Goal: Transaction & Acquisition: Purchase product/service

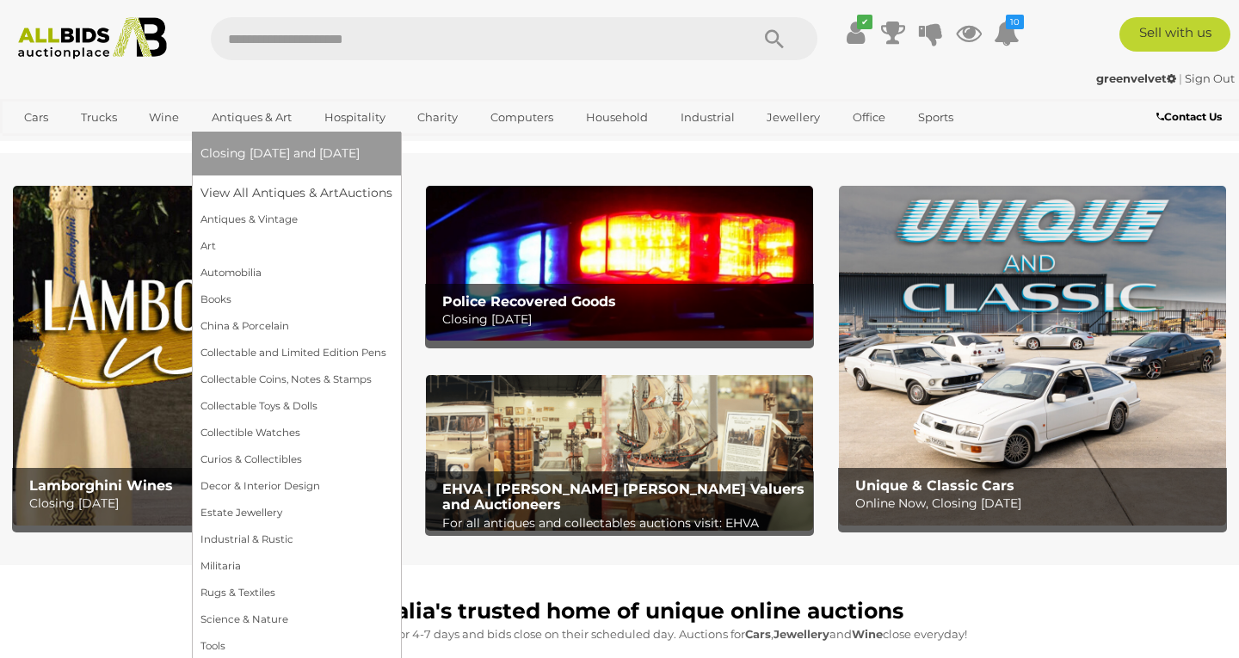
click at [241, 112] on link "Antiques & Art" at bounding box center [251, 117] width 102 height 28
click at [266, 197] on link "View All Antiques & Art Auctions" at bounding box center [301, 193] width 203 height 27
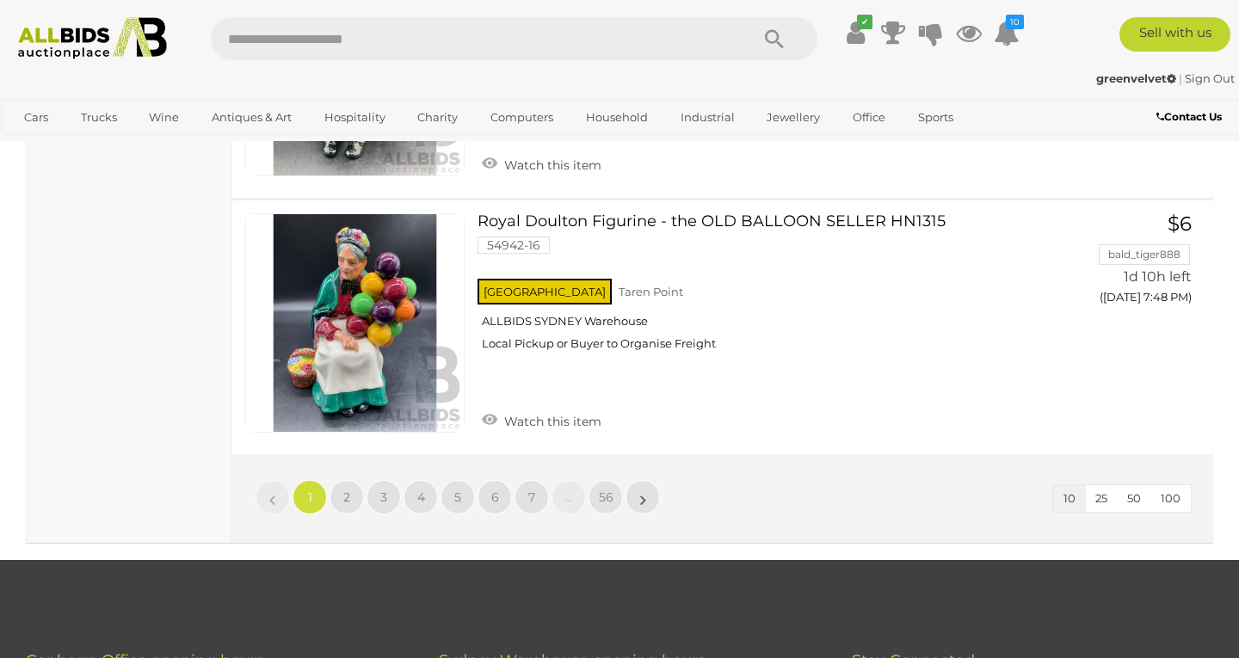
scroll to position [2724, 0]
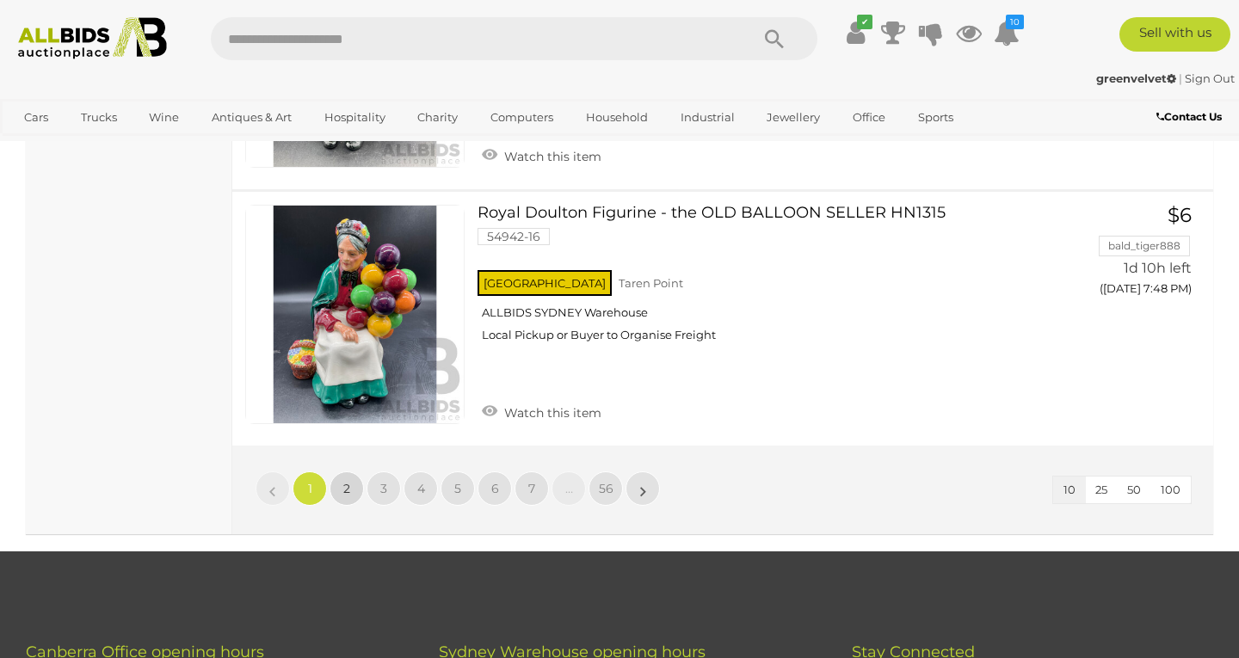
click at [338, 471] on link "2" at bounding box center [346, 488] width 34 height 34
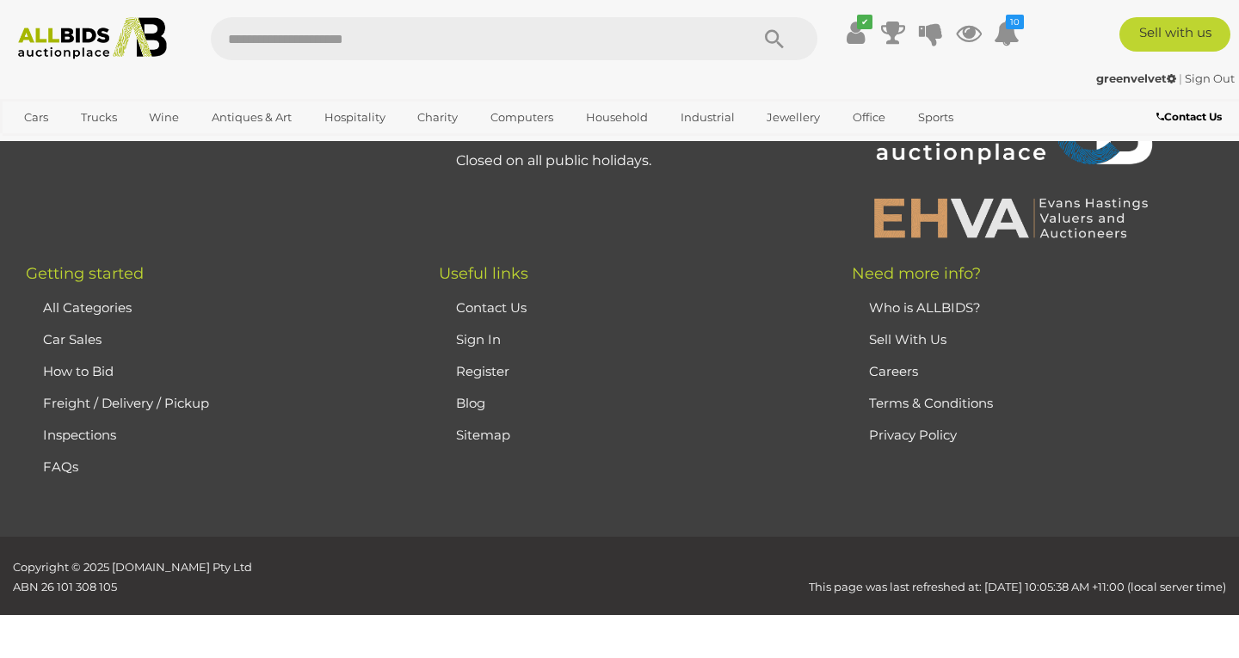
scroll to position [380, 0]
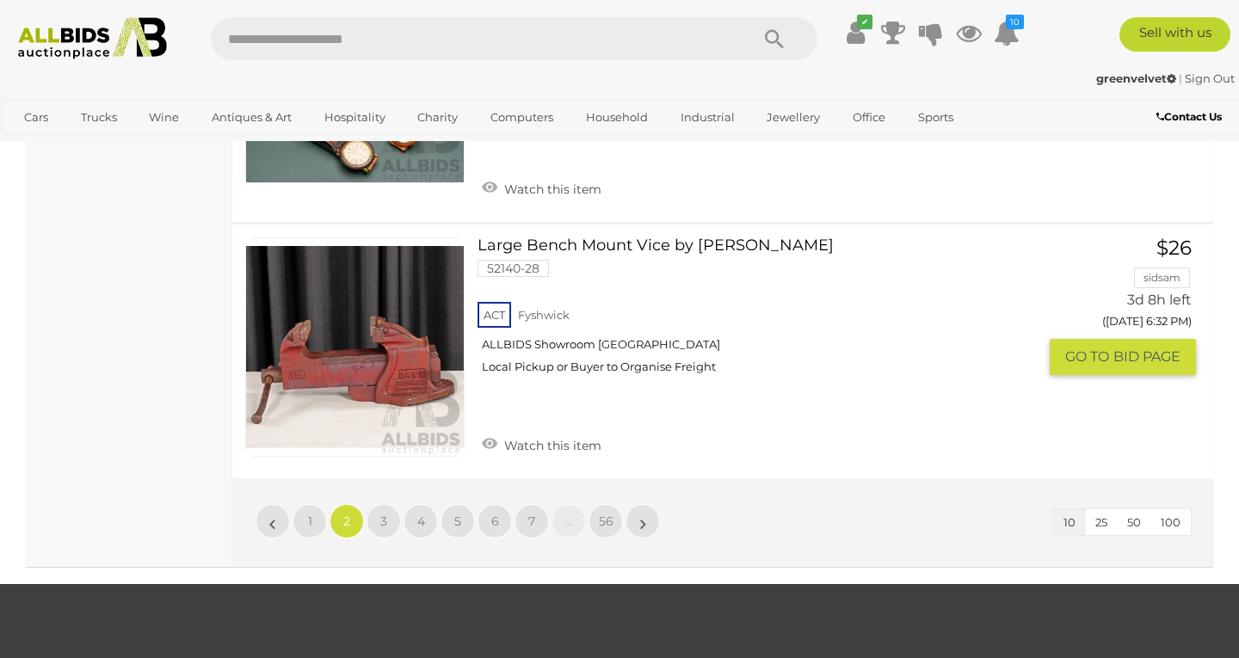
scroll to position [2744, 0]
click at [385, 513] on span "3" at bounding box center [383, 520] width 7 height 15
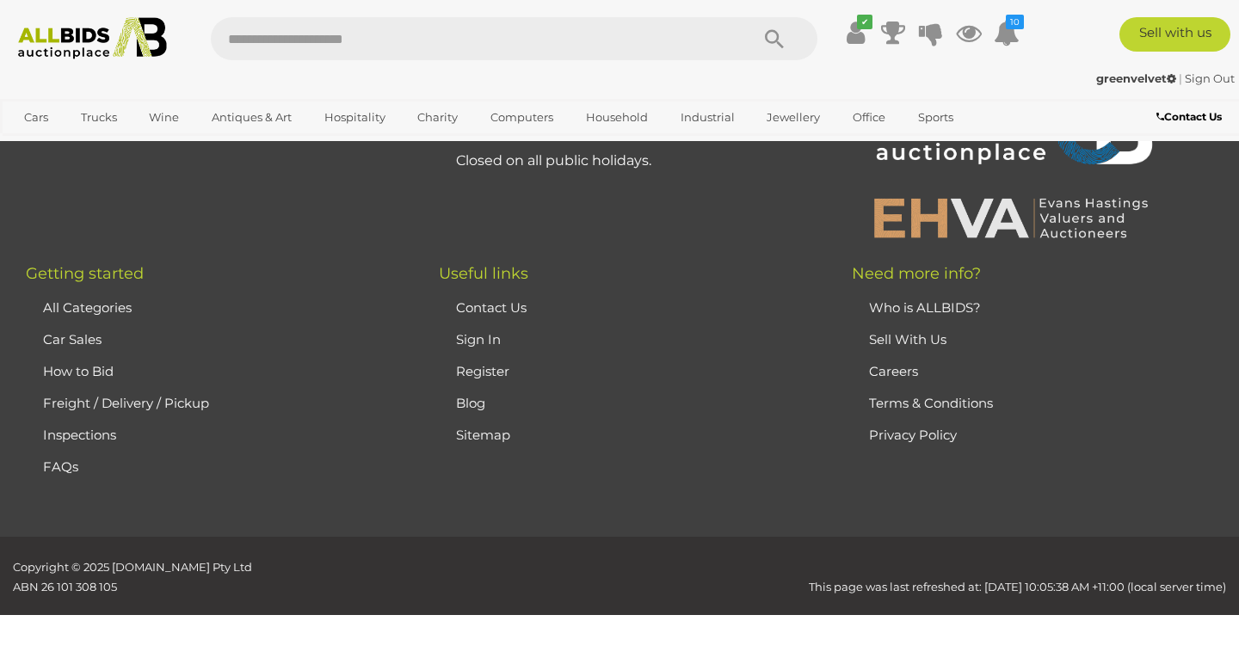
scroll to position [380, 0]
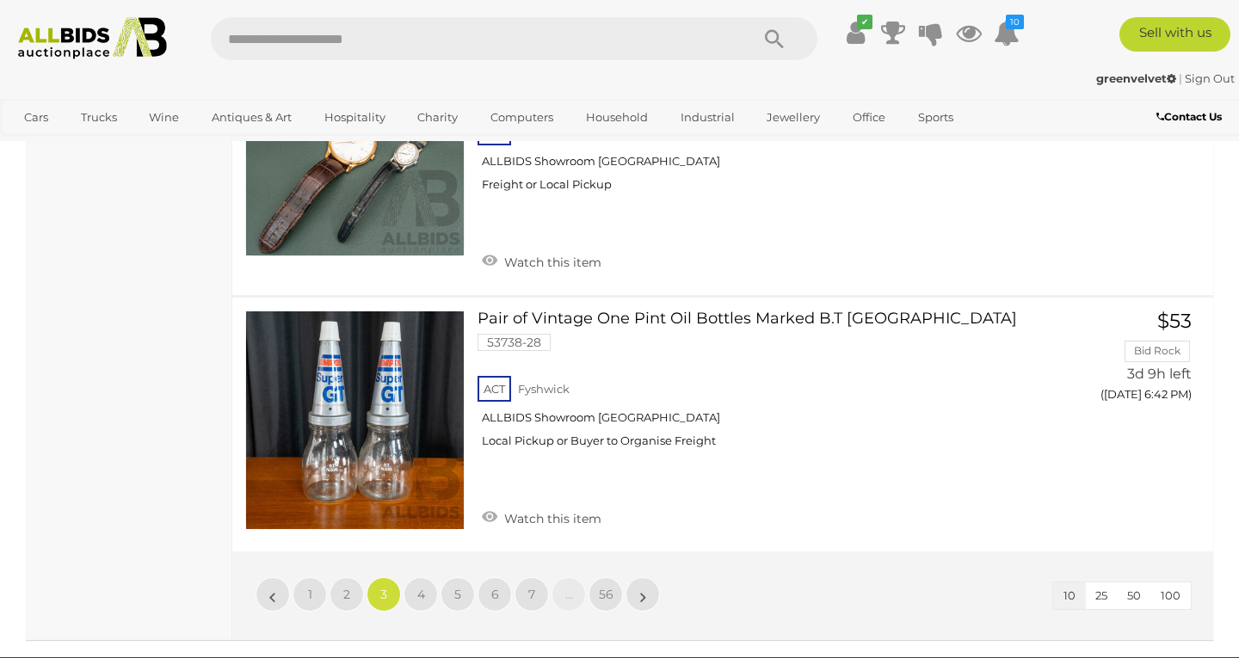
scroll to position [2637, 0]
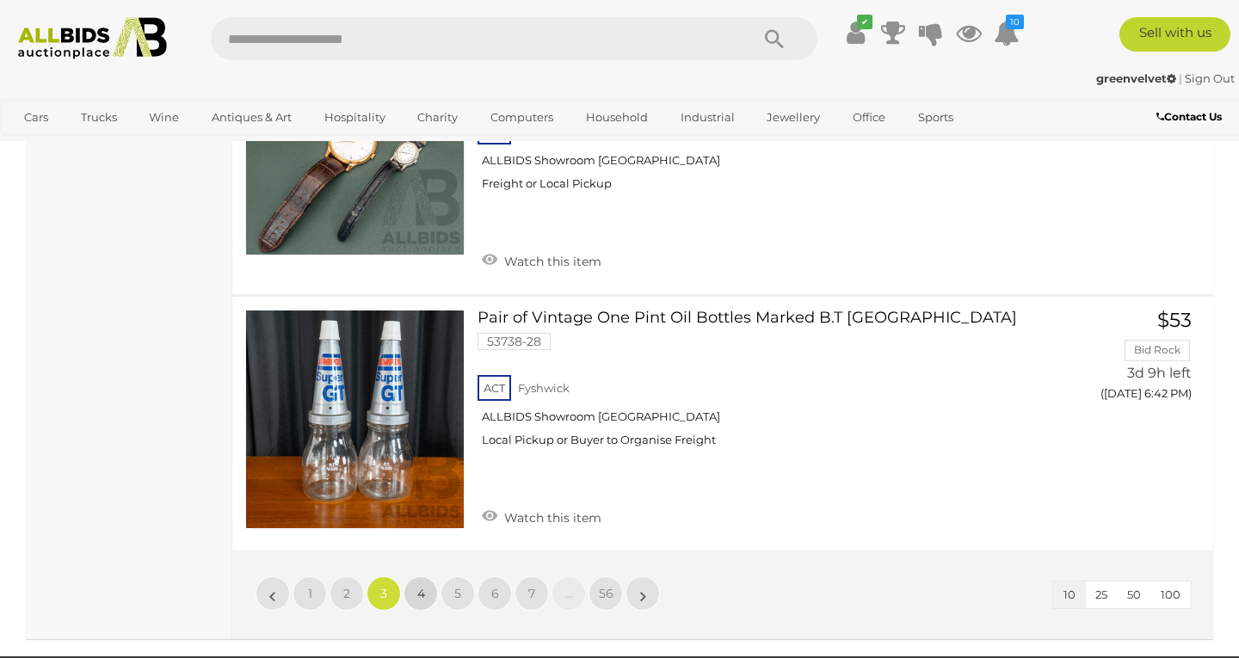
click at [421, 576] on link "4" at bounding box center [420, 593] width 34 height 34
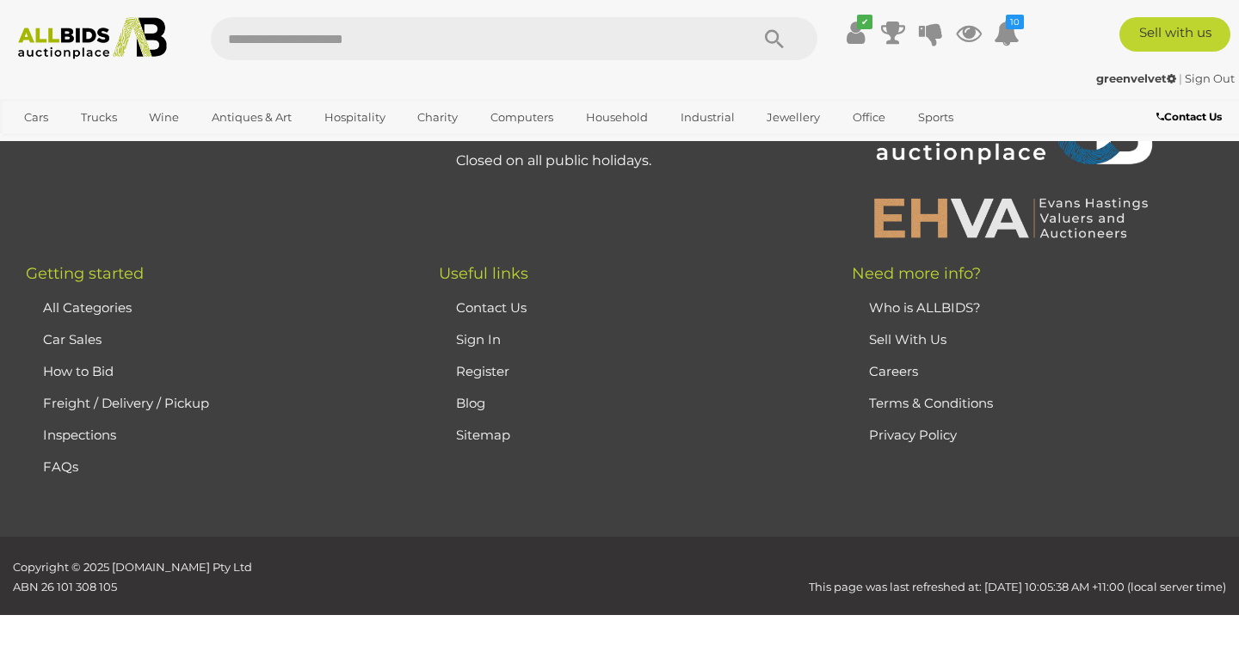
scroll to position [380, 0]
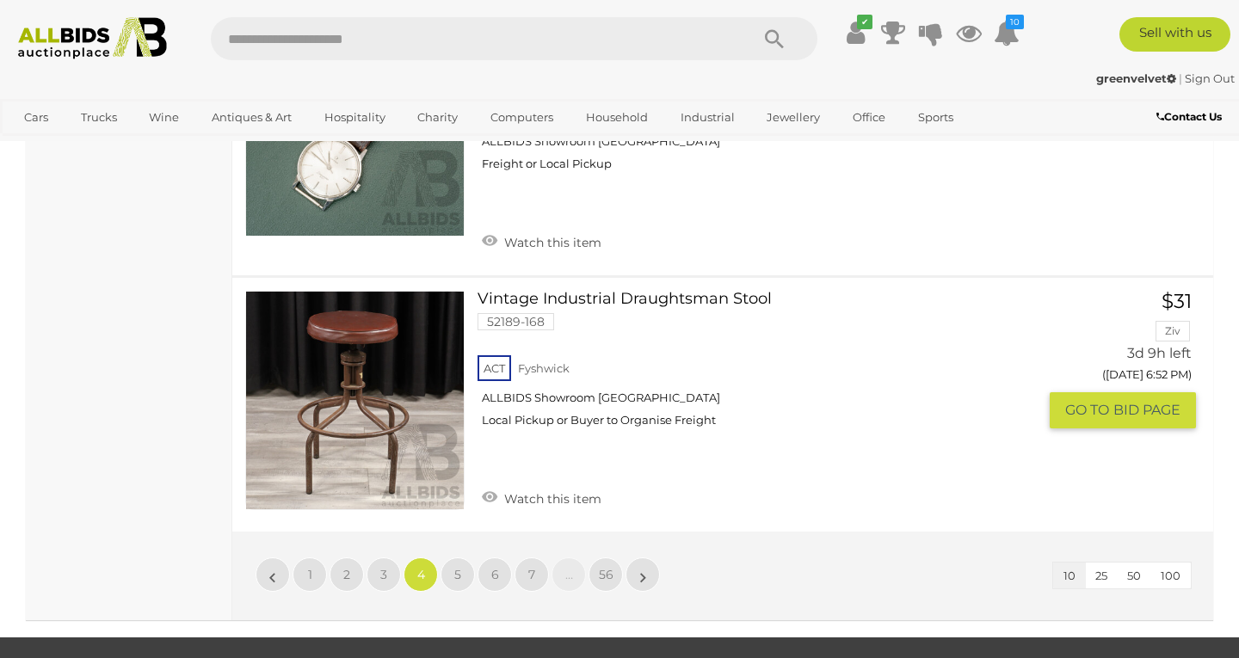
scroll to position [2707, 0]
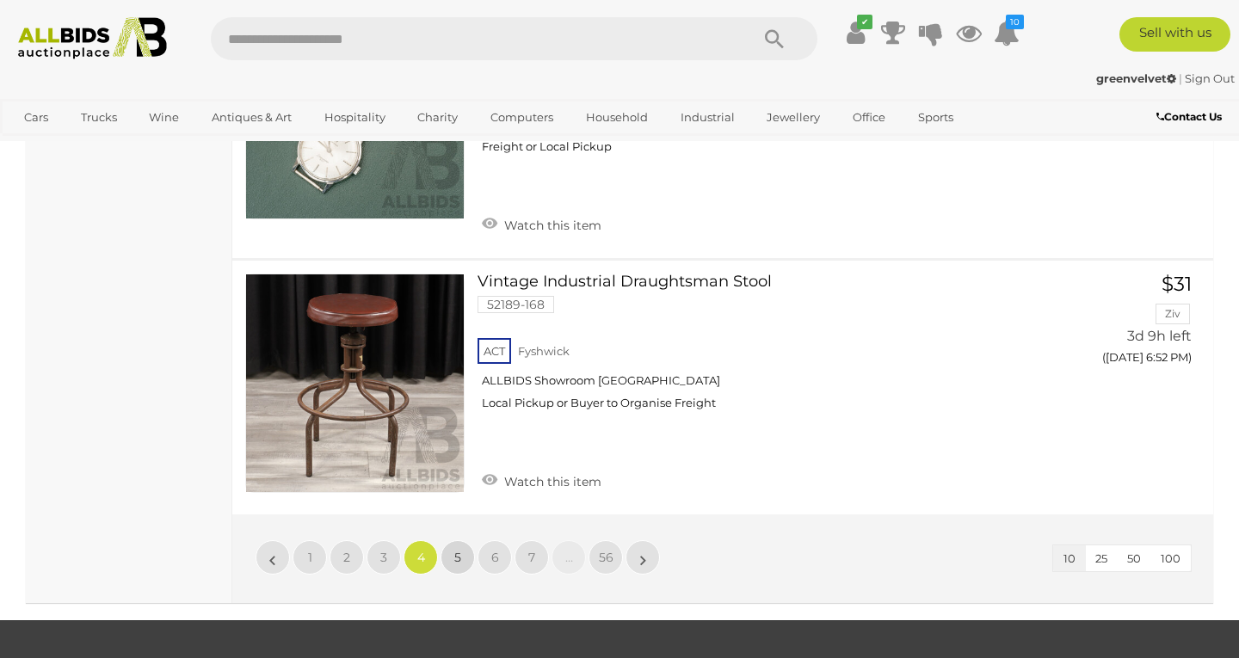
click at [450, 540] on link "5" at bounding box center [457, 557] width 34 height 34
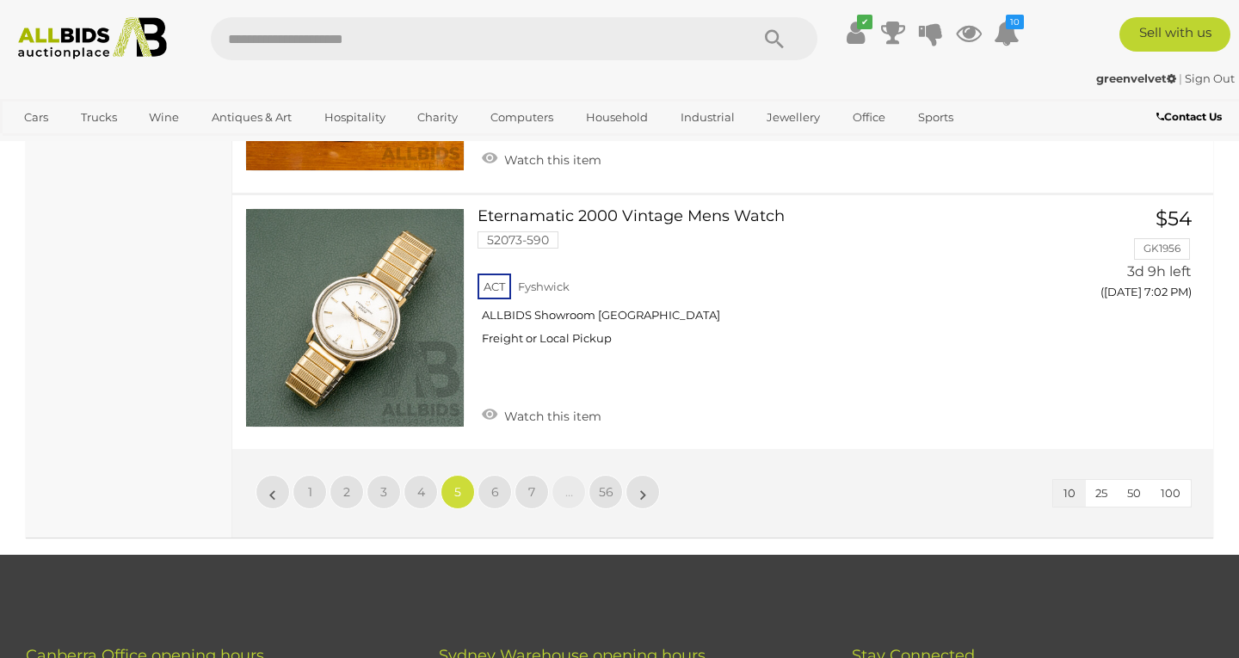
scroll to position [2742, 0]
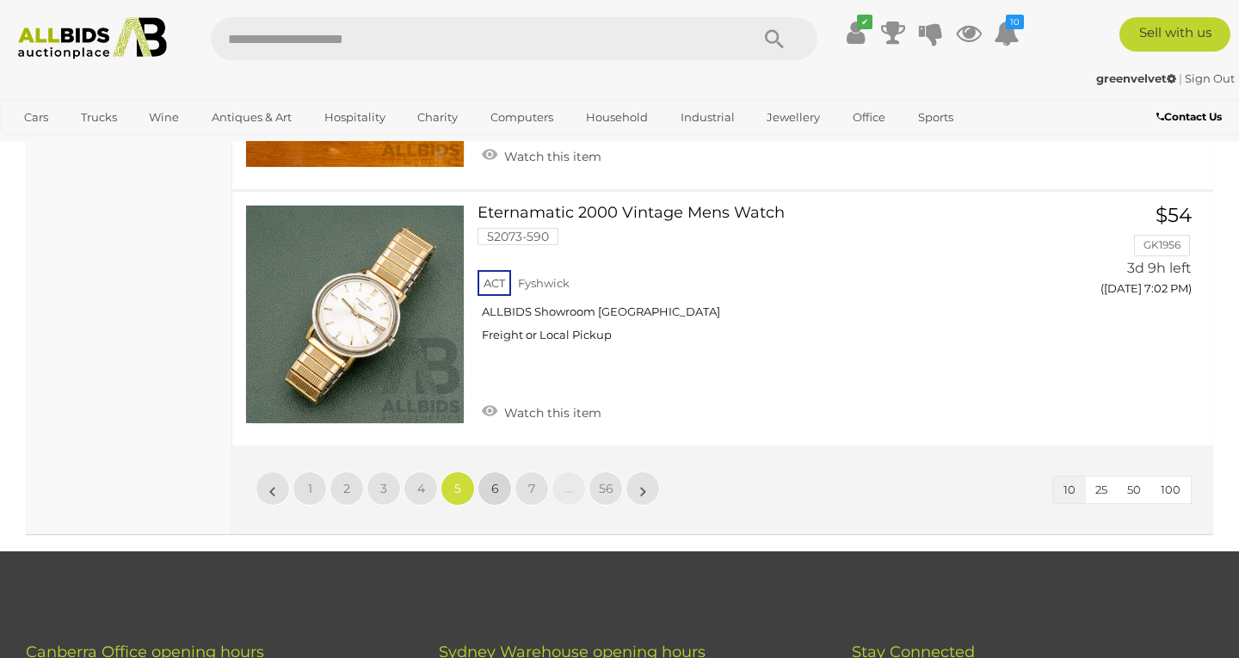
click at [492, 481] on span "6" at bounding box center [495, 488] width 8 height 15
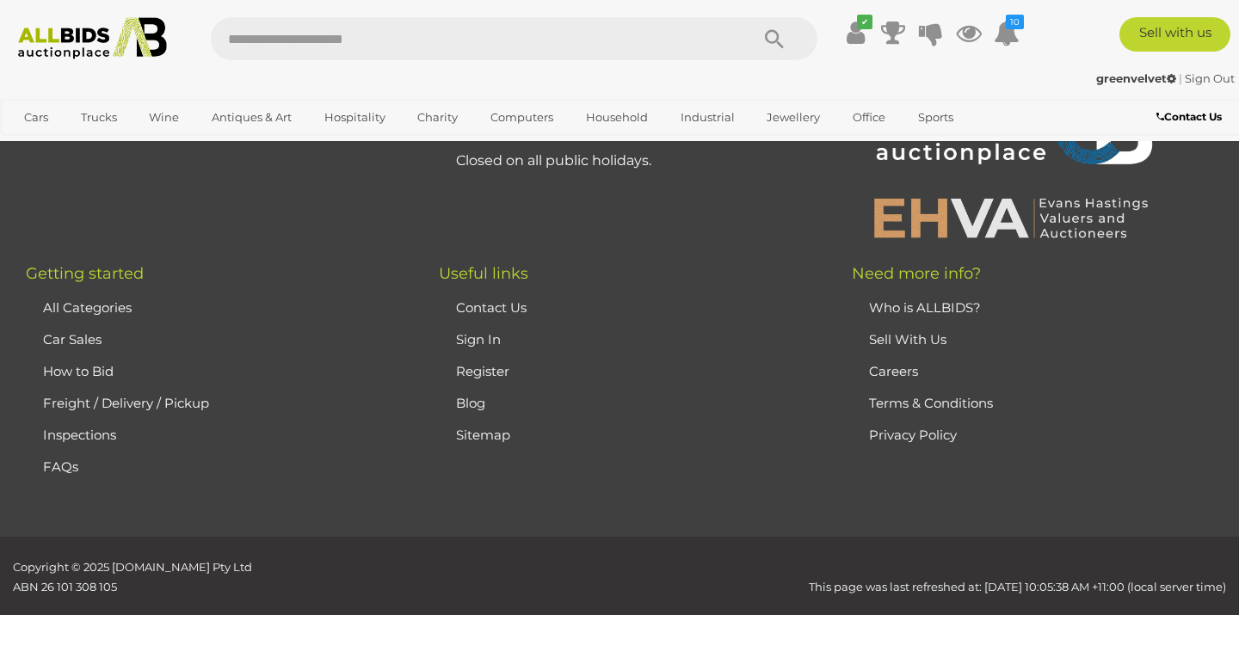
scroll to position [380, 0]
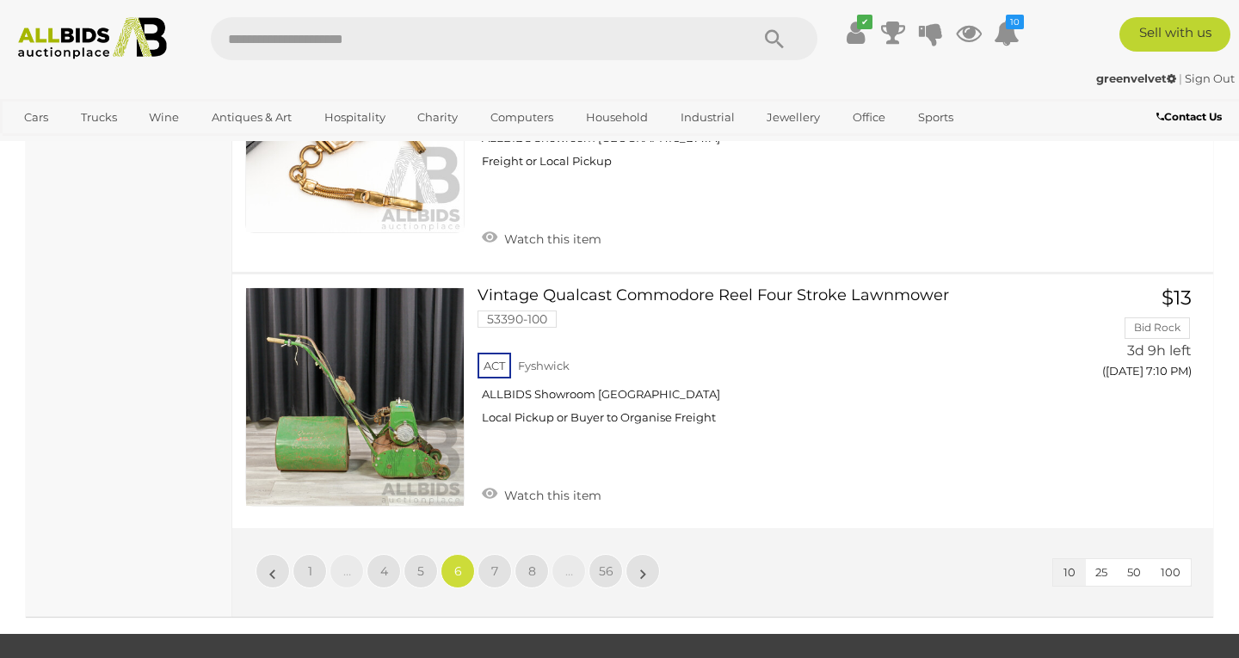
scroll to position [2664, 0]
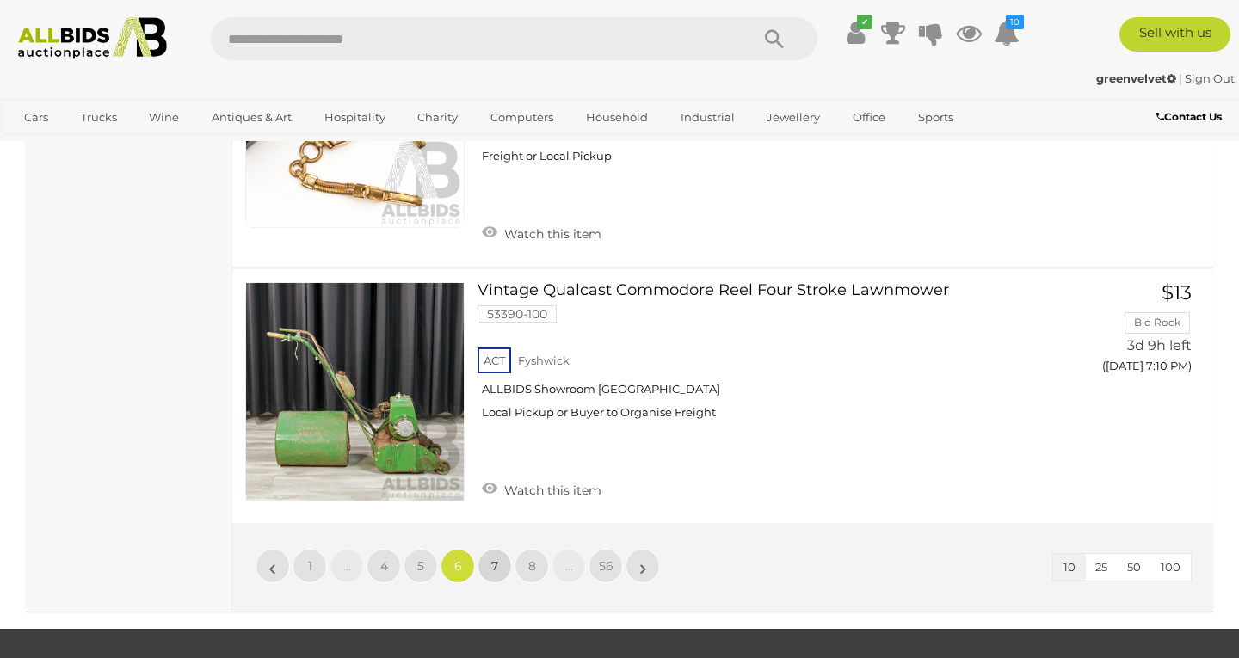
click at [485, 549] on link "7" at bounding box center [494, 566] width 34 height 34
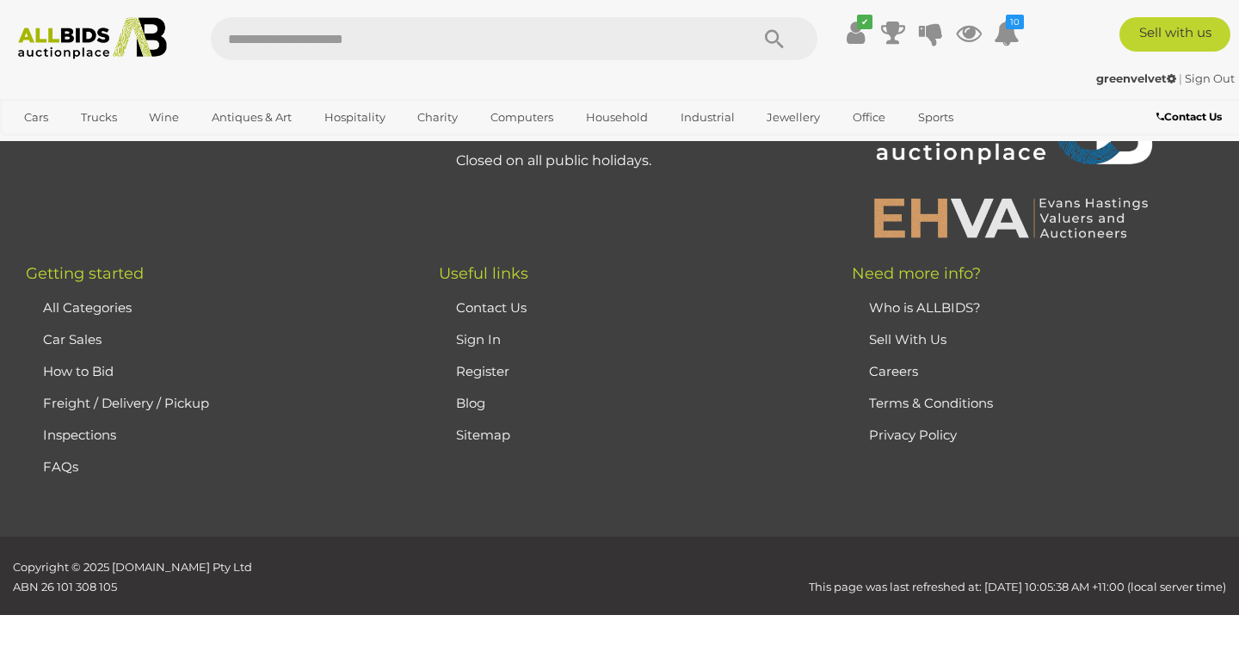
scroll to position [380, 0]
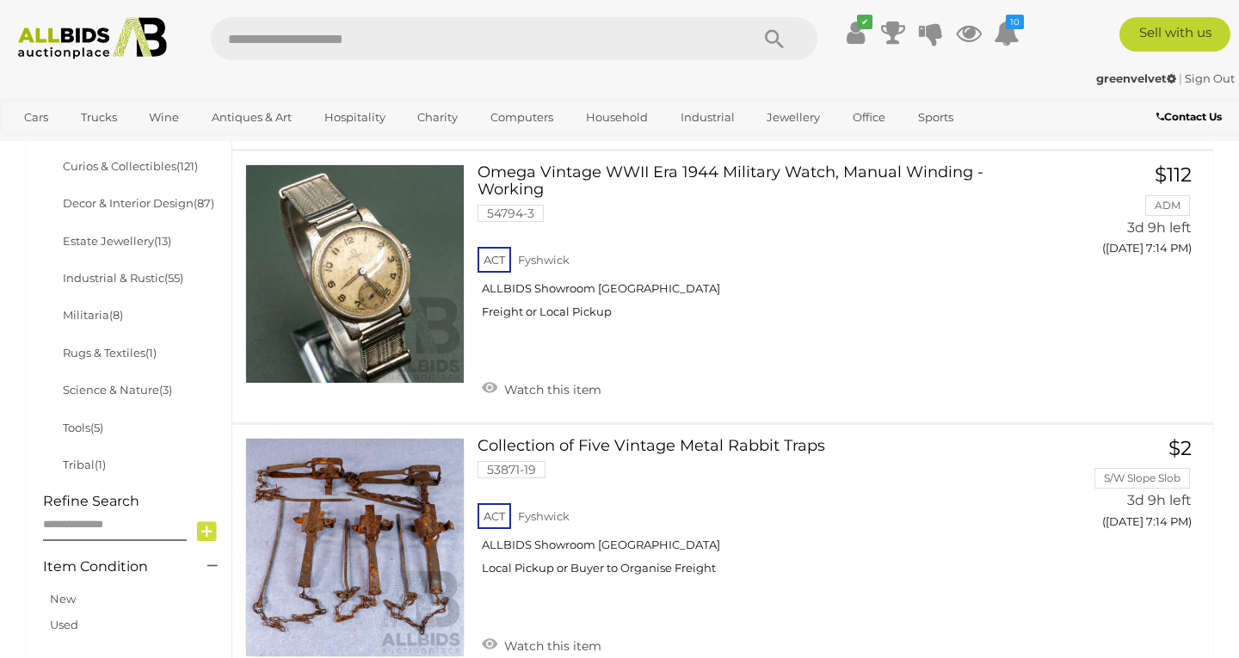
scroll to position [913, 0]
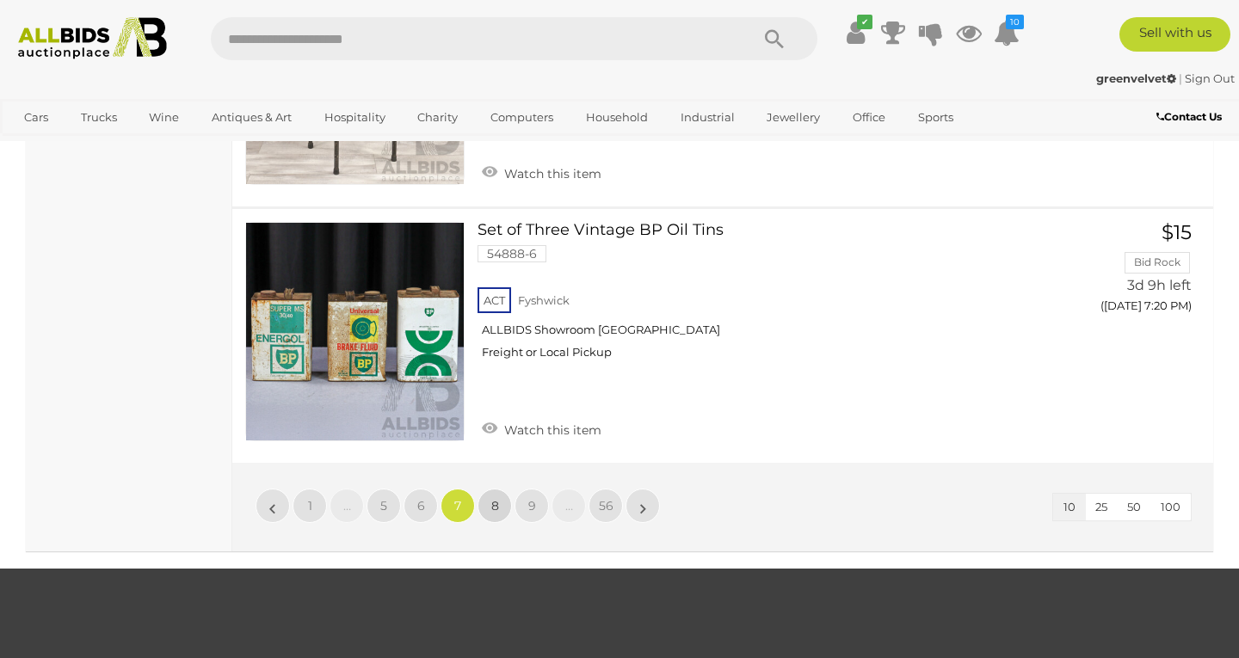
click at [495, 498] on span "8" at bounding box center [495, 505] width 8 height 15
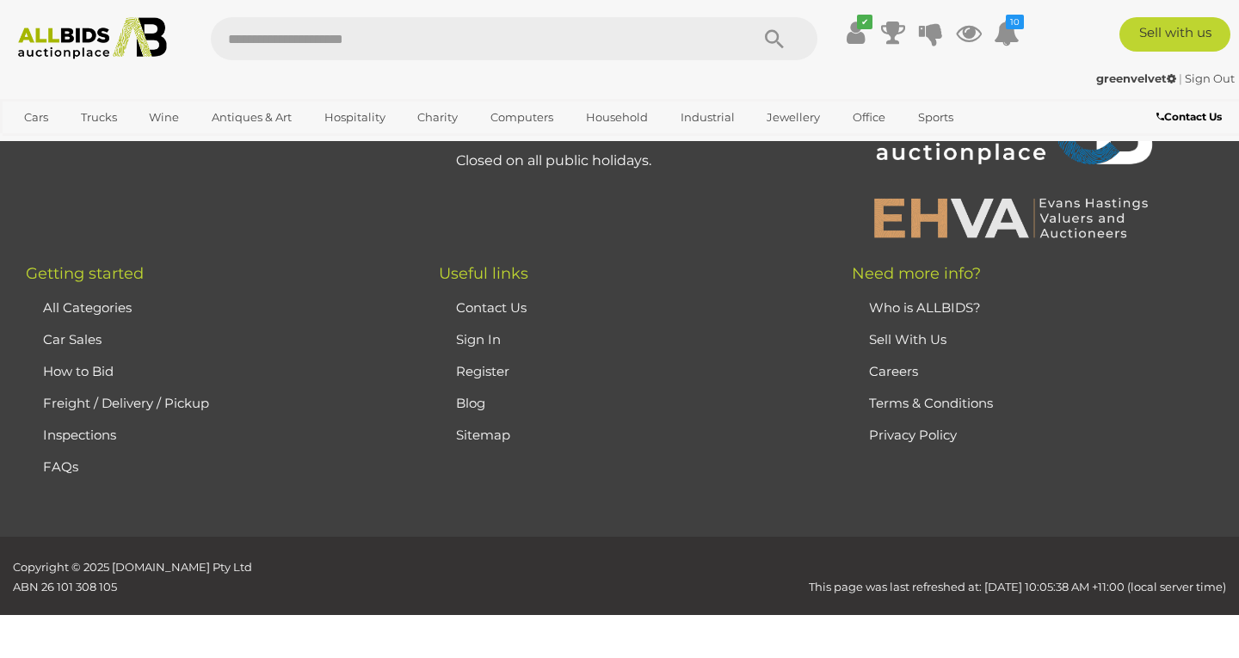
scroll to position [380, 0]
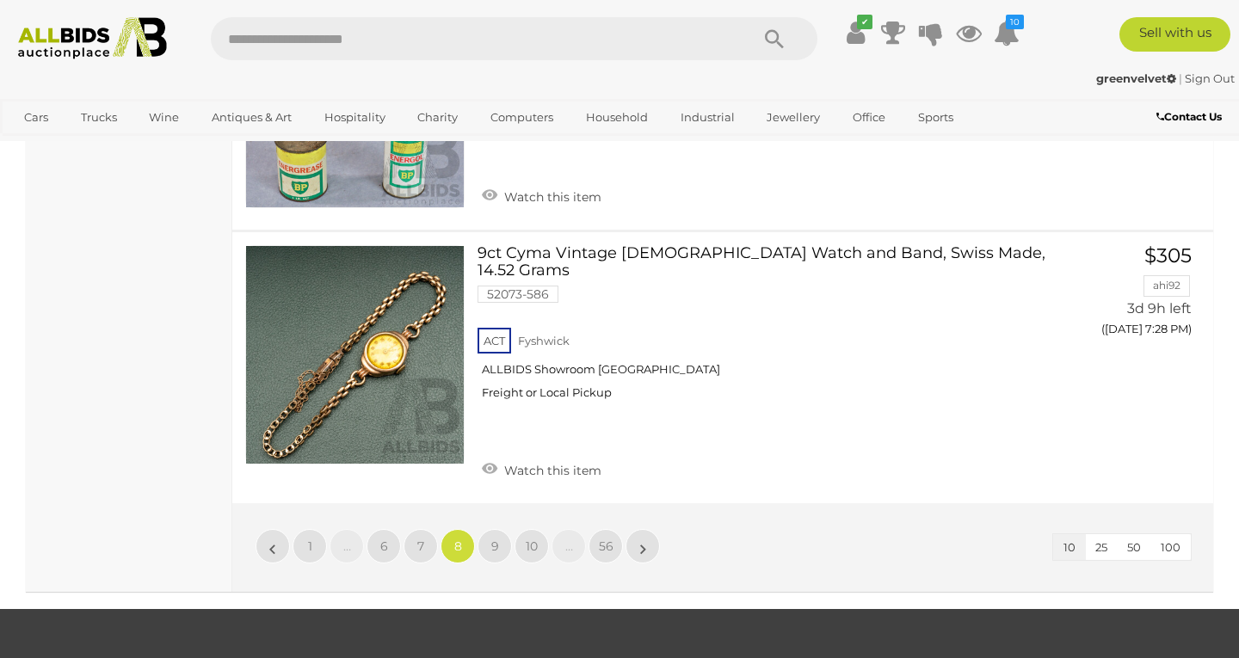
scroll to position [2701, 0]
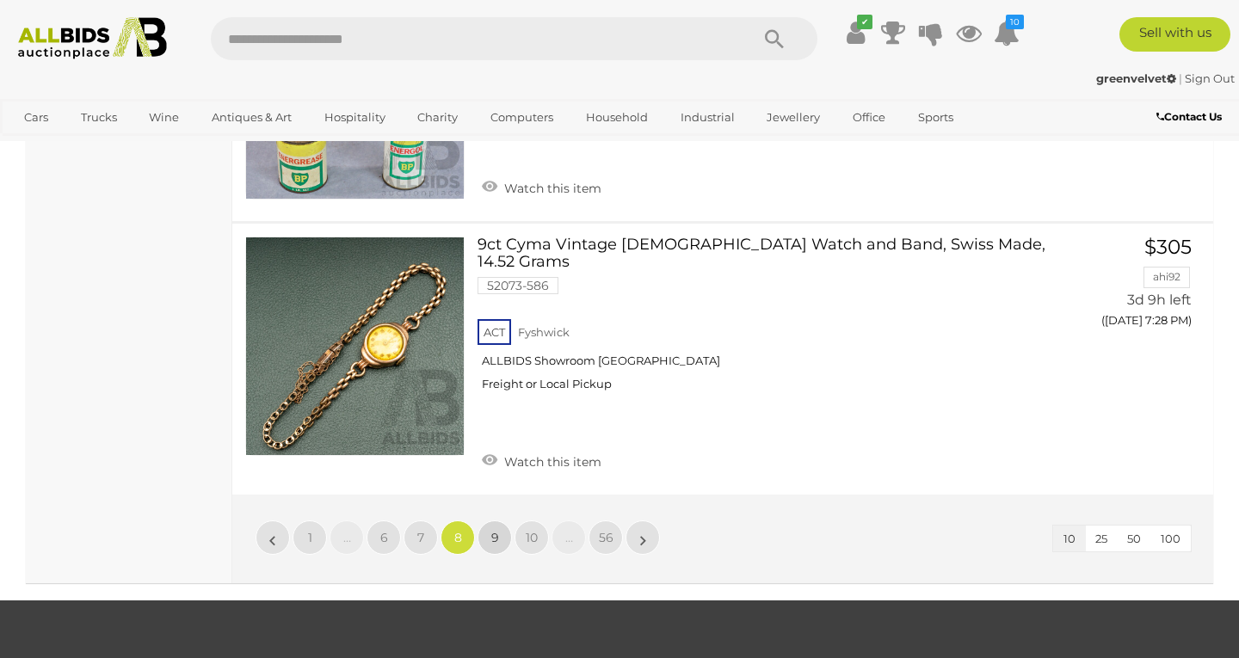
click at [494, 530] on span "9" at bounding box center [495, 537] width 8 height 15
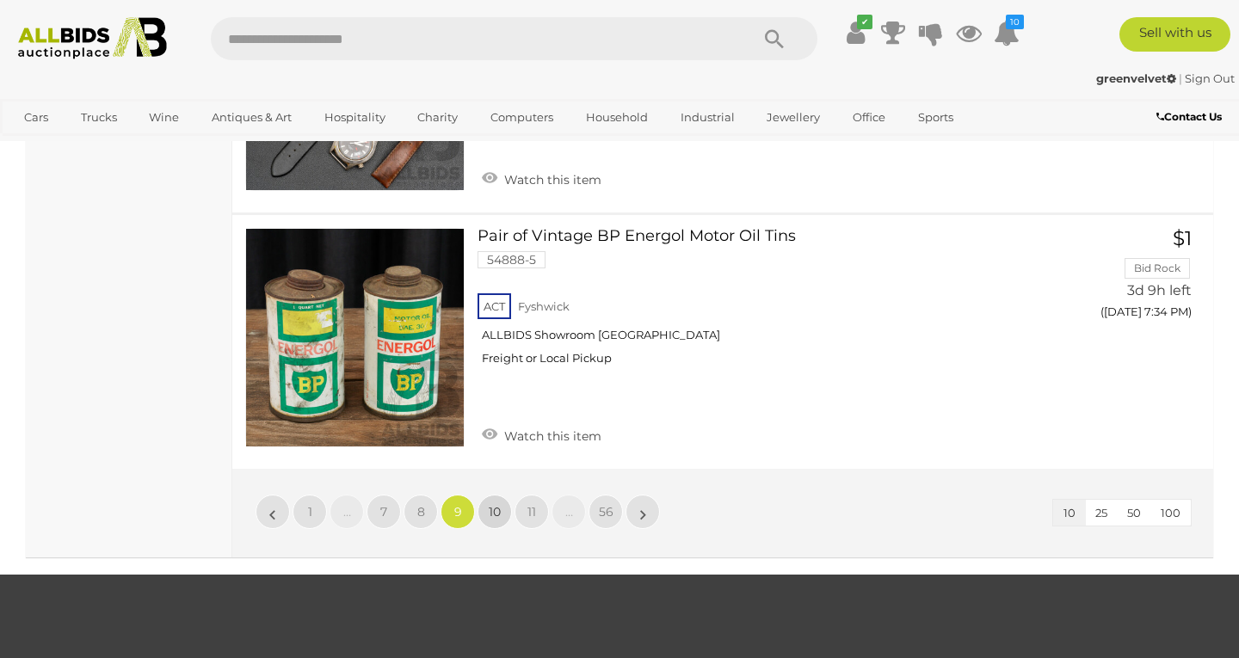
click at [494, 504] on span "10" at bounding box center [495, 511] width 12 height 15
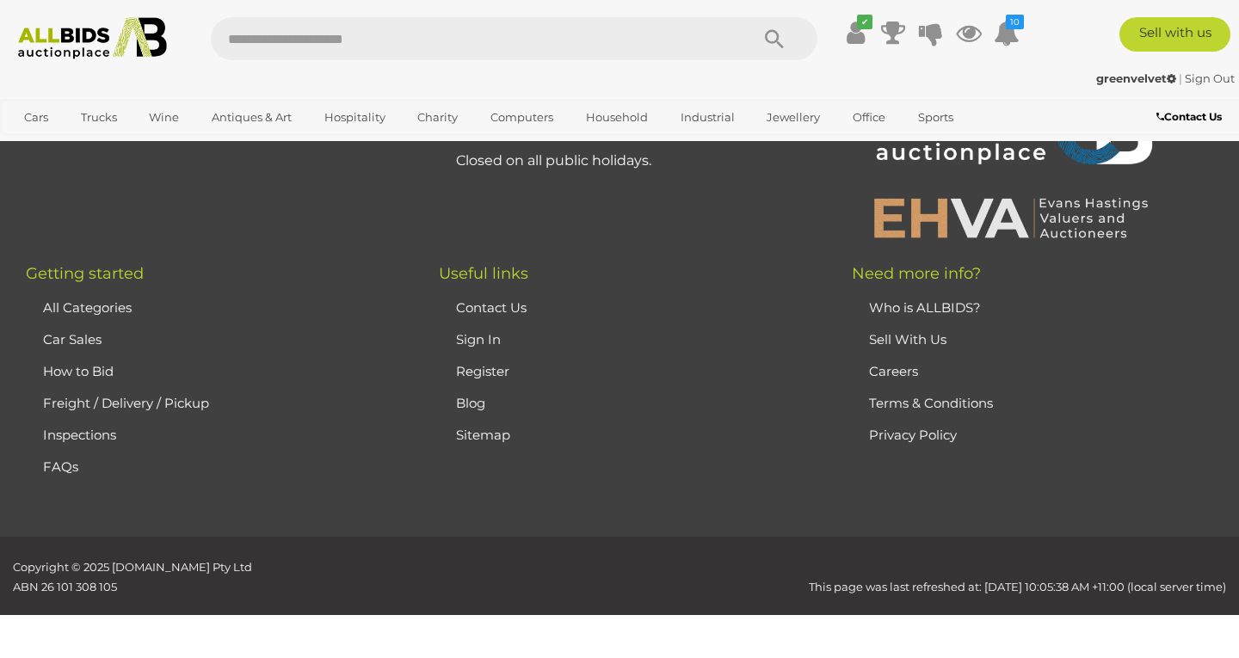
scroll to position [380, 0]
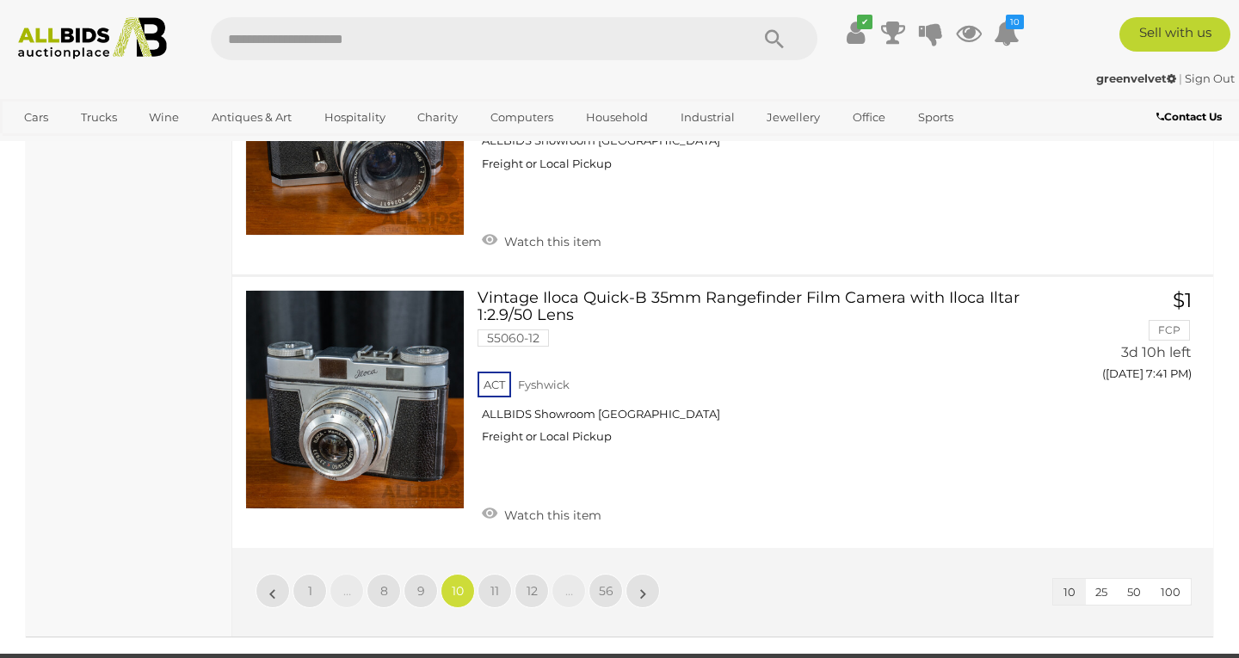
scroll to position [2681, 0]
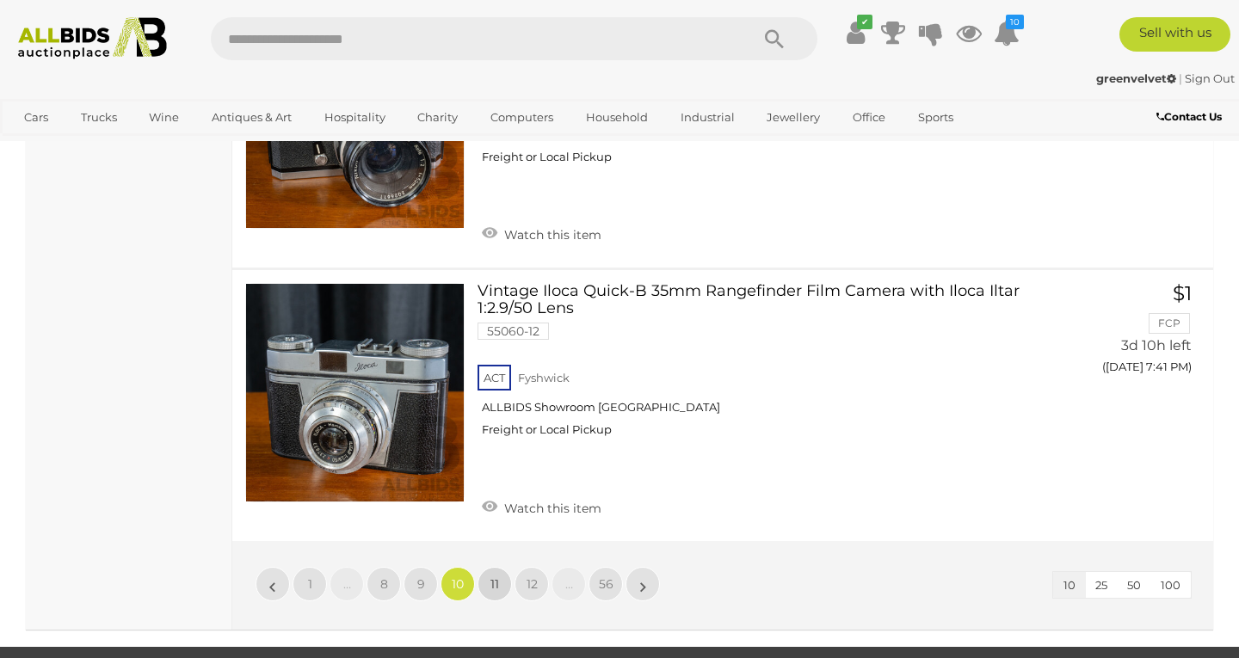
click at [498, 576] on span "11" at bounding box center [494, 583] width 9 height 15
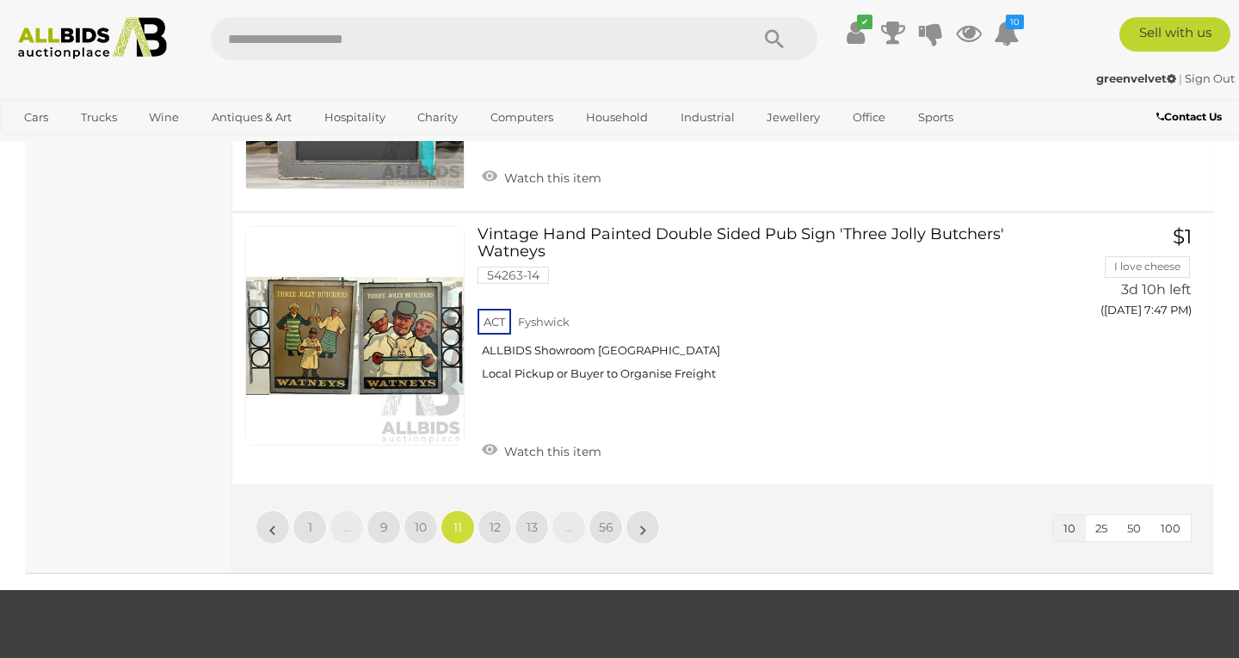
scroll to position [2720, 0]
click at [507, 510] on link "12" at bounding box center [494, 527] width 34 height 34
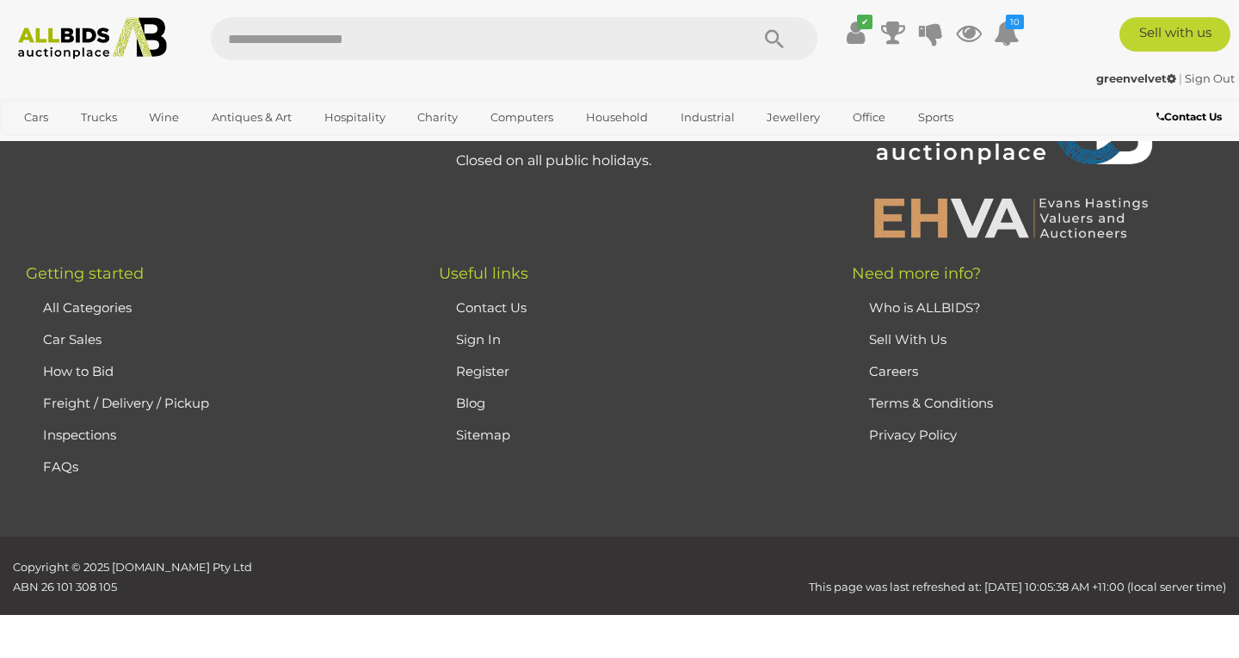
scroll to position [380, 0]
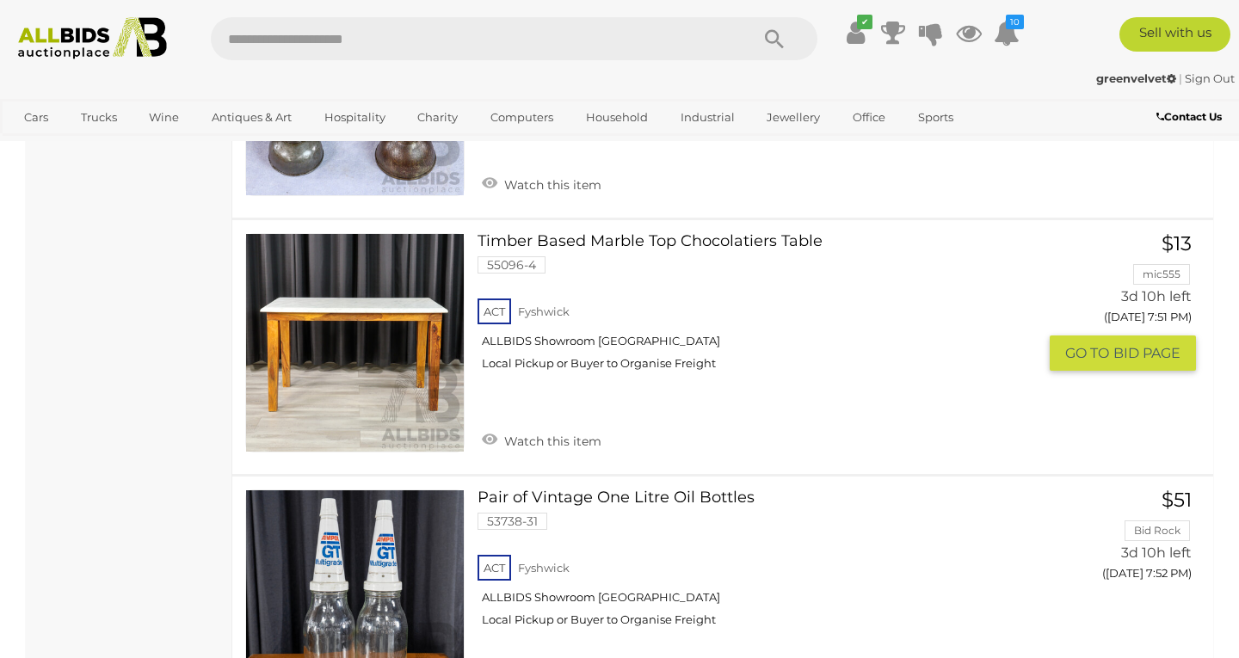
scroll to position [2176, 0]
click at [573, 426] on link "Watch this item" at bounding box center [541, 439] width 128 height 26
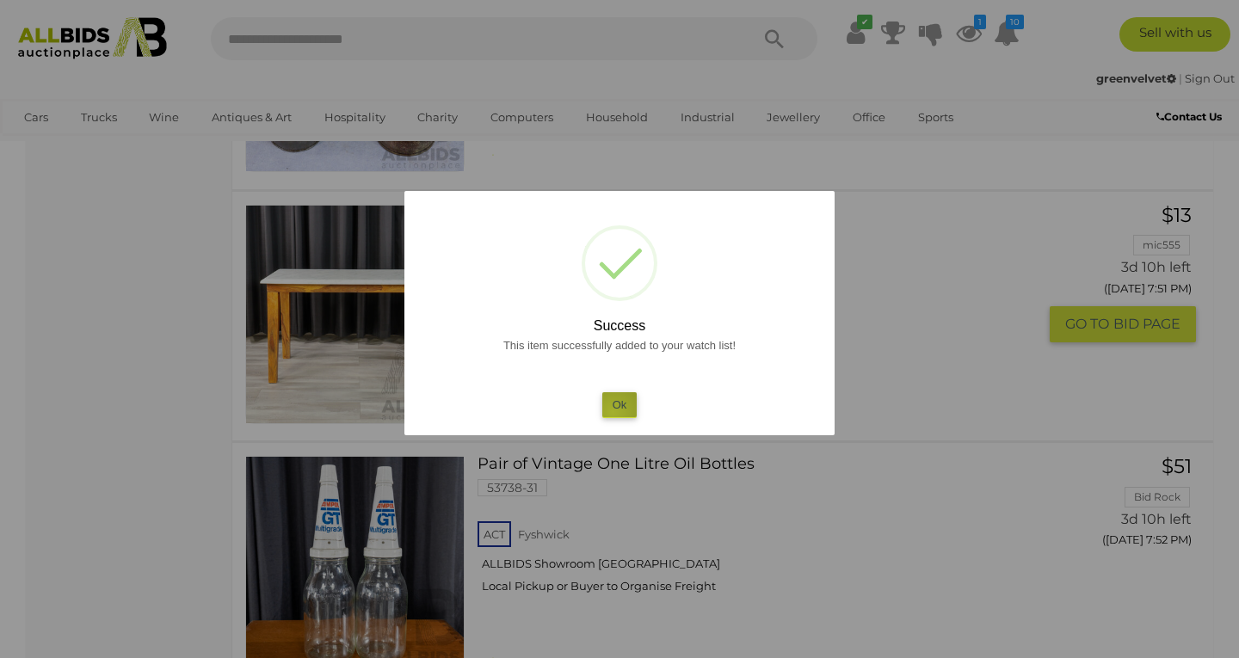
click at [613, 411] on button "Ok" at bounding box center [619, 404] width 35 height 25
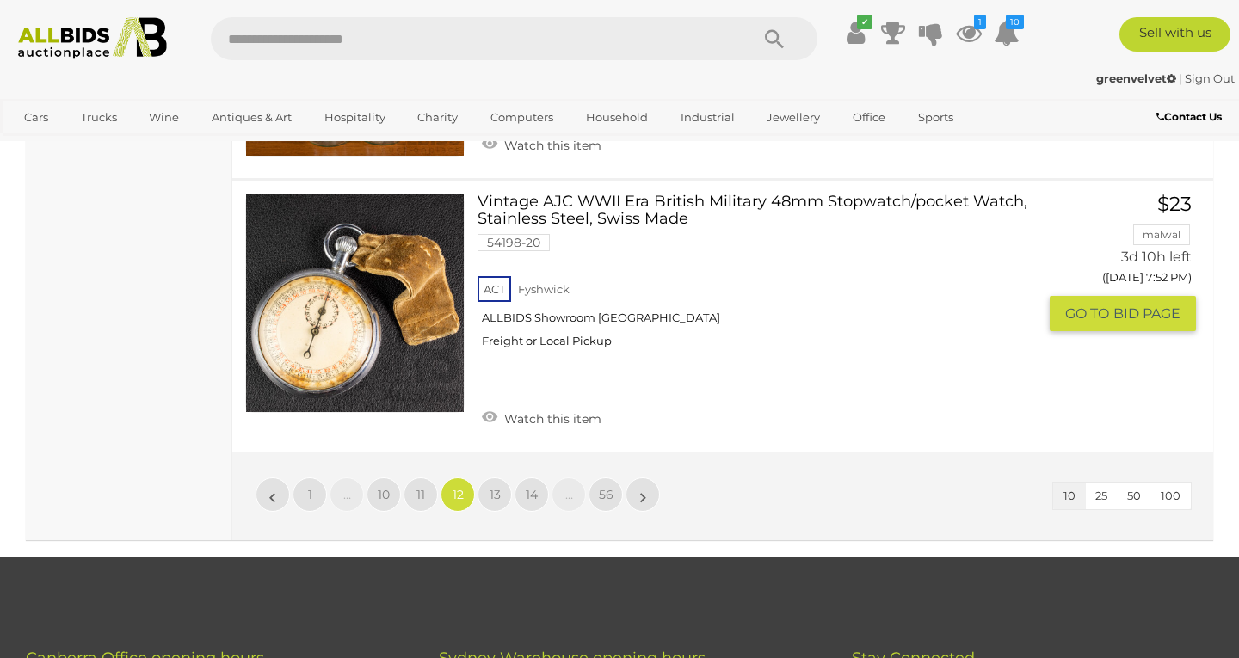
scroll to position [2734, 0]
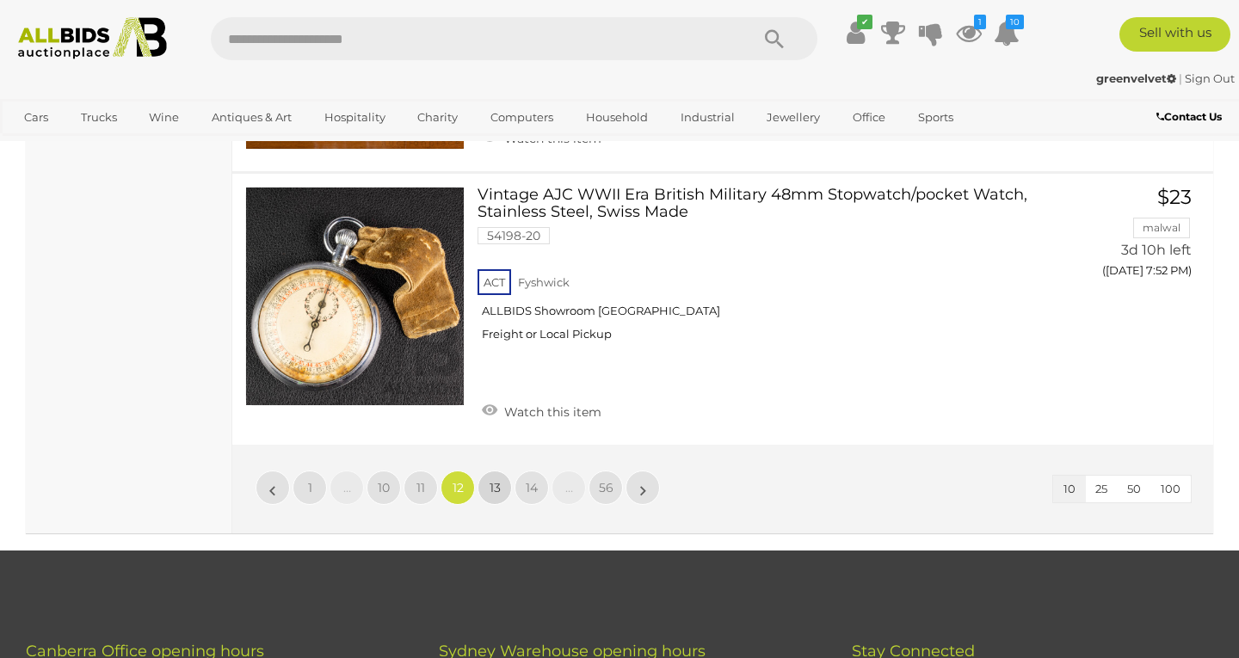
click at [486, 471] on link "13" at bounding box center [494, 488] width 34 height 34
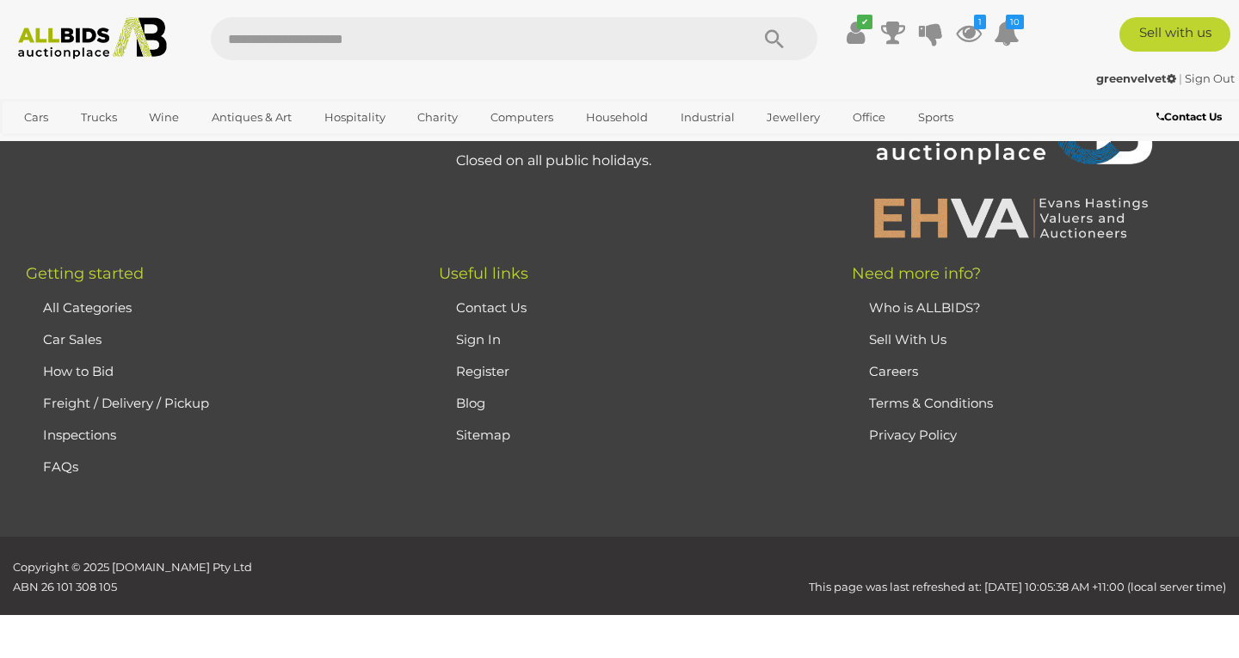
scroll to position [380, 0]
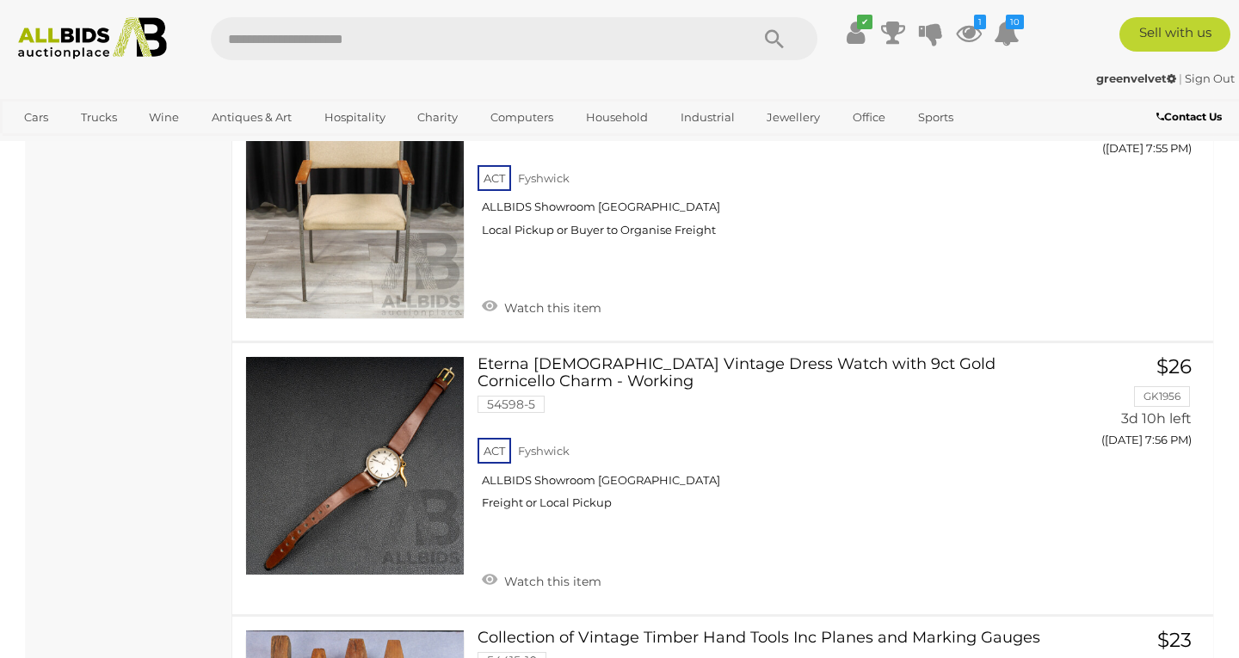
scroll to position [2059, 1]
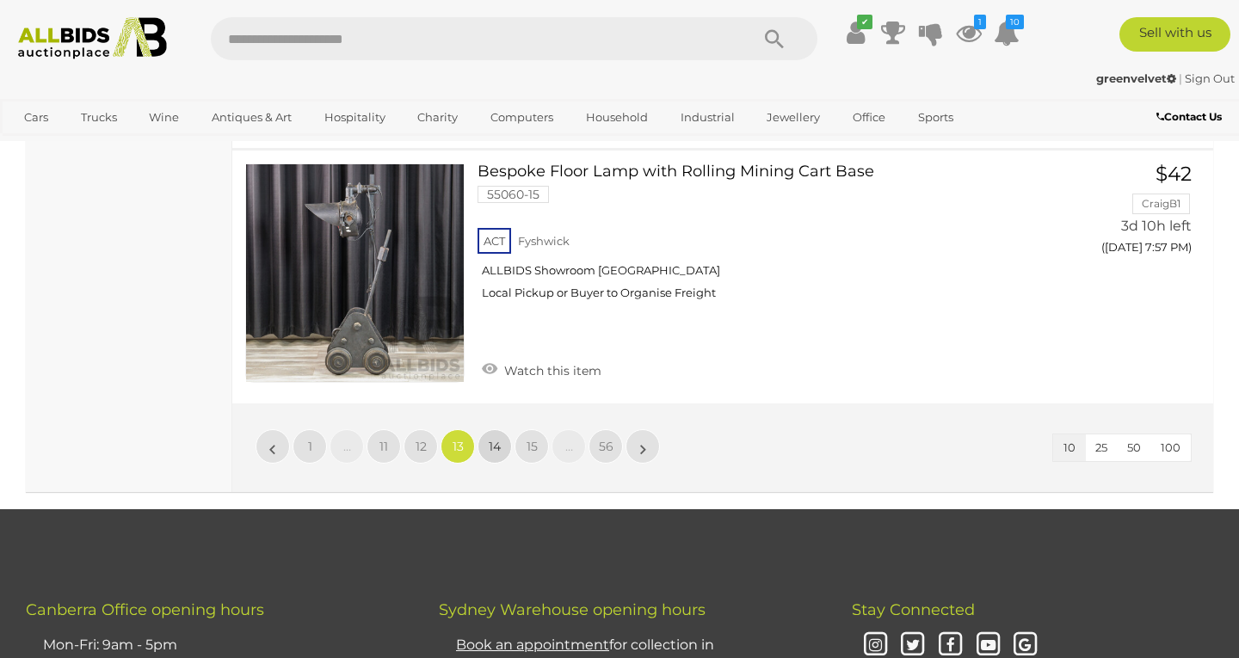
click at [491, 439] on span "14" at bounding box center [495, 446] width 12 height 15
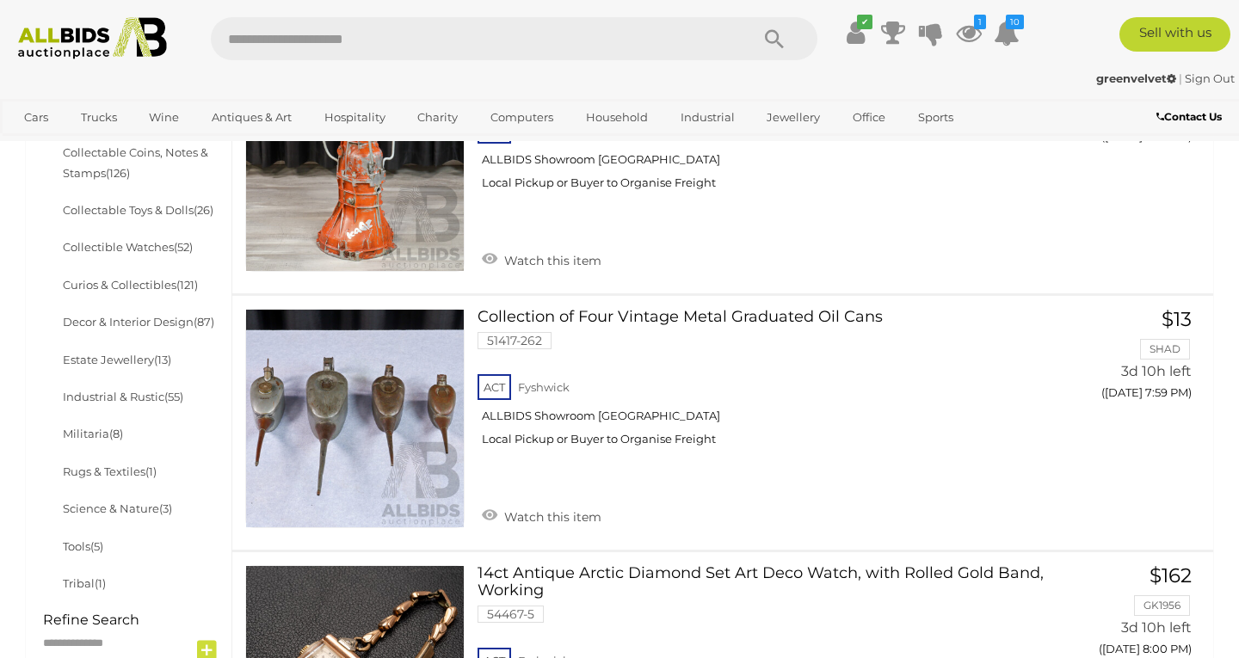
scroll to position [794, 0]
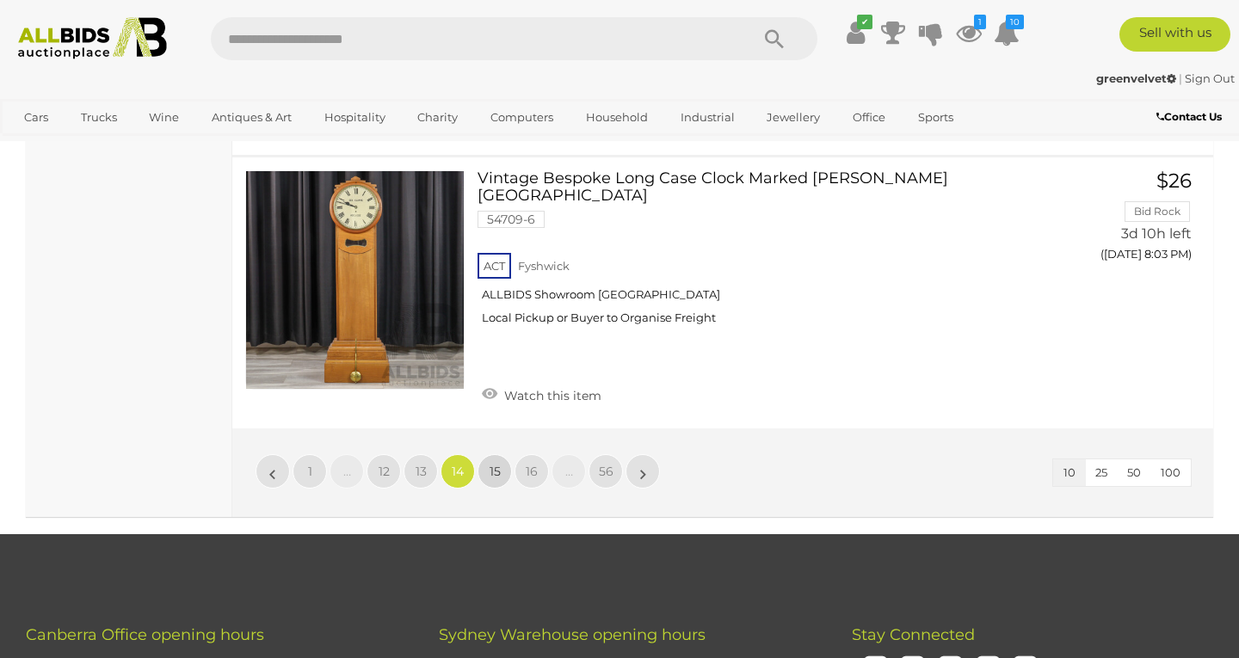
click at [491, 464] on span "15" at bounding box center [494, 471] width 11 height 15
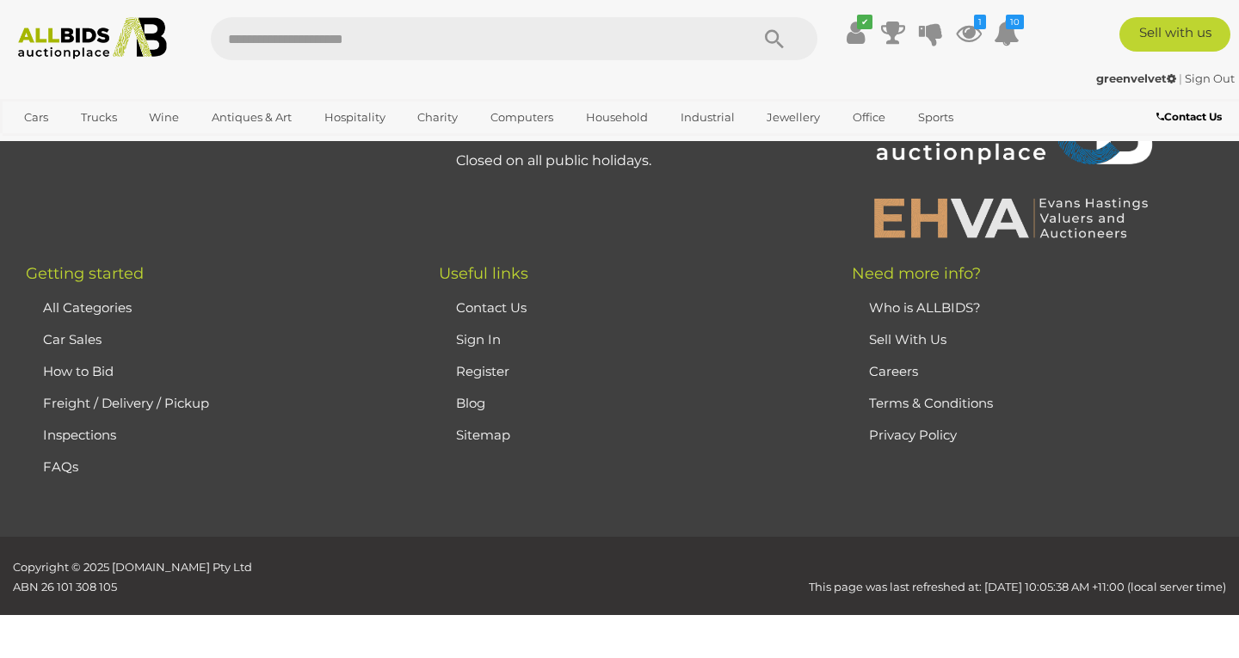
scroll to position [380, 0]
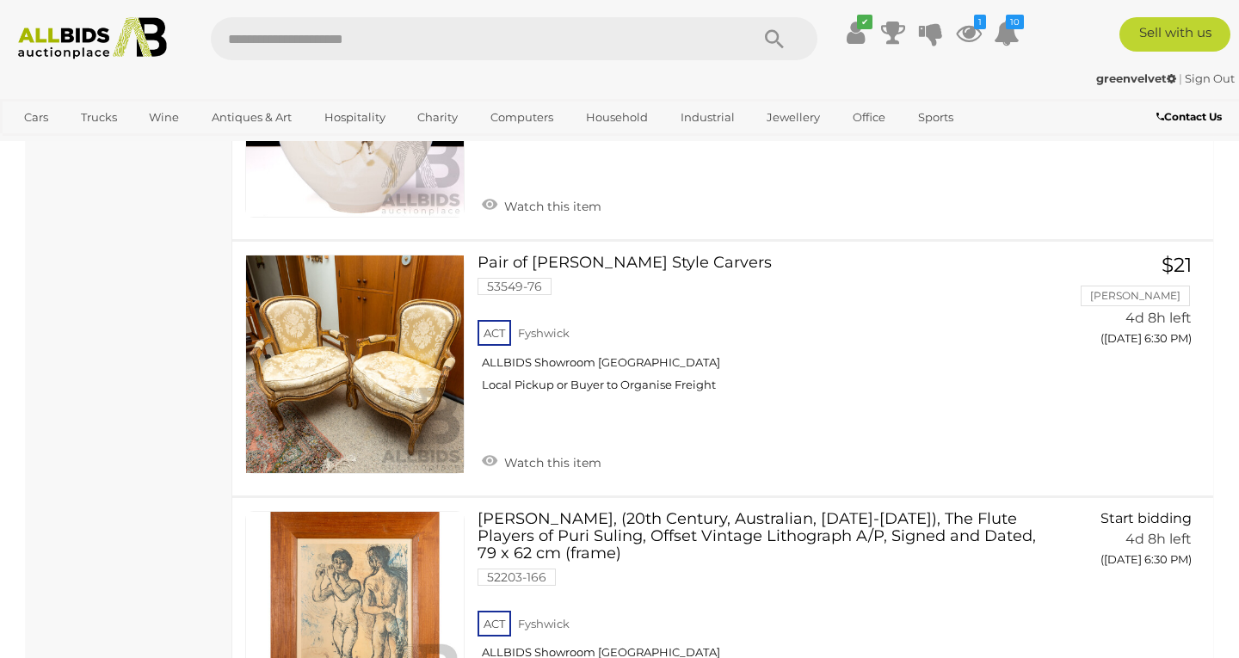
scroll to position [2419, 0]
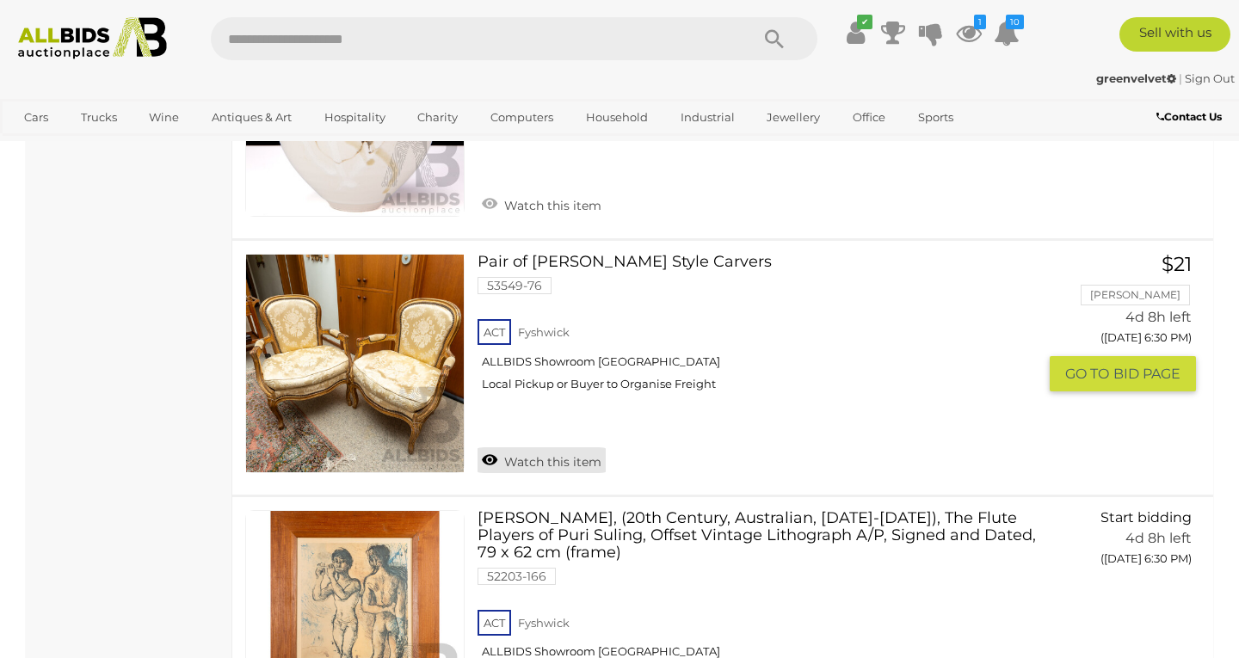
click at [502, 447] on link "Watch this item" at bounding box center [541, 460] width 128 height 26
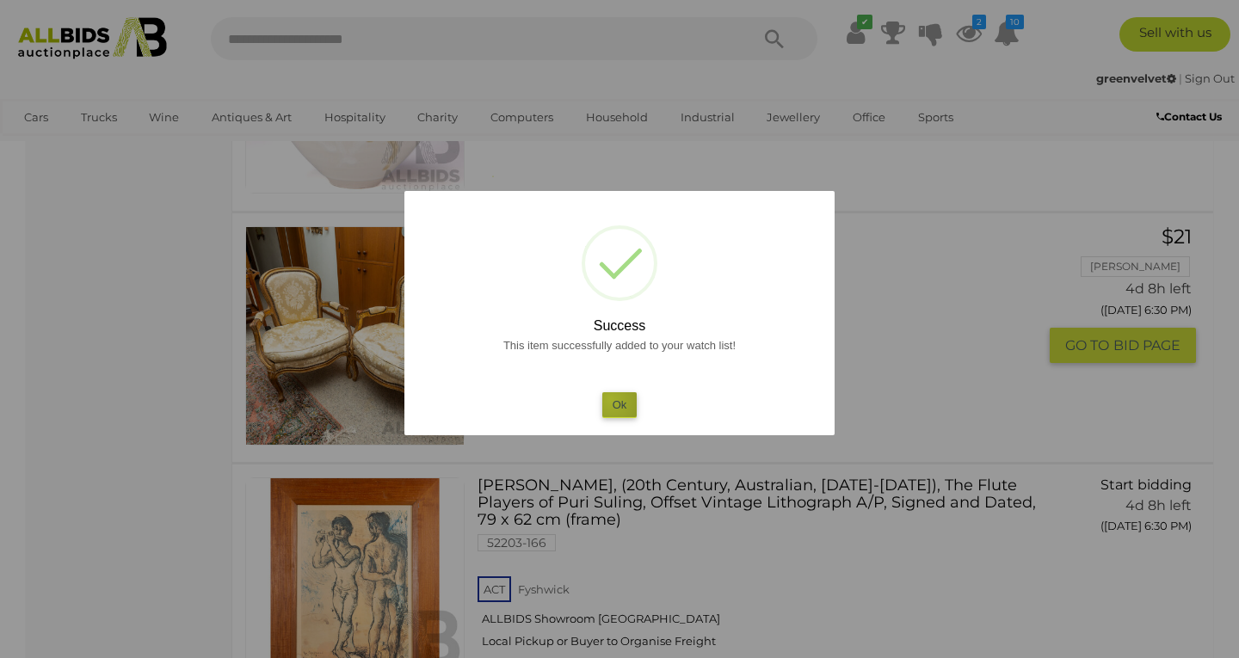
click at [611, 398] on button "Ok" at bounding box center [619, 404] width 35 height 25
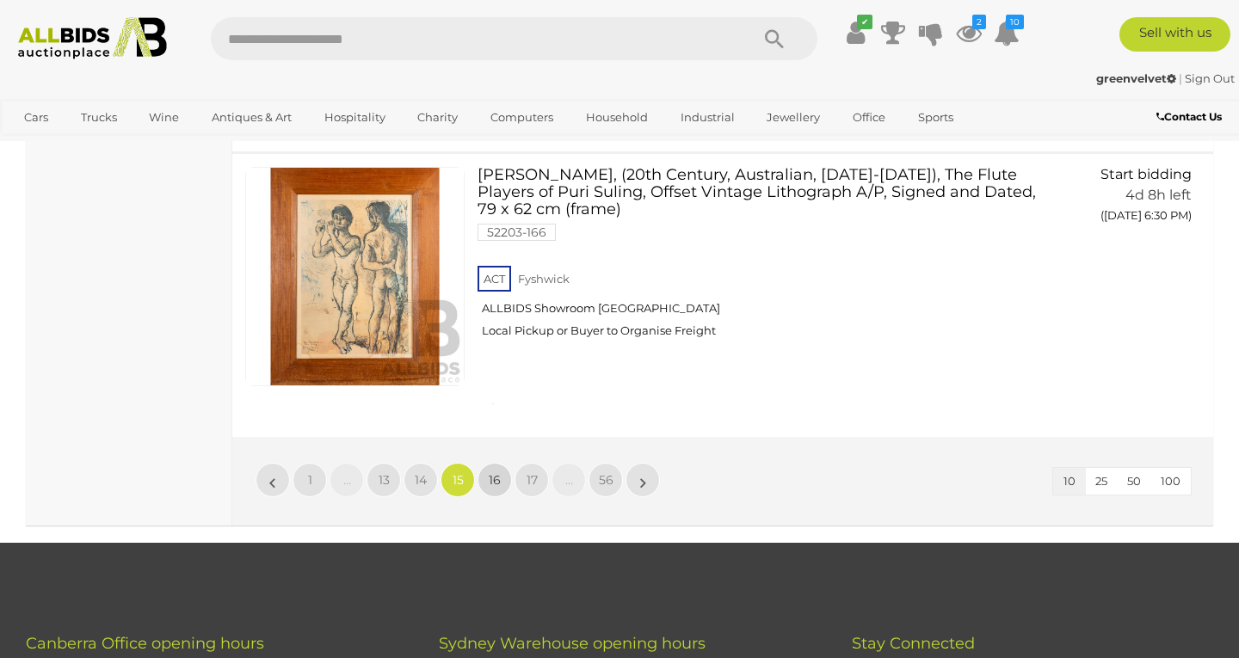
click at [496, 472] on span "16" at bounding box center [495, 479] width 12 height 15
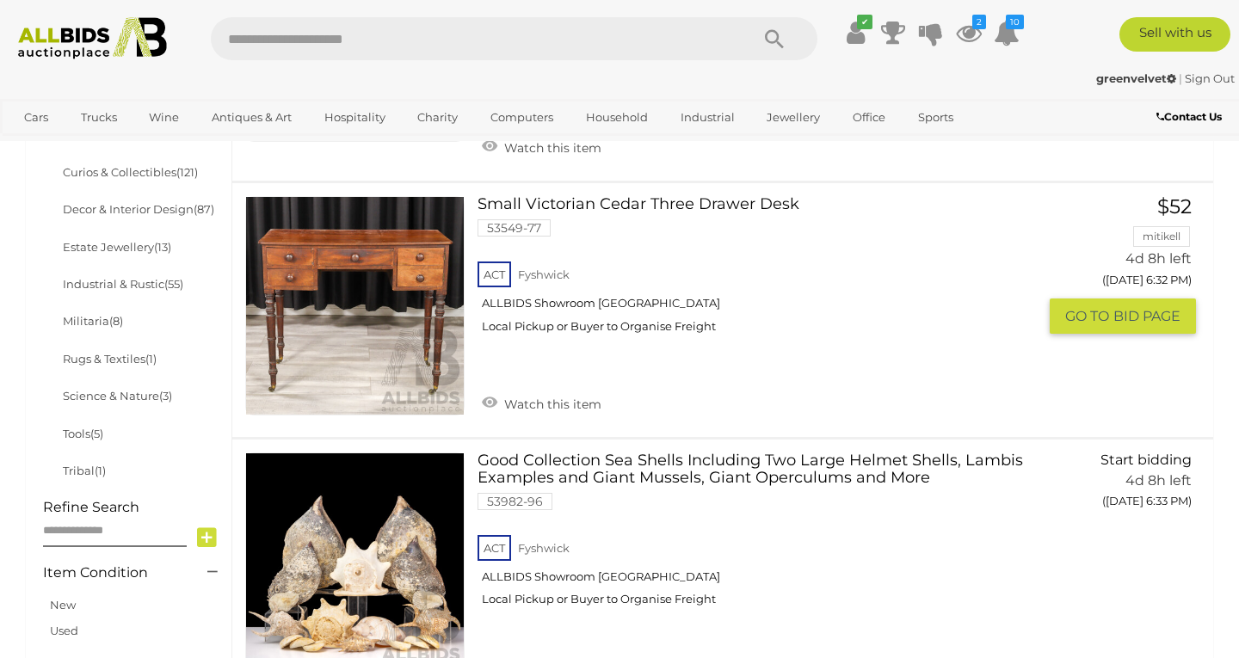
scroll to position [899, 0]
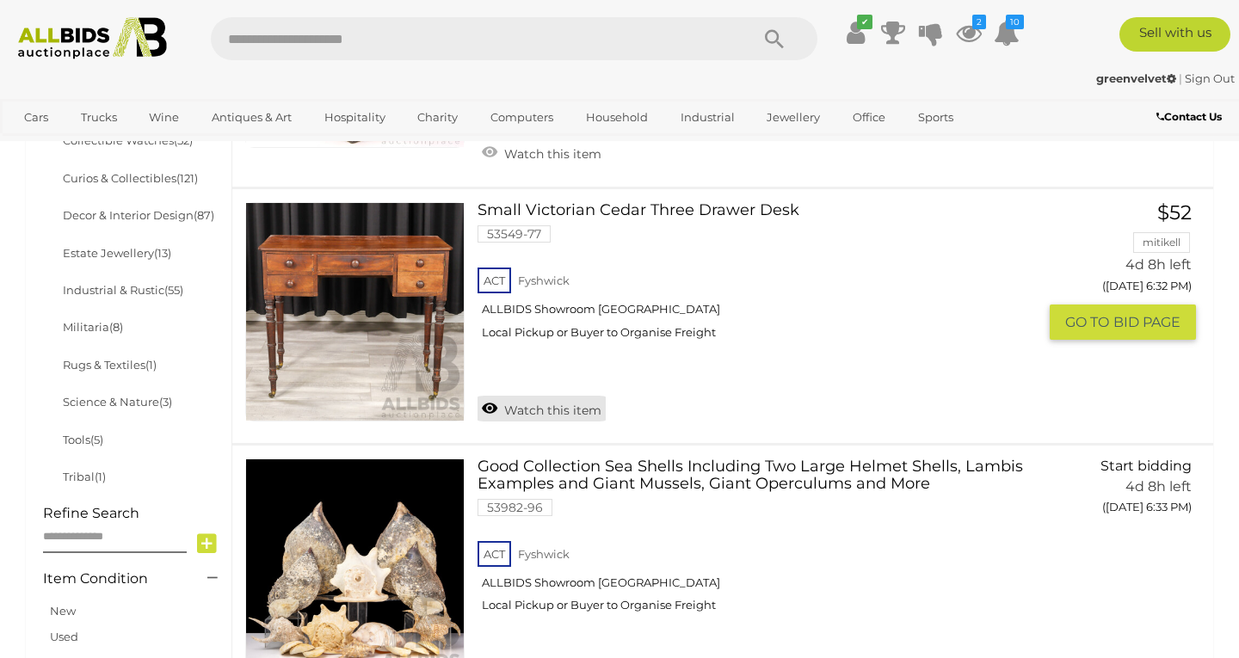
click at [509, 397] on link "Watch this item" at bounding box center [541, 409] width 128 height 26
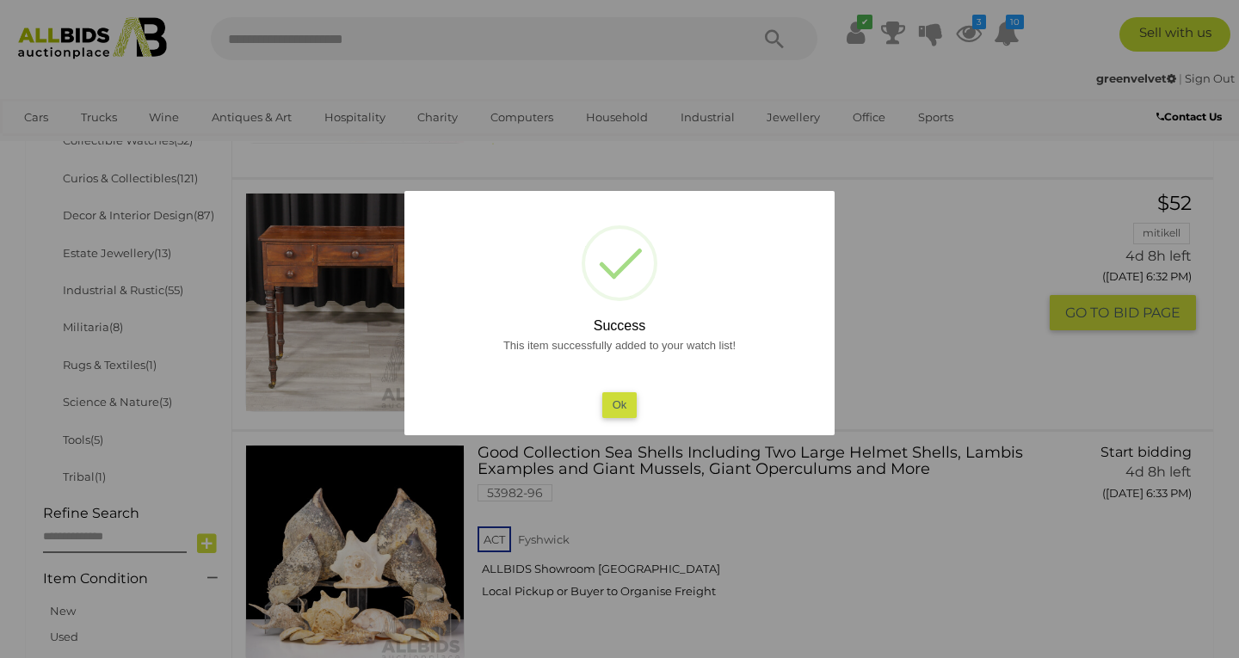
scroll to position [902, 0]
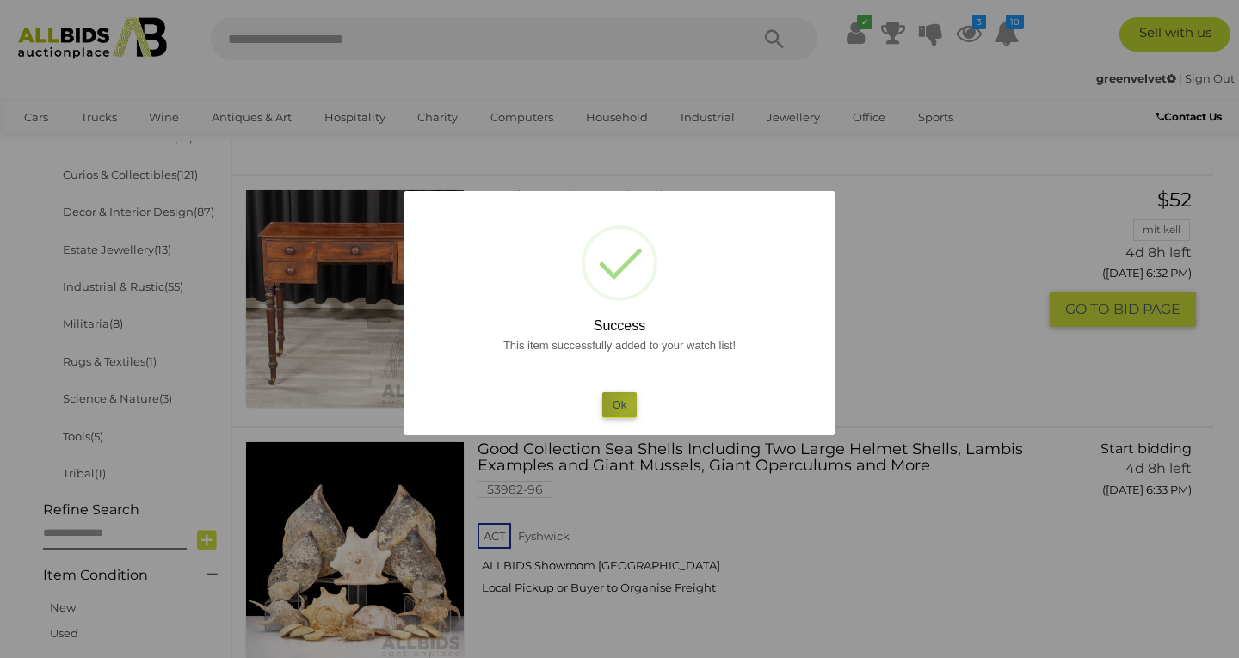
click at [631, 403] on button "Ok" at bounding box center [619, 404] width 35 height 25
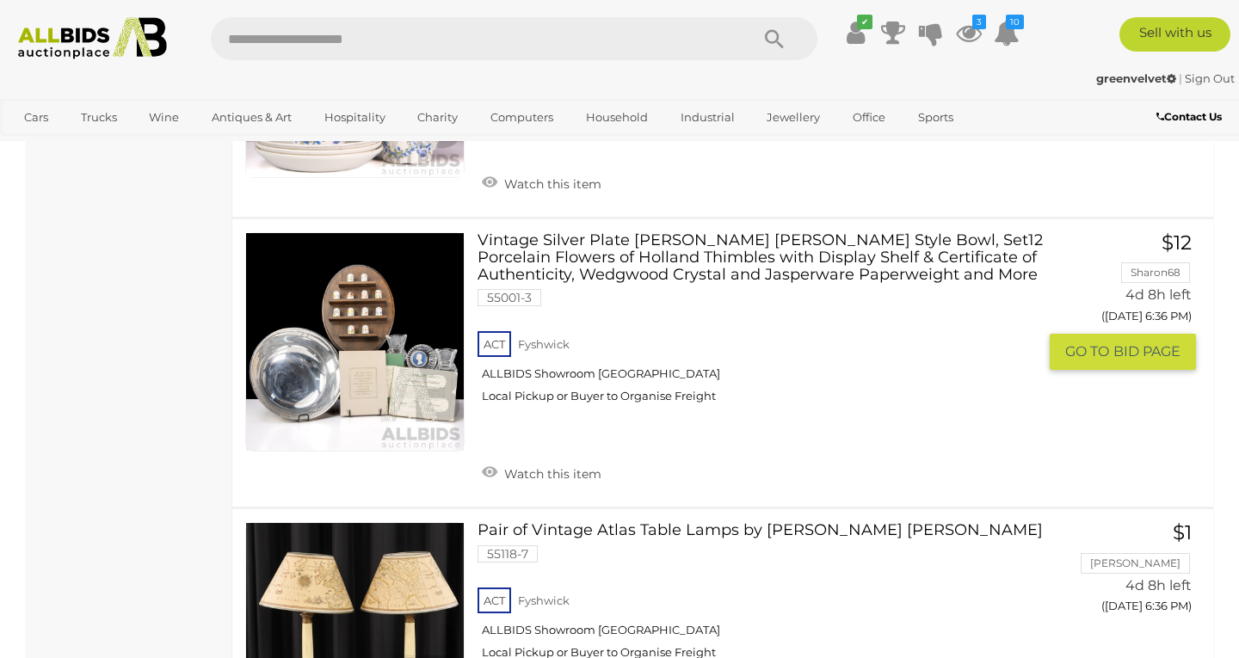
scroll to position [2478, 0]
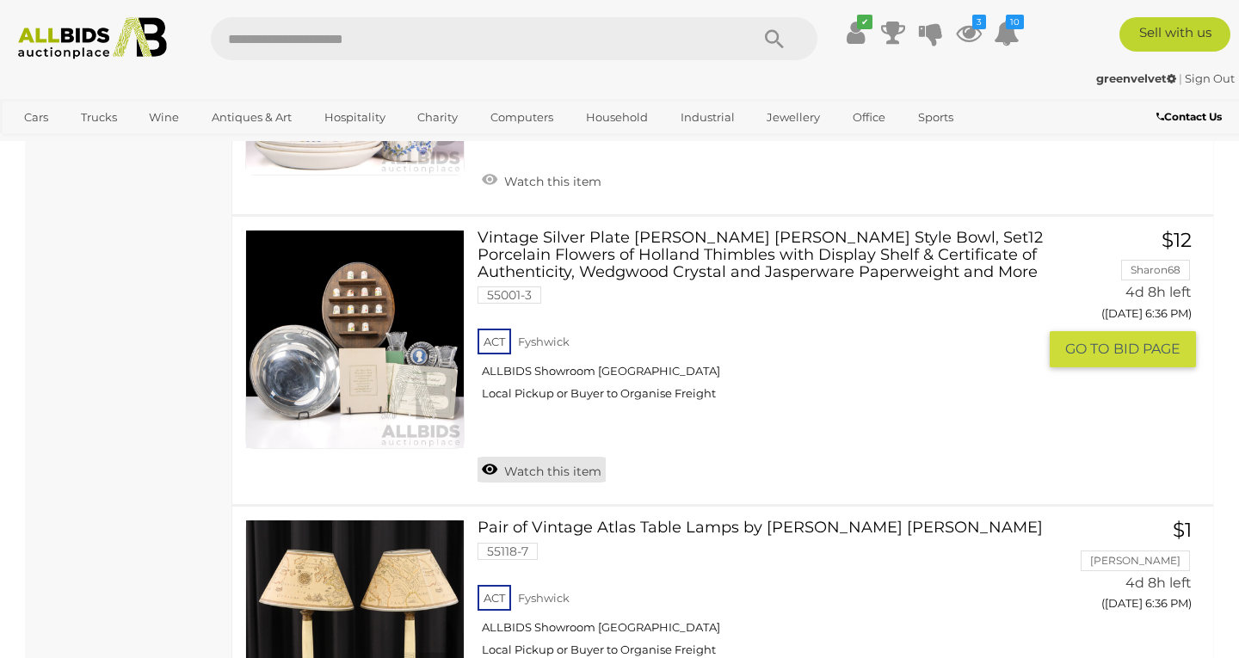
click at [525, 457] on link "Watch this item" at bounding box center [541, 470] width 128 height 26
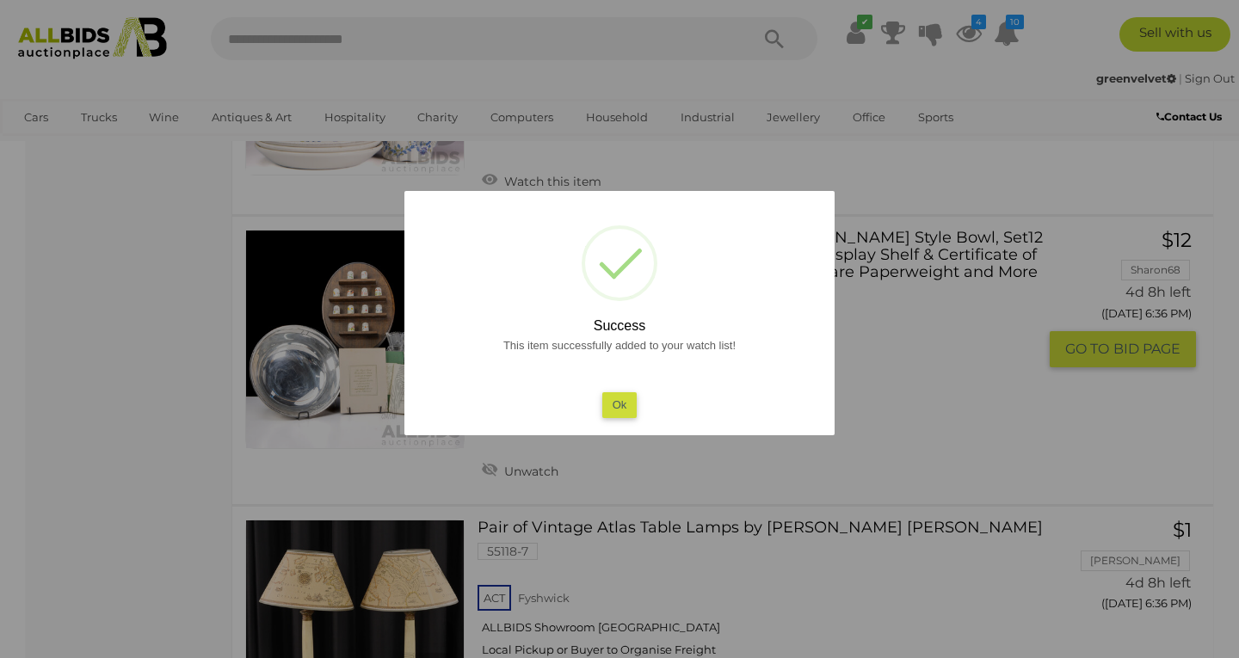
click at [606, 405] on button "Ok" at bounding box center [619, 404] width 35 height 25
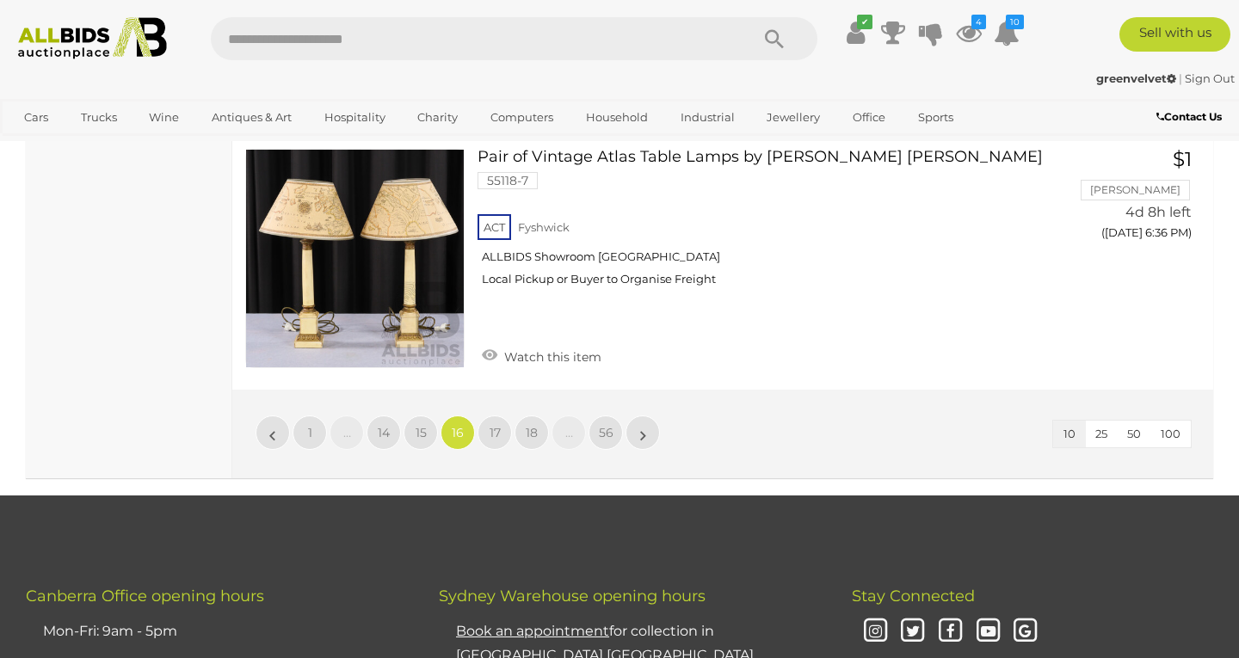
scroll to position [2849, 0]
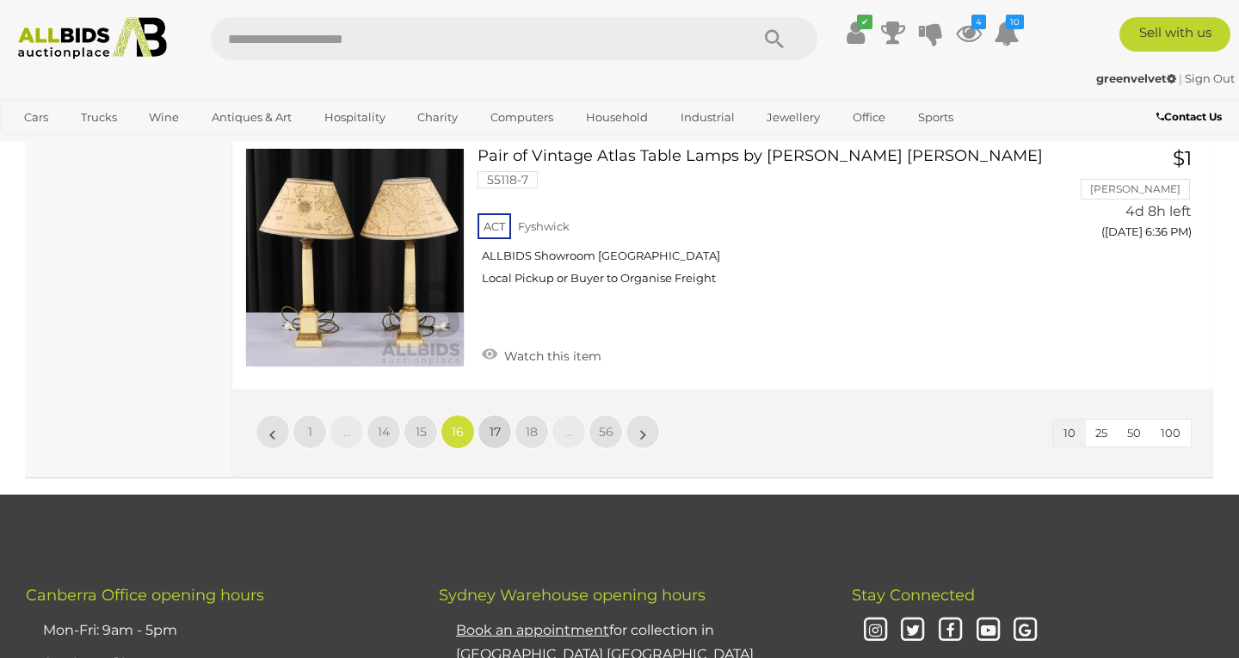
click at [483, 415] on link "17" at bounding box center [494, 432] width 34 height 34
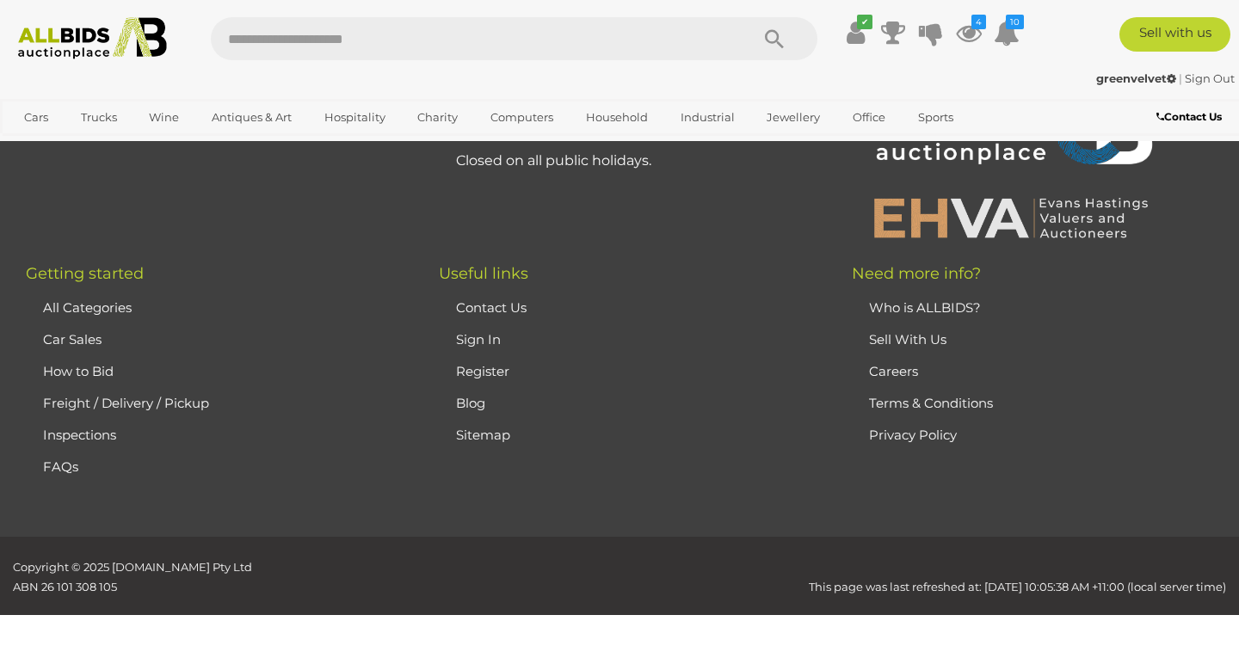
scroll to position [380, 0]
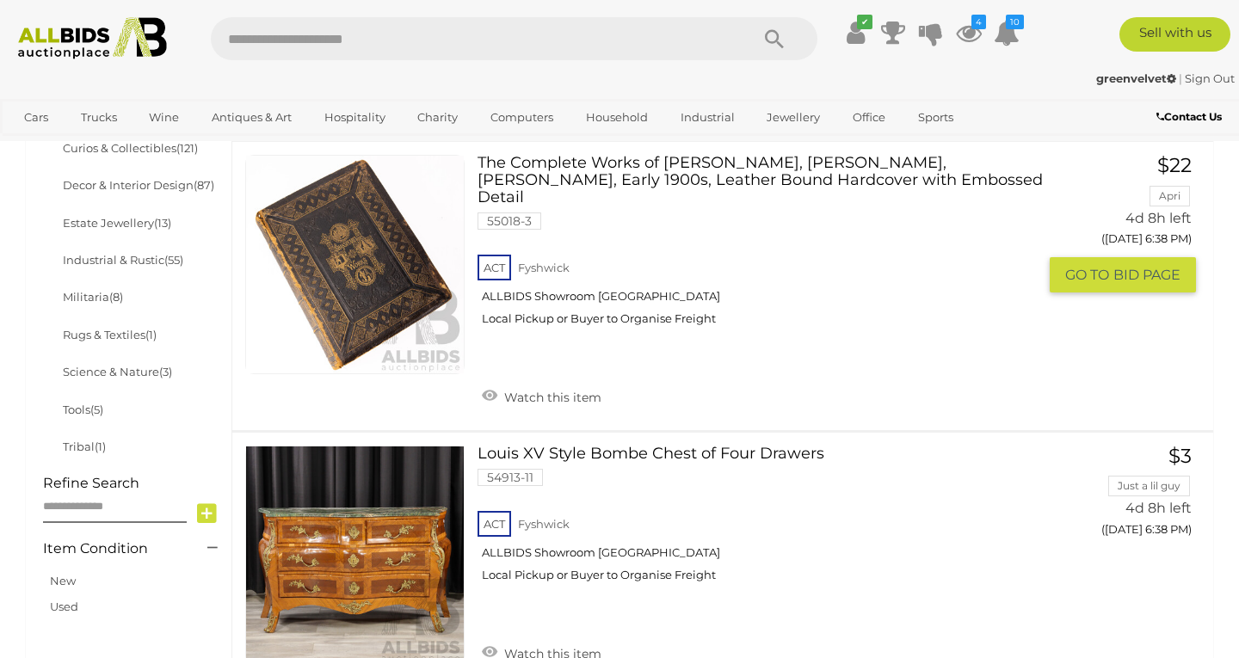
scroll to position [931, 0]
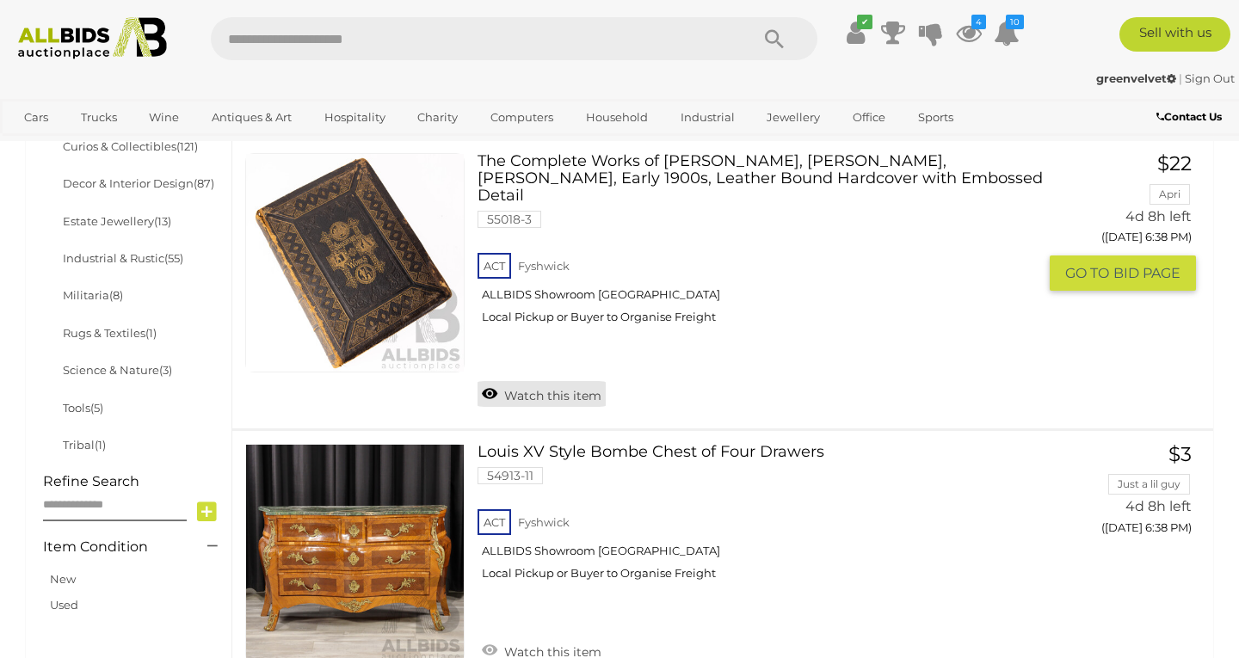
click at [534, 381] on link "Watch this item" at bounding box center [541, 394] width 128 height 26
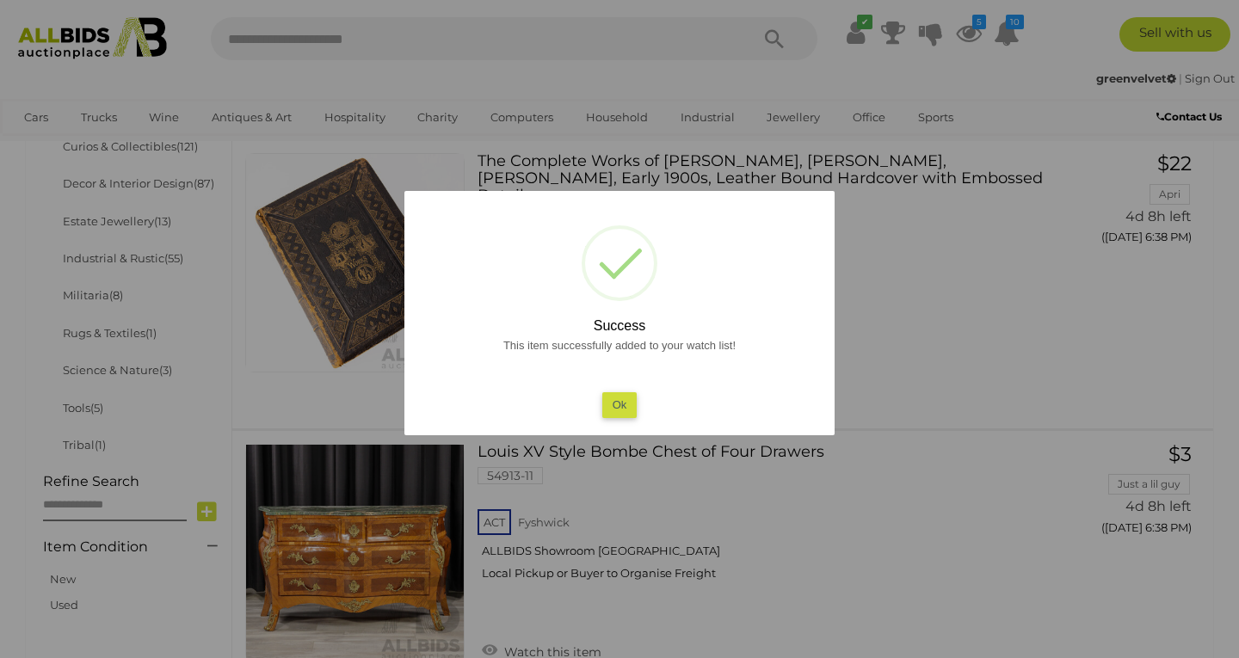
click at [612, 394] on button "Ok" at bounding box center [619, 404] width 35 height 25
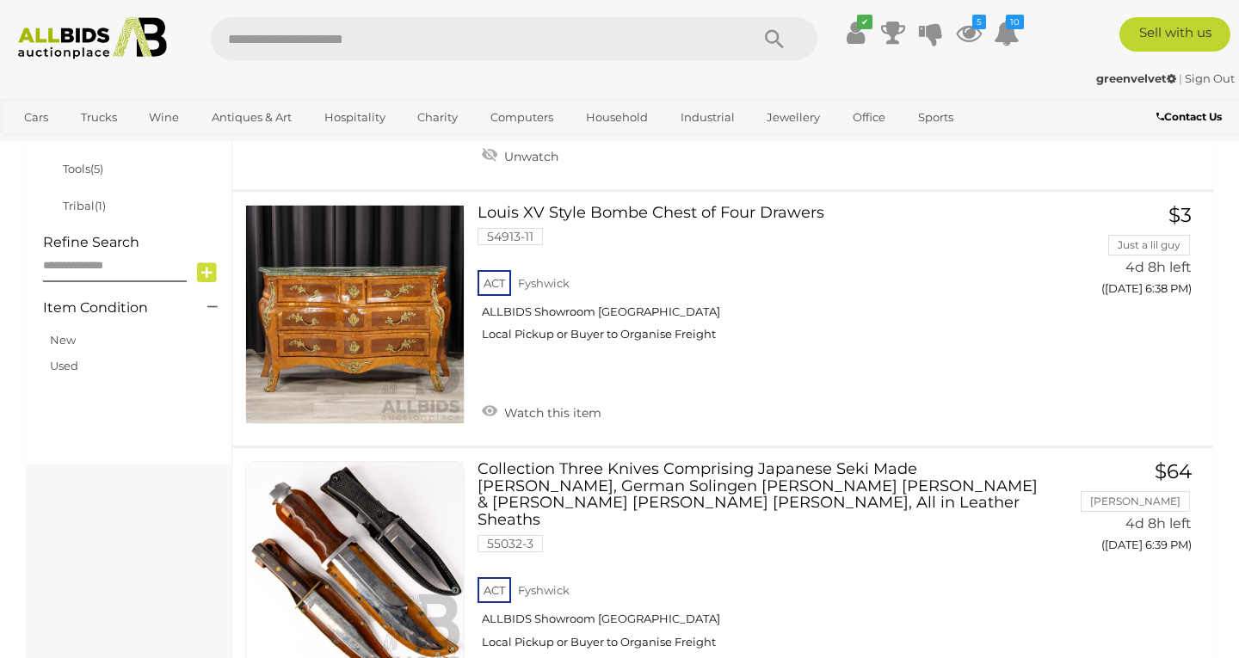
scroll to position [1177, 0]
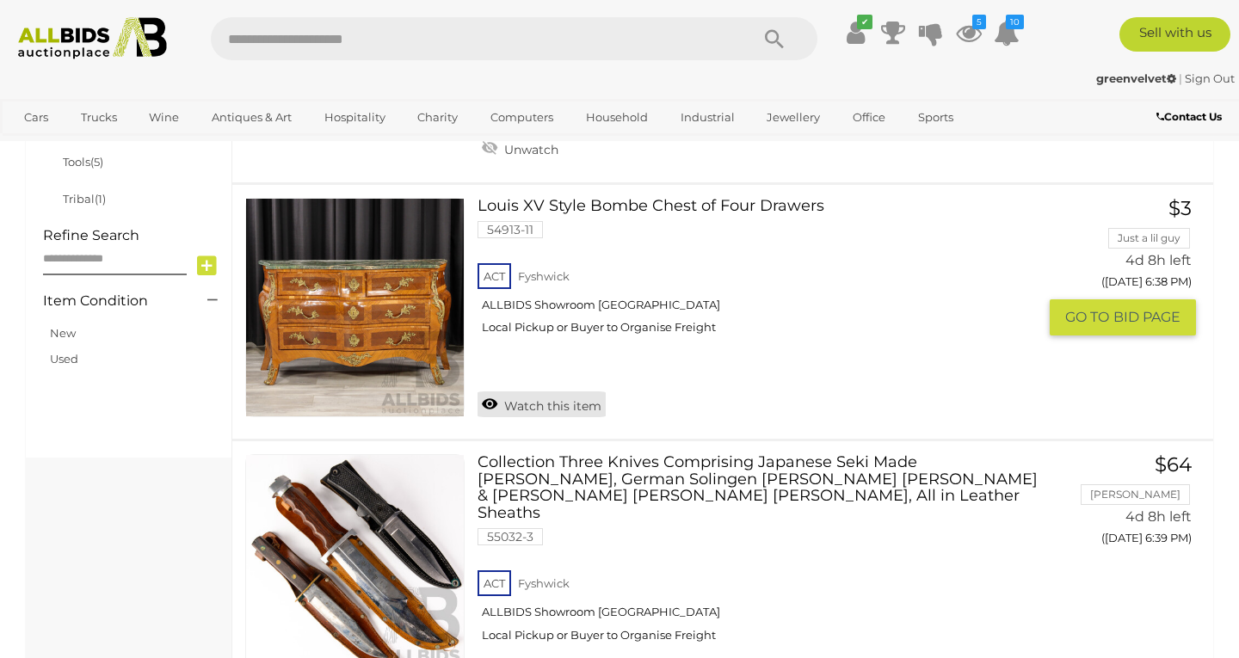
click at [555, 391] on link "Watch this item" at bounding box center [541, 404] width 128 height 26
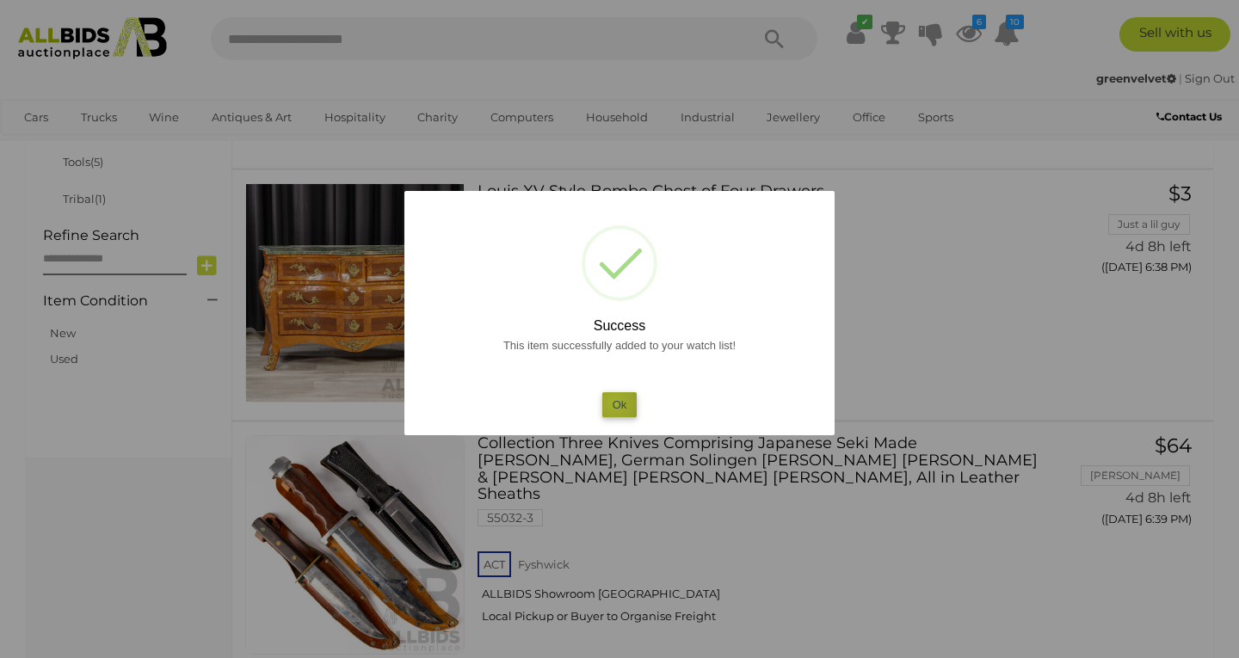
click at [614, 402] on button "Ok" at bounding box center [619, 404] width 35 height 25
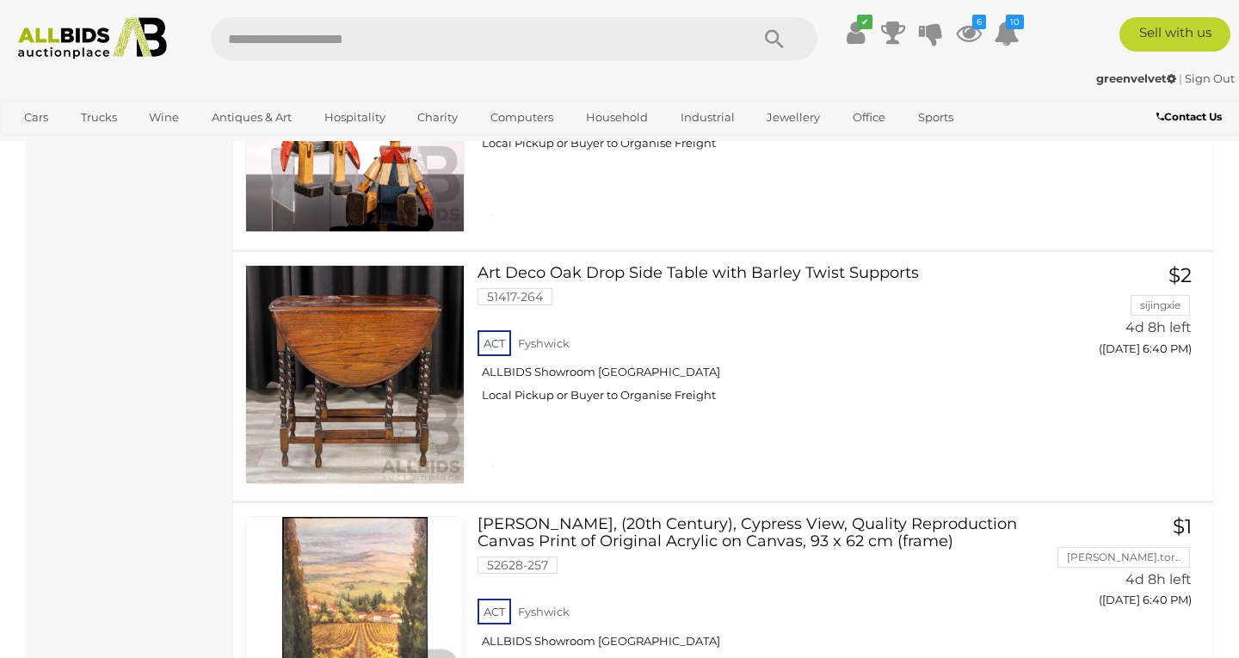
scroll to position [2153, 0]
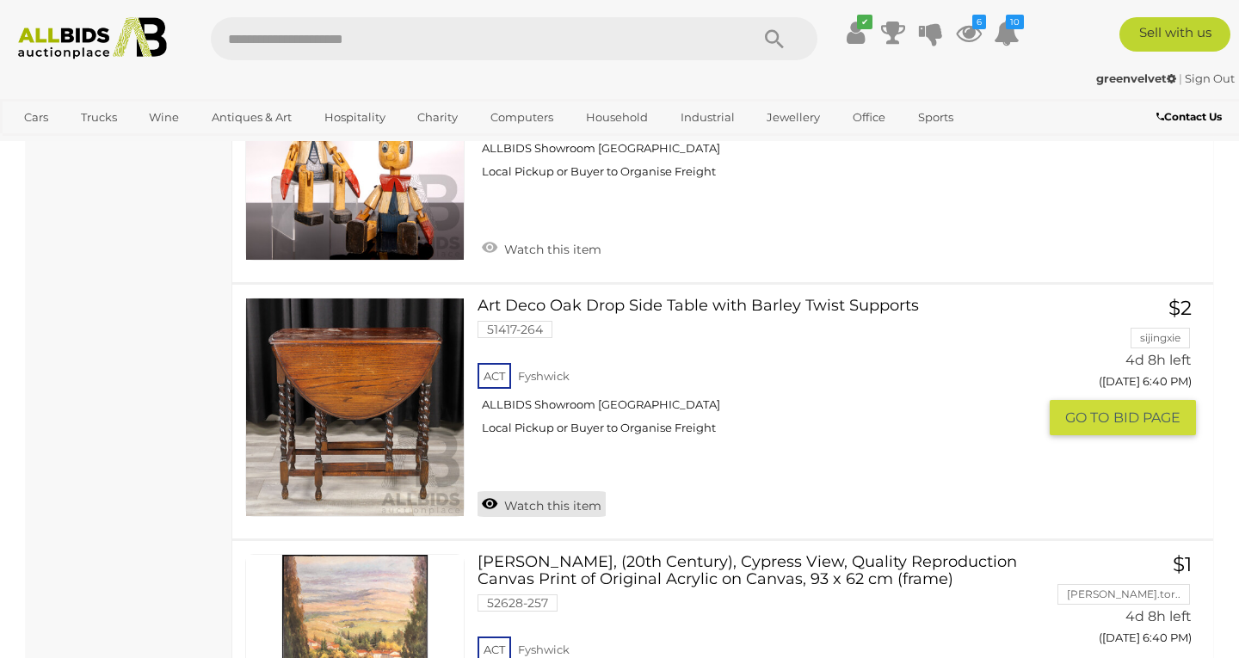
click at [533, 491] on link "Watch this item" at bounding box center [541, 504] width 128 height 26
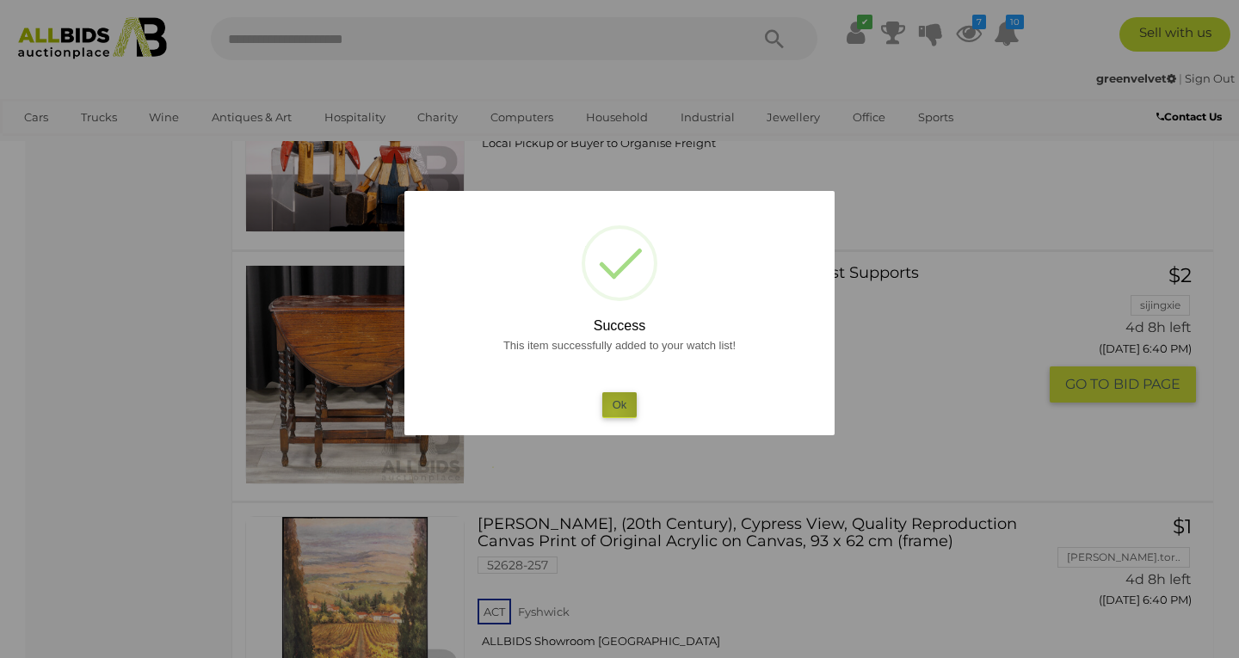
click at [613, 411] on button "Ok" at bounding box center [619, 404] width 35 height 25
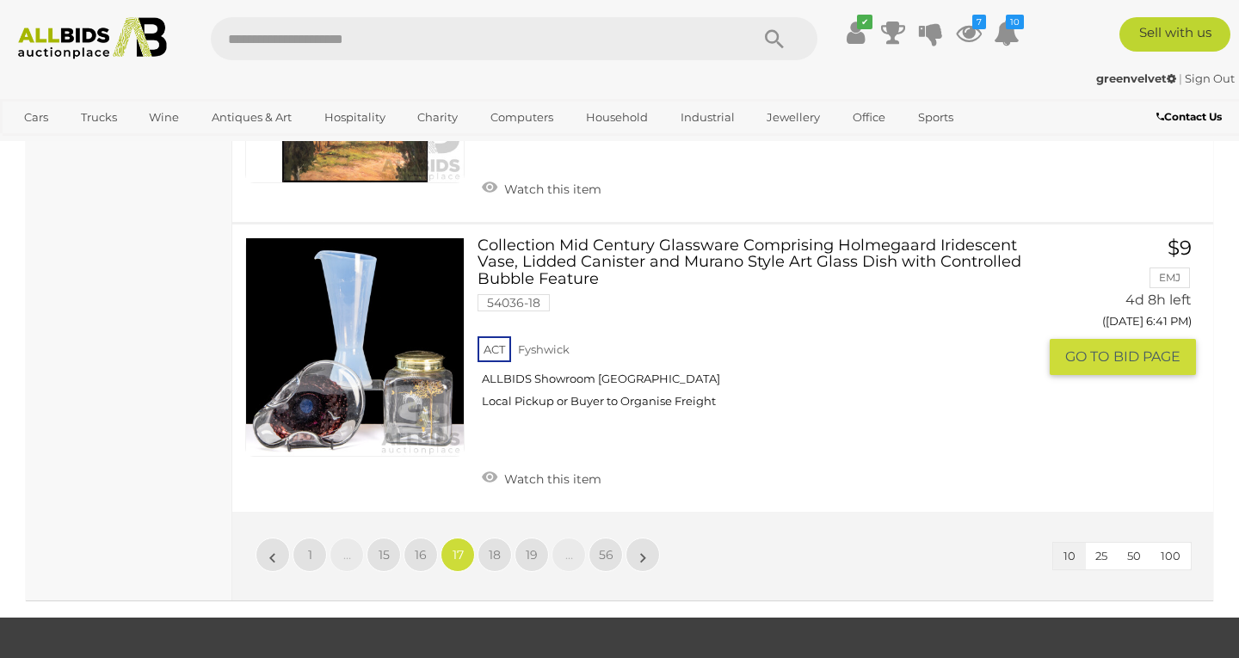
scroll to position [2749, 0]
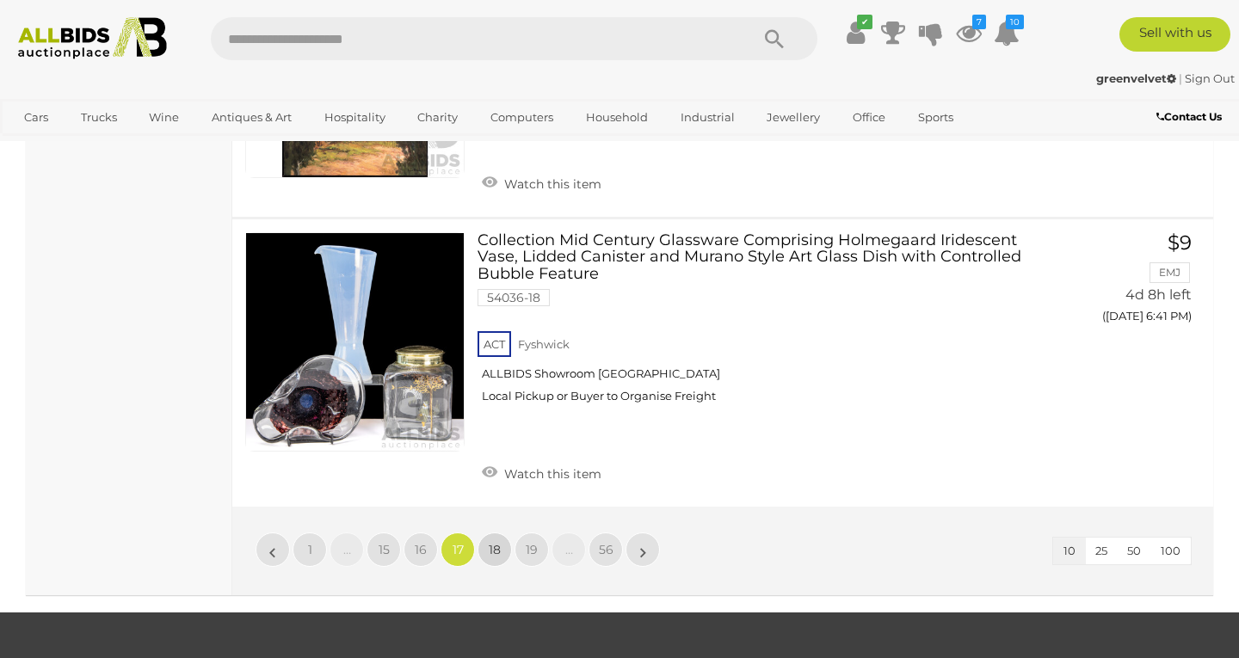
click at [494, 542] on span "18" at bounding box center [495, 549] width 12 height 15
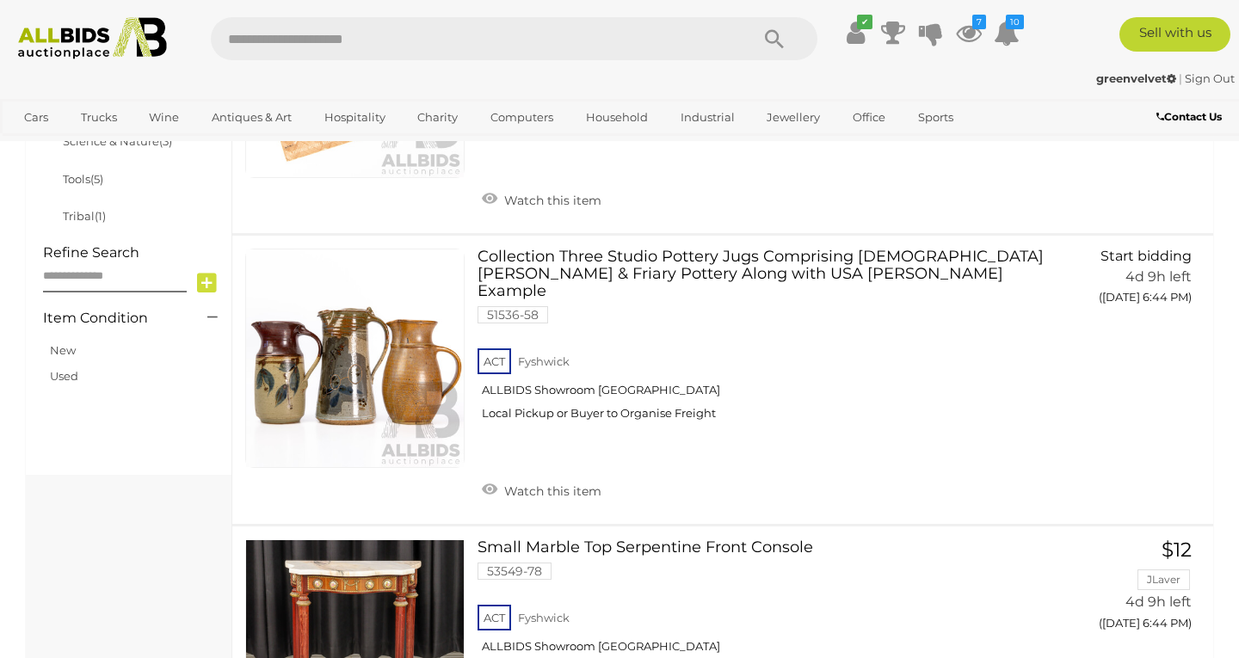
scroll to position [1161, 0]
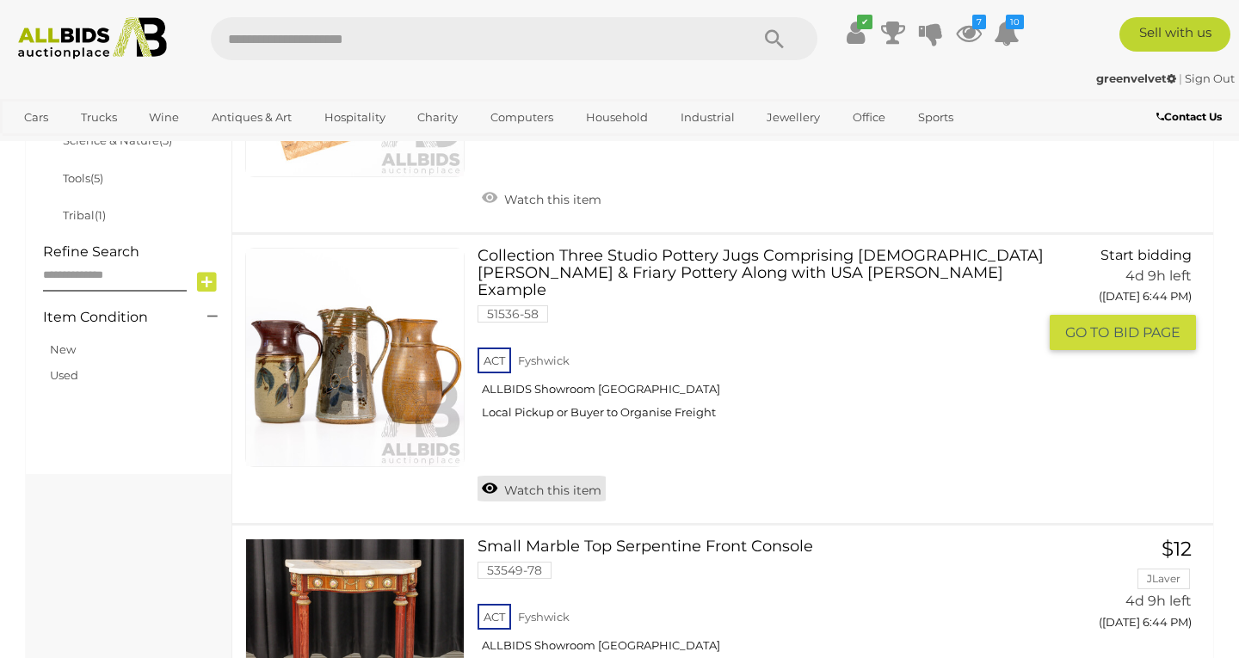
click at [567, 476] on link "Watch this item" at bounding box center [541, 489] width 128 height 26
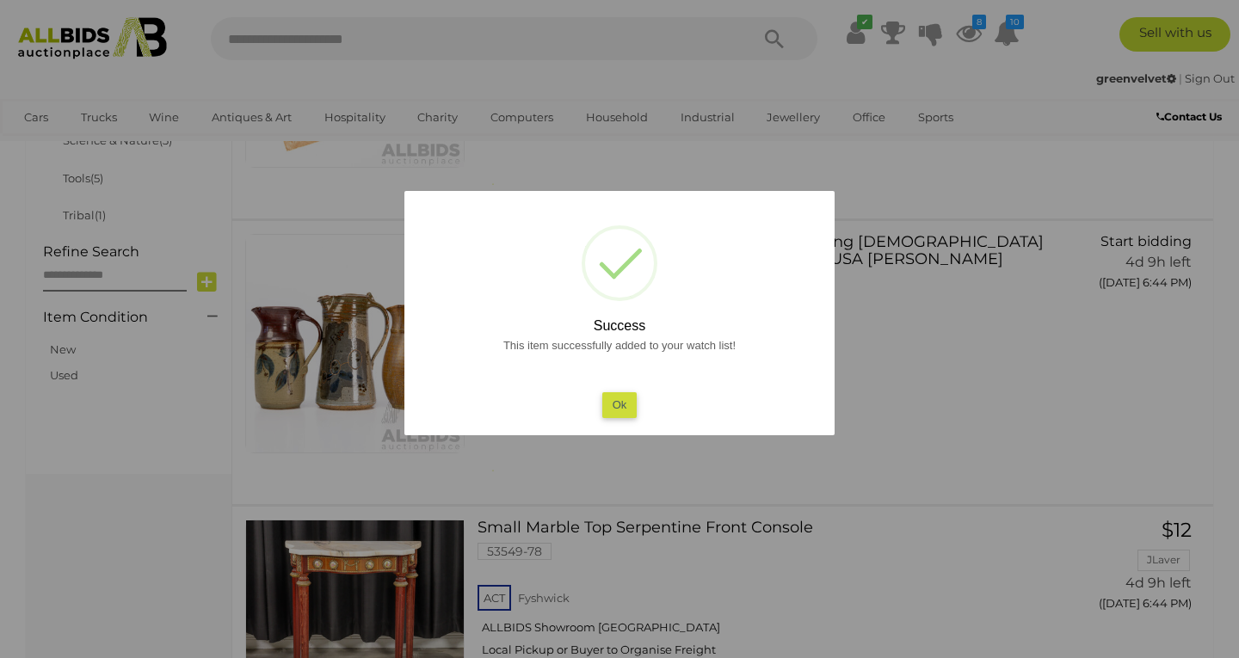
click at [594, 396] on div "This item successfully added to your watch list! Ok" at bounding box center [620, 376] width 396 height 83
click at [614, 398] on button "Ok" at bounding box center [619, 404] width 35 height 25
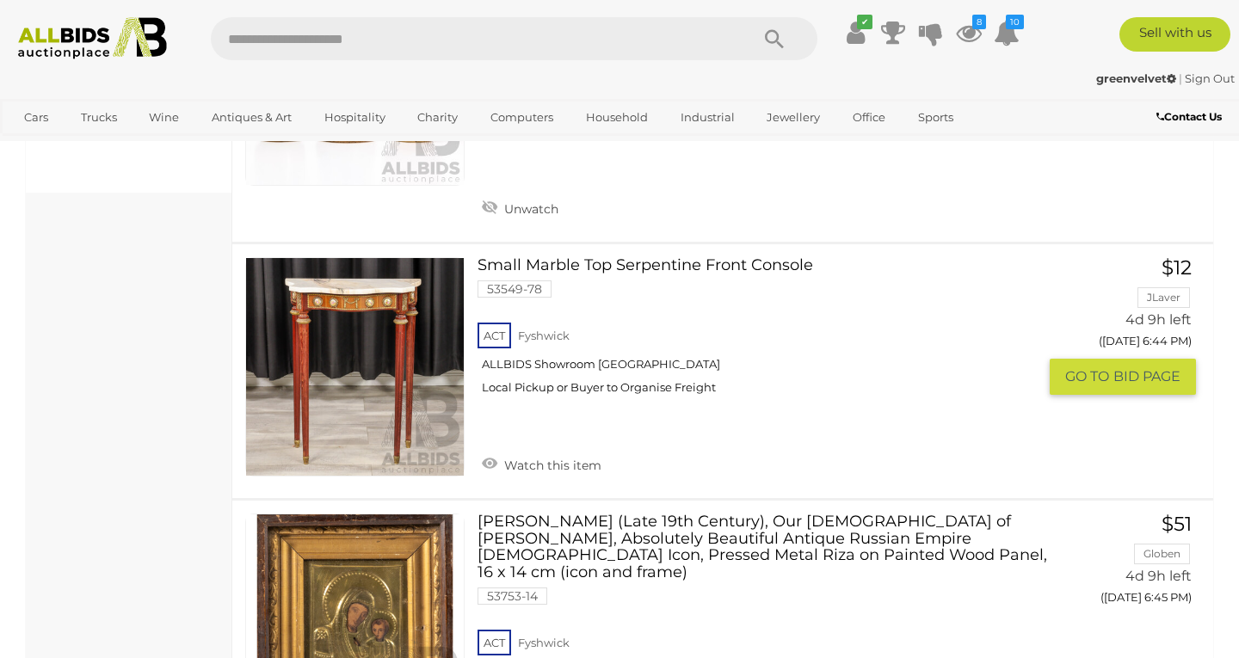
scroll to position [1442, 0]
click at [557, 451] on link "Watch this item" at bounding box center [541, 464] width 128 height 26
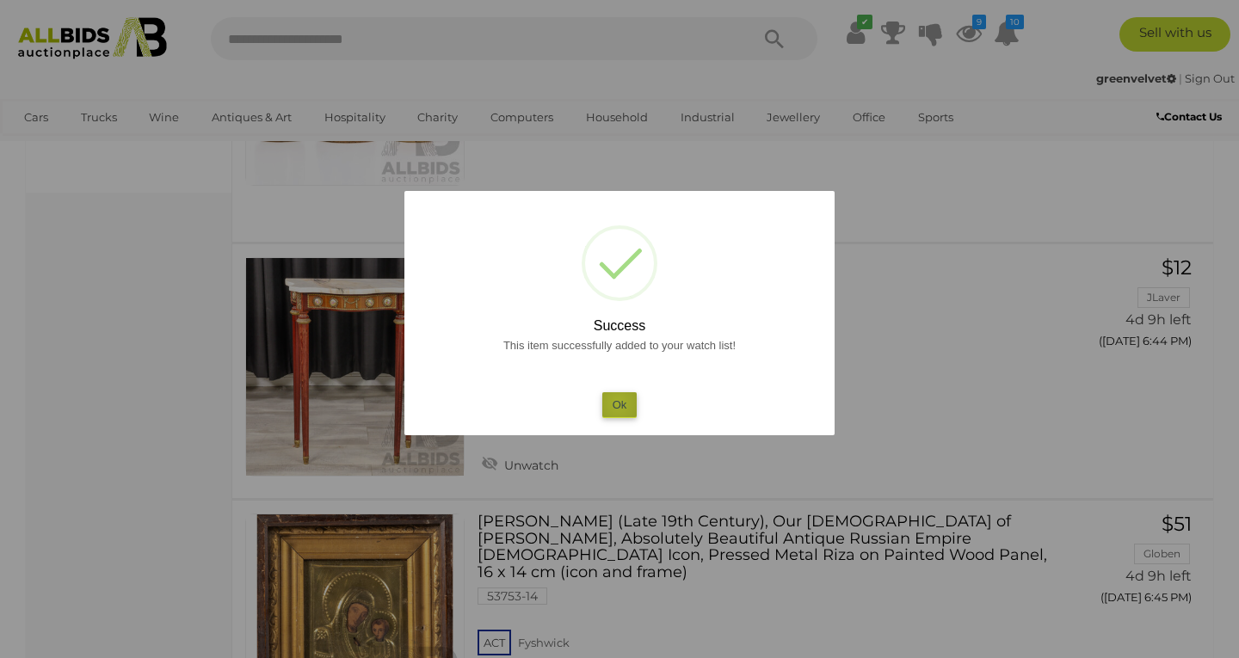
click at [618, 402] on button "Ok" at bounding box center [619, 404] width 35 height 25
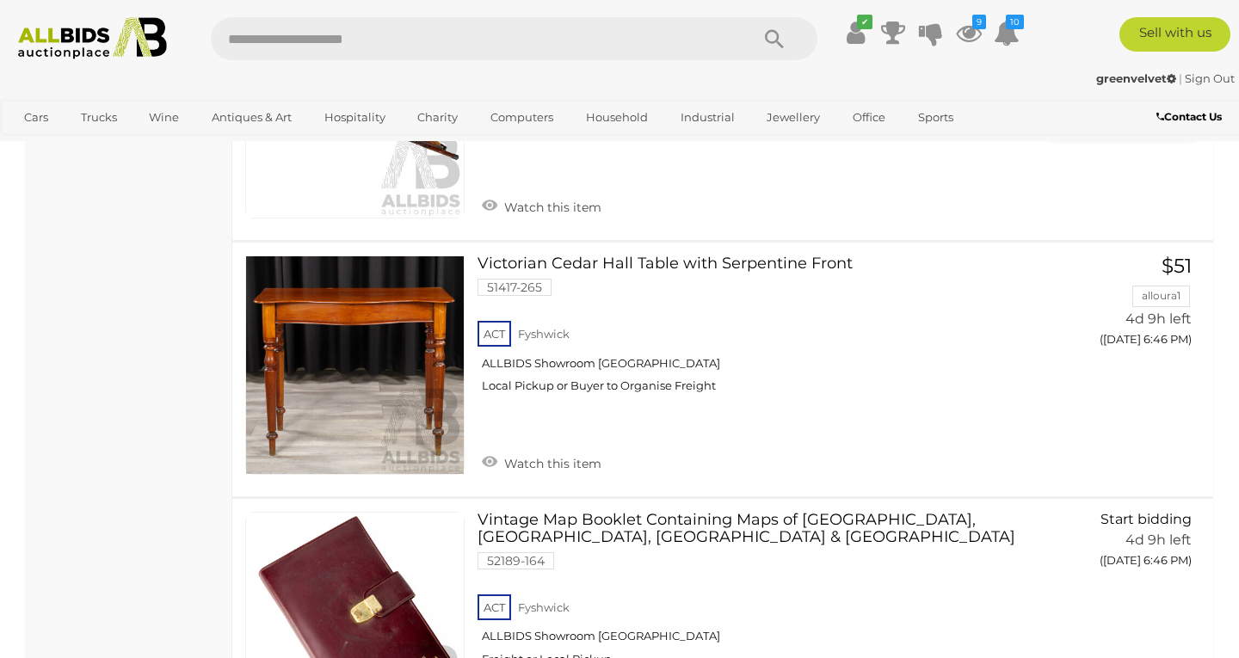
scroll to position [2267, 0]
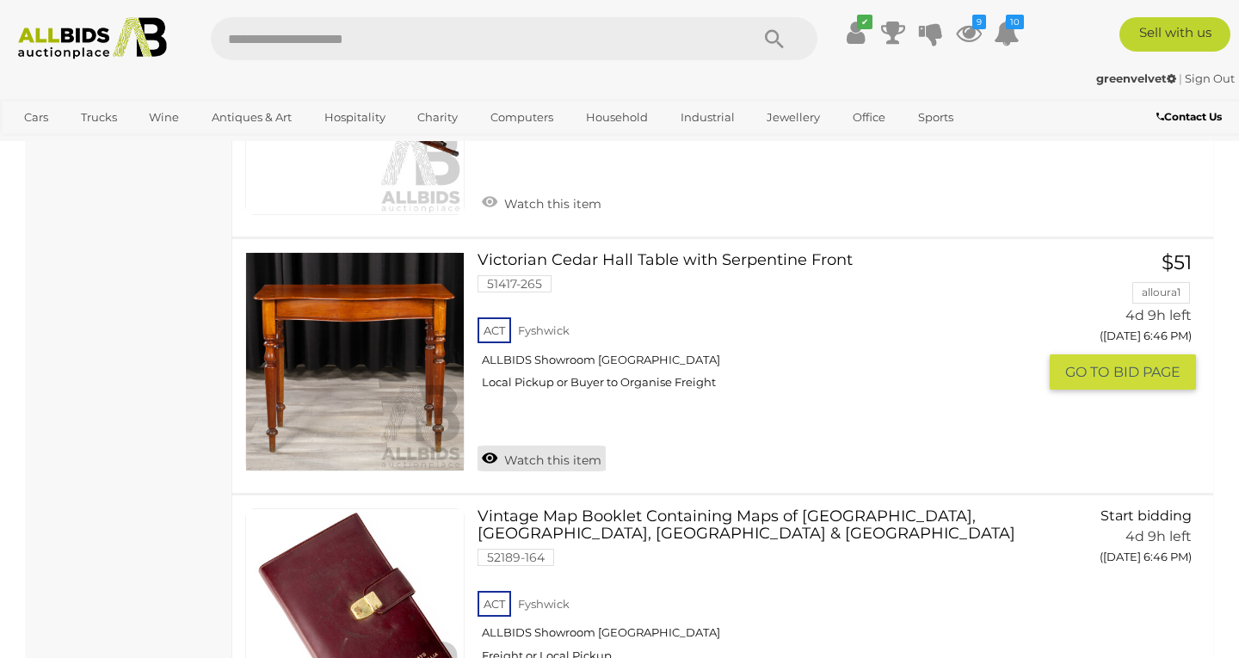
click at [568, 446] on link "Watch this item" at bounding box center [541, 459] width 128 height 26
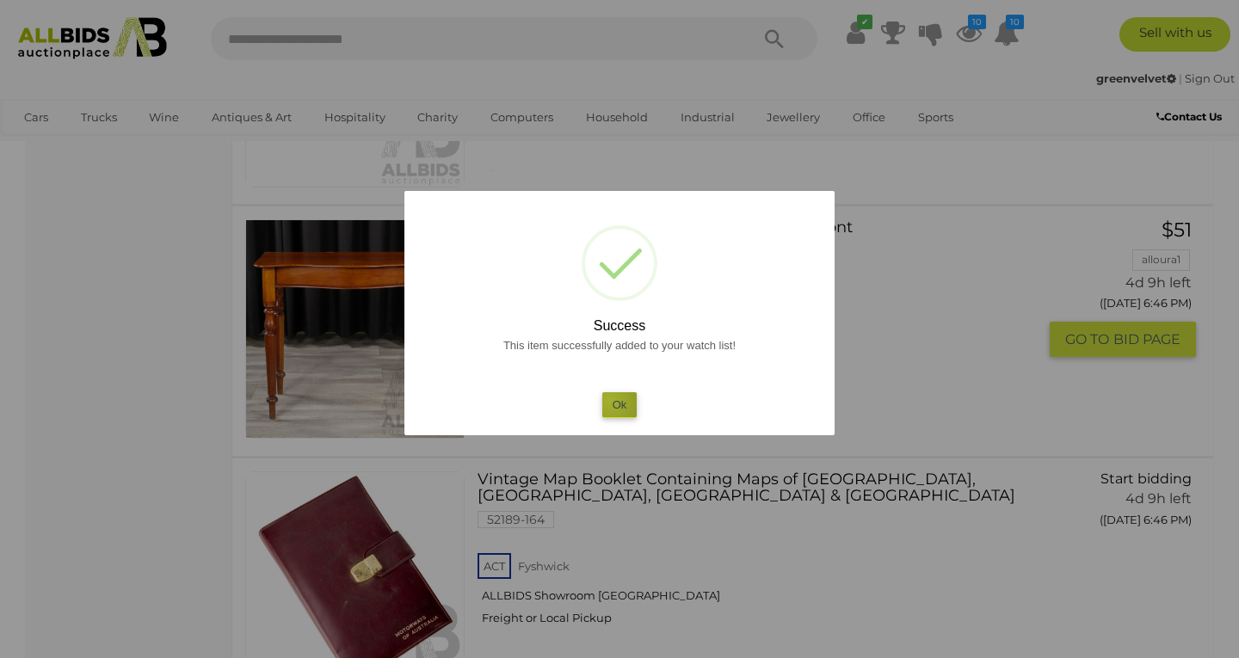
click at [609, 399] on button "Ok" at bounding box center [619, 404] width 35 height 25
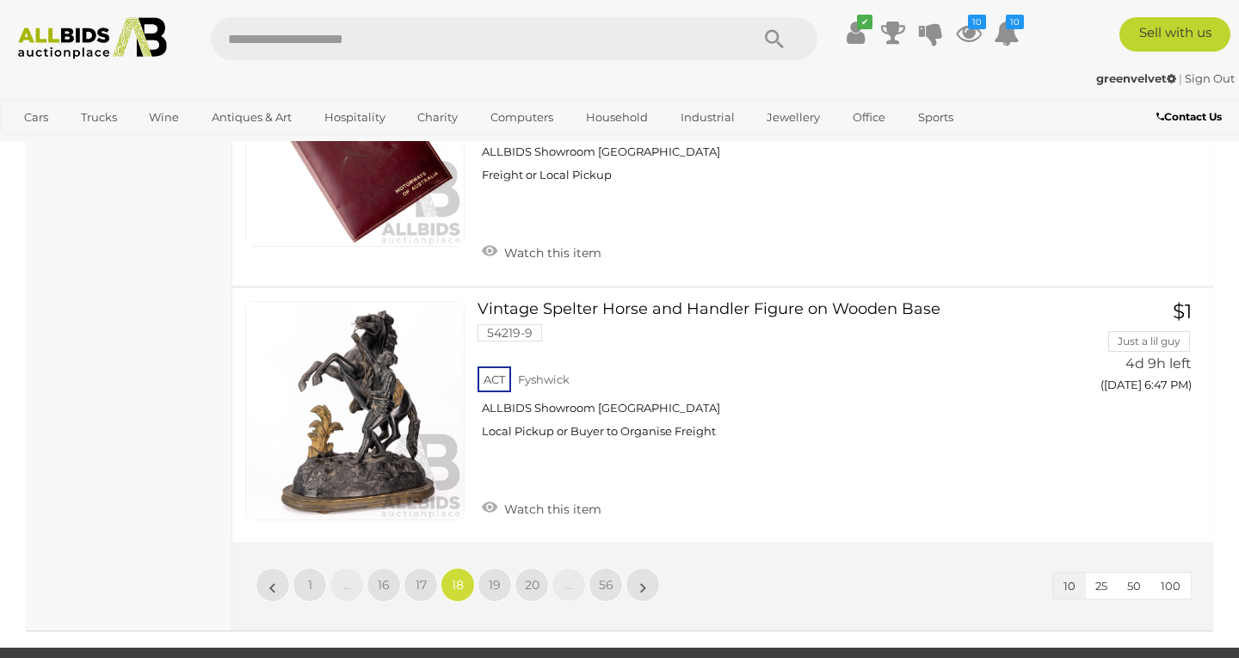
scroll to position [2749, 0]
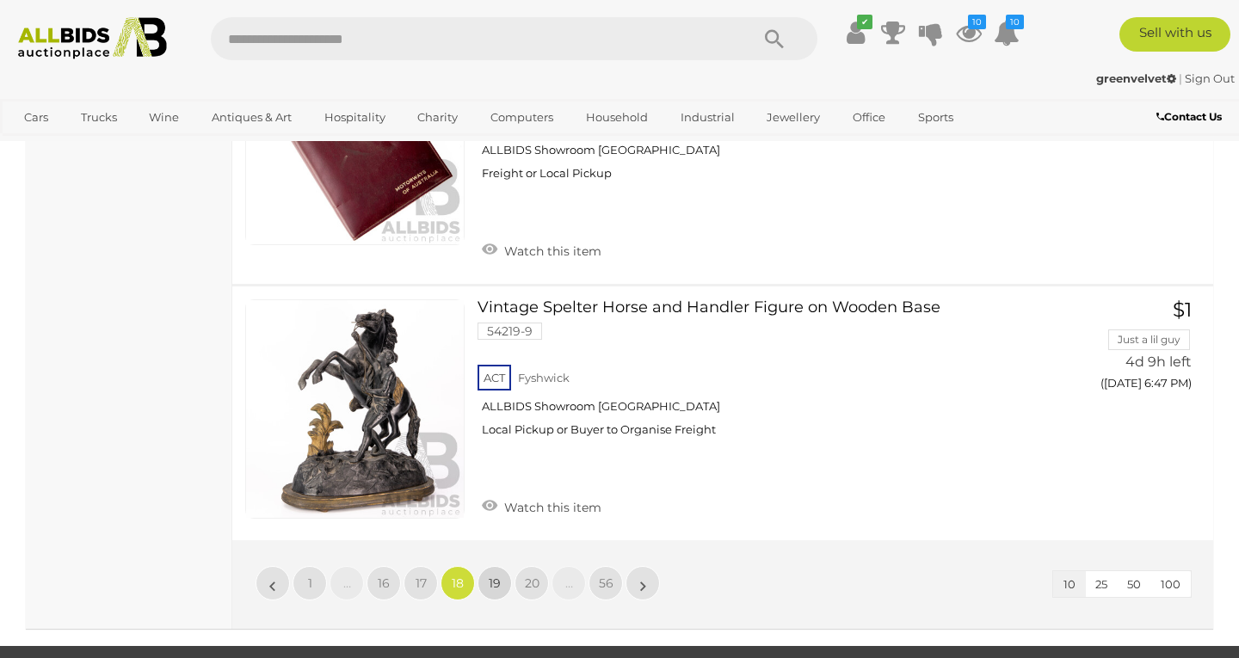
click at [491, 576] on span "19" at bounding box center [495, 583] width 12 height 15
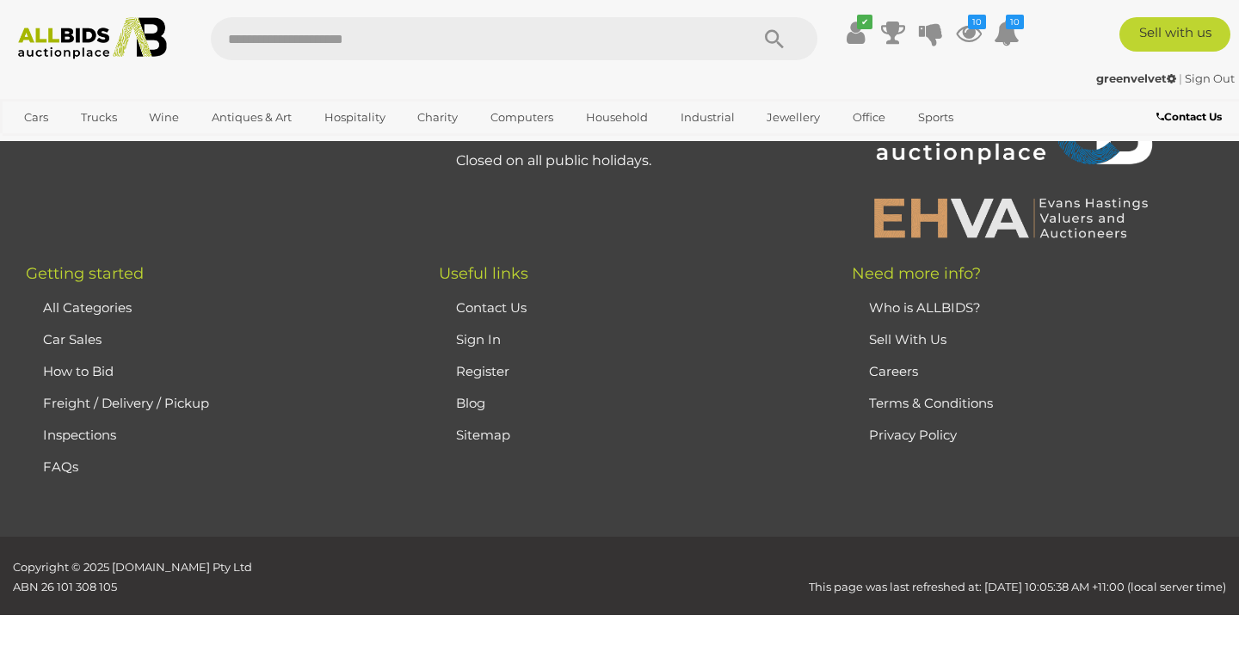
scroll to position [380, 0]
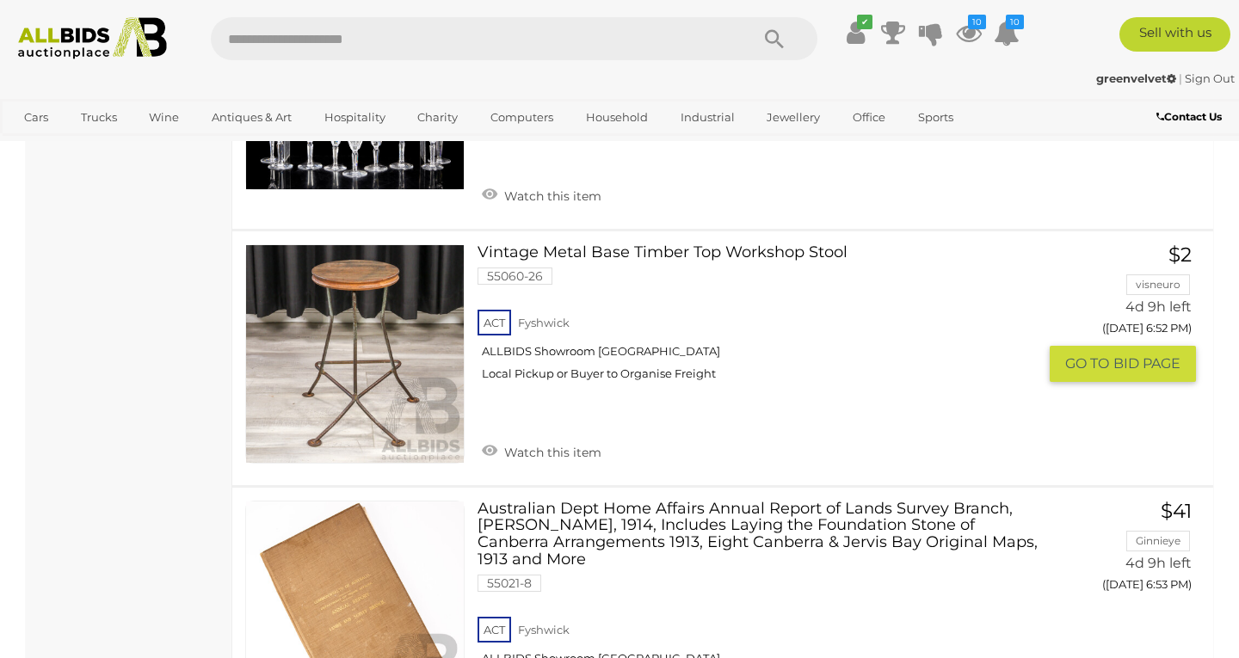
scroll to position [2481, 0]
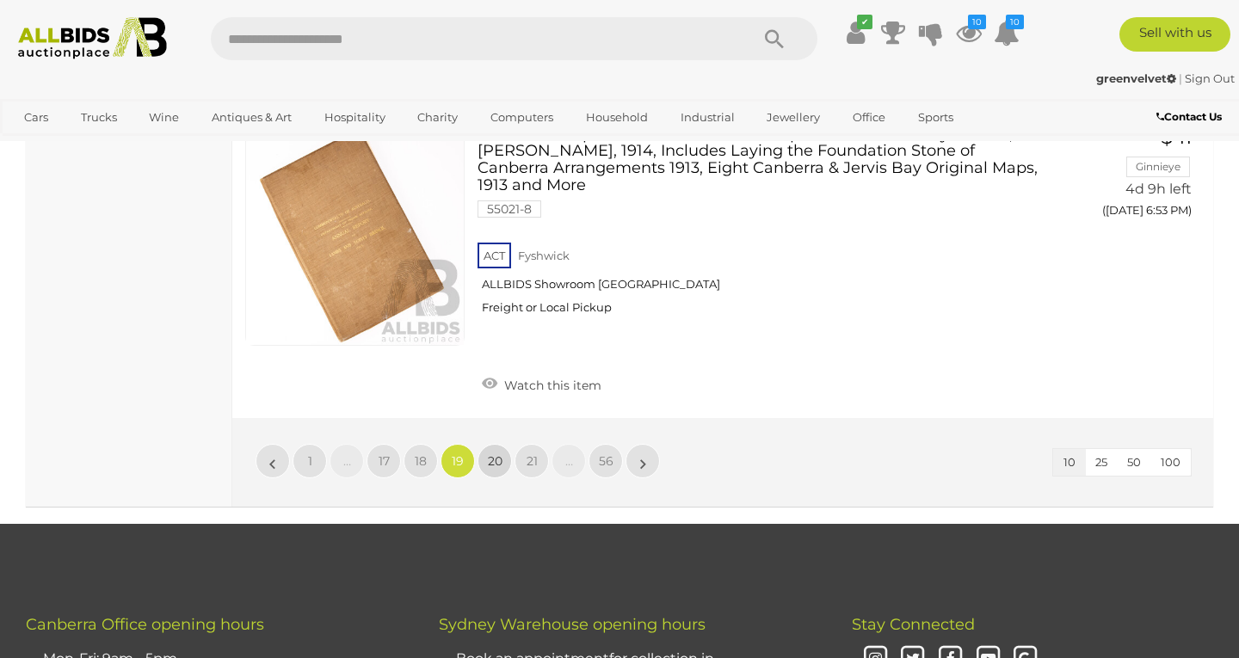
click at [494, 453] on span "20" at bounding box center [495, 460] width 15 height 15
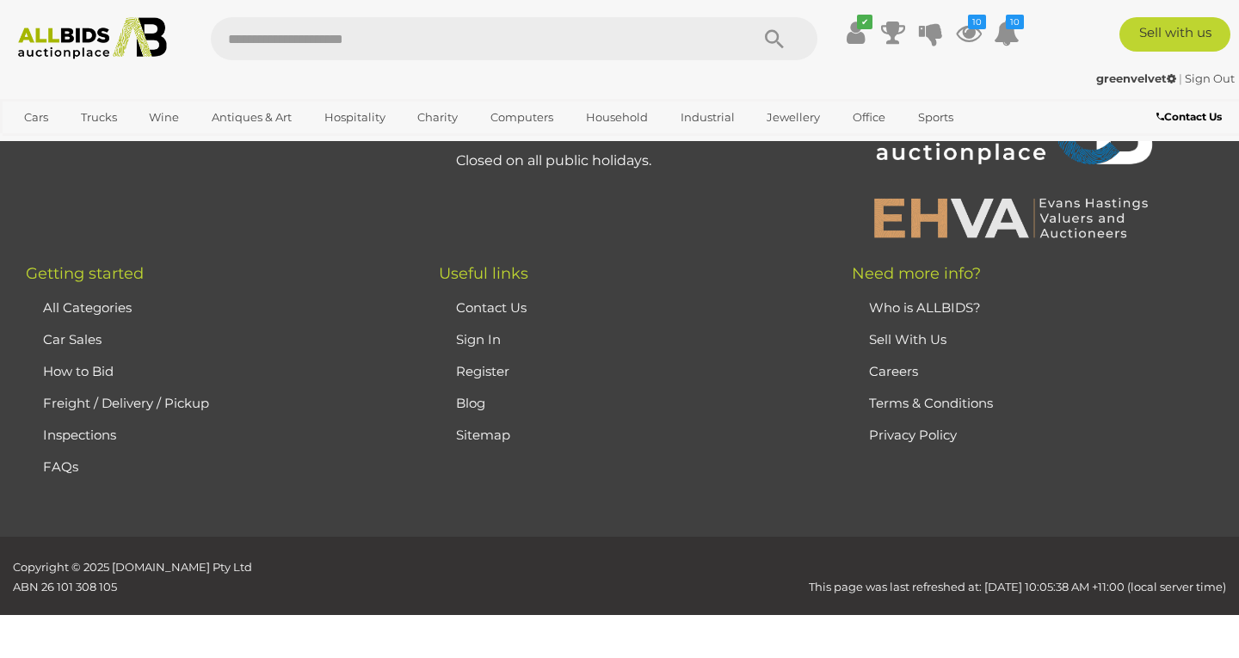
scroll to position [380, 0]
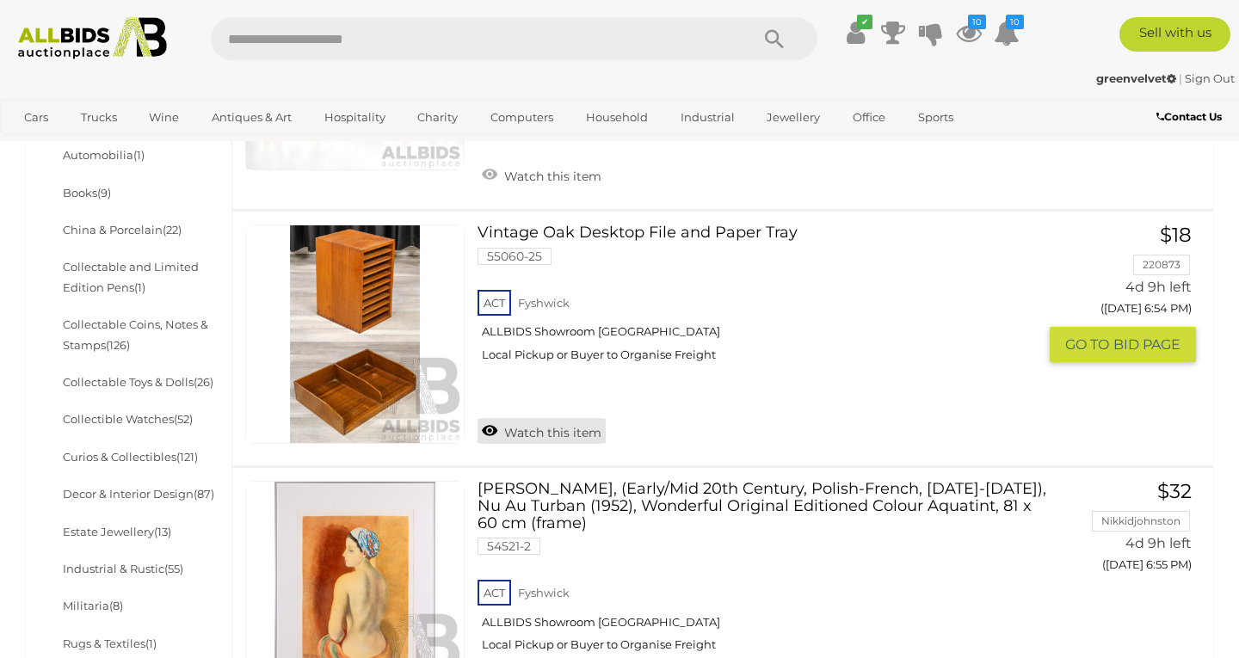
scroll to position [620, 0]
click at [569, 427] on link "Watch this item" at bounding box center [541, 431] width 128 height 26
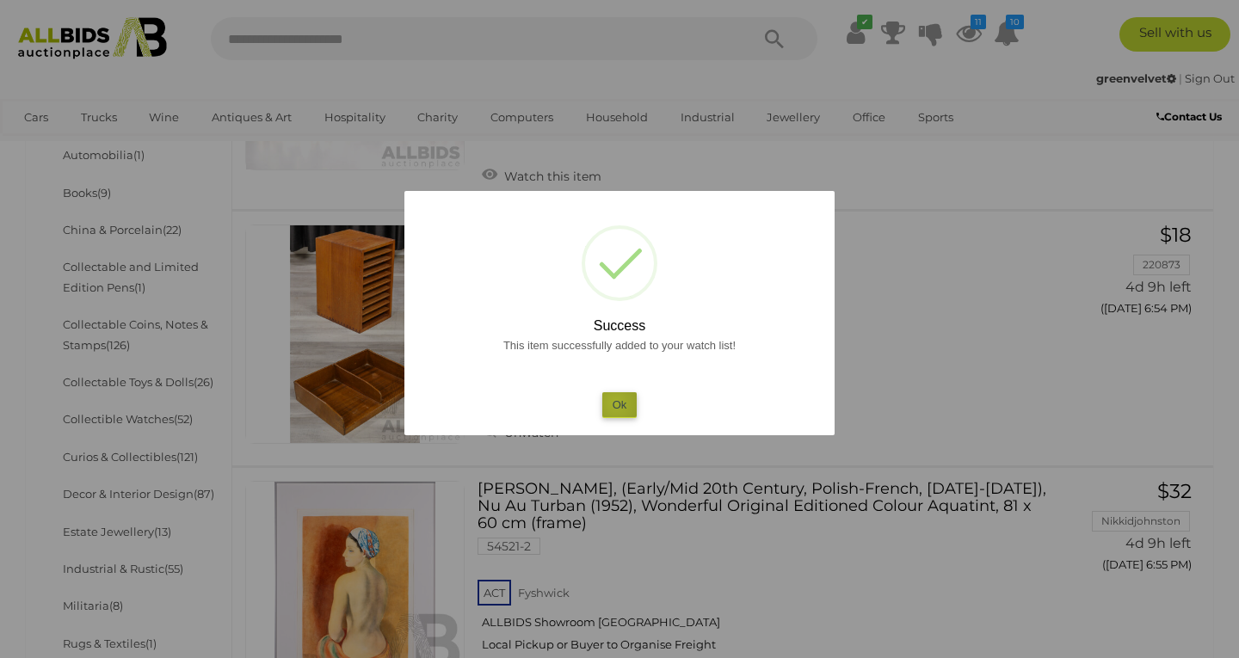
click at [615, 402] on button "Ok" at bounding box center [619, 404] width 35 height 25
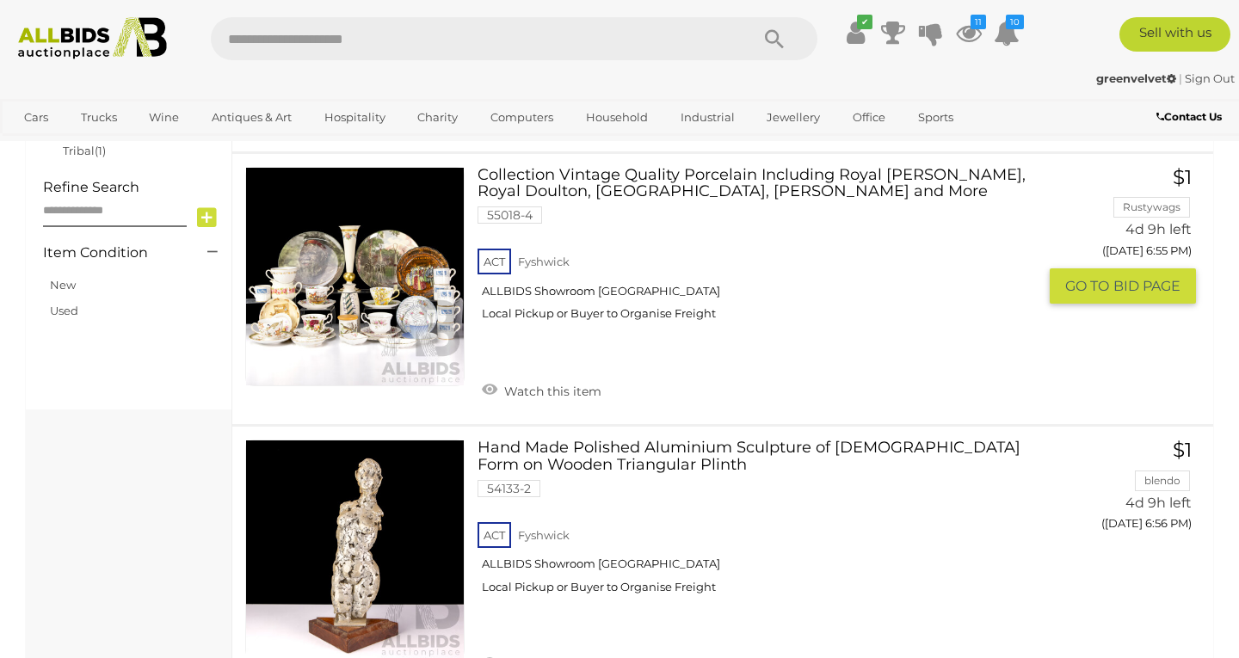
scroll to position [1227, 0]
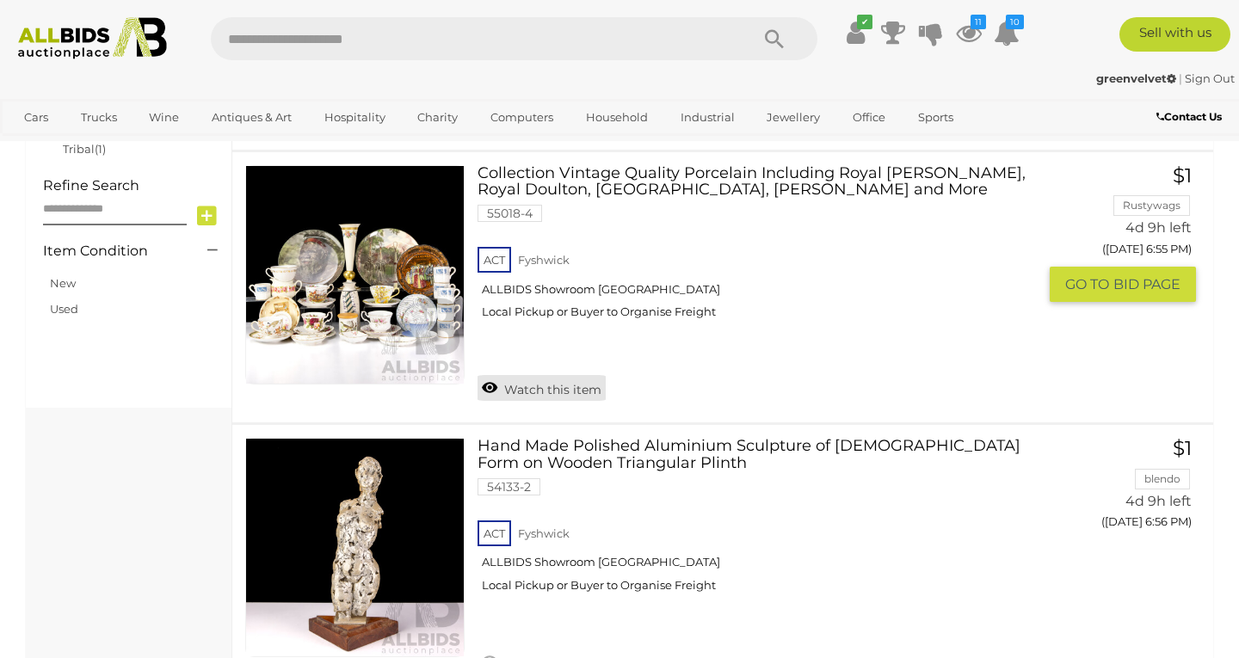
click at [560, 375] on link "Watch this item" at bounding box center [541, 388] width 128 height 26
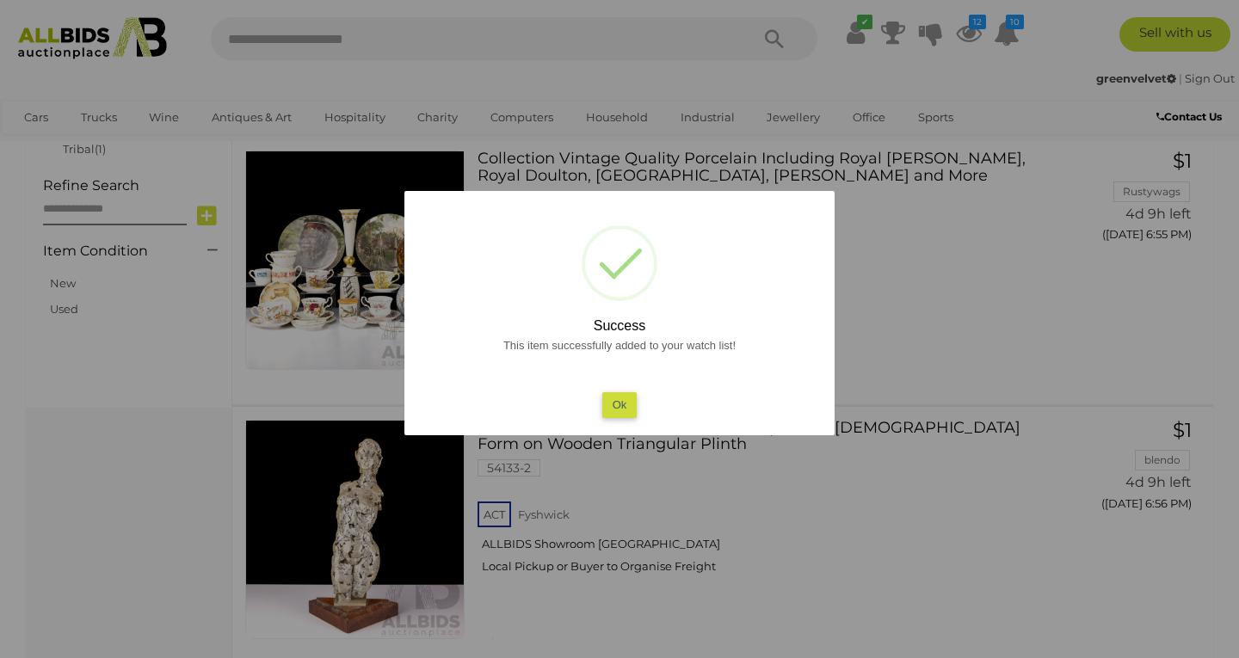
click at [625, 398] on button "Ok" at bounding box center [619, 404] width 35 height 25
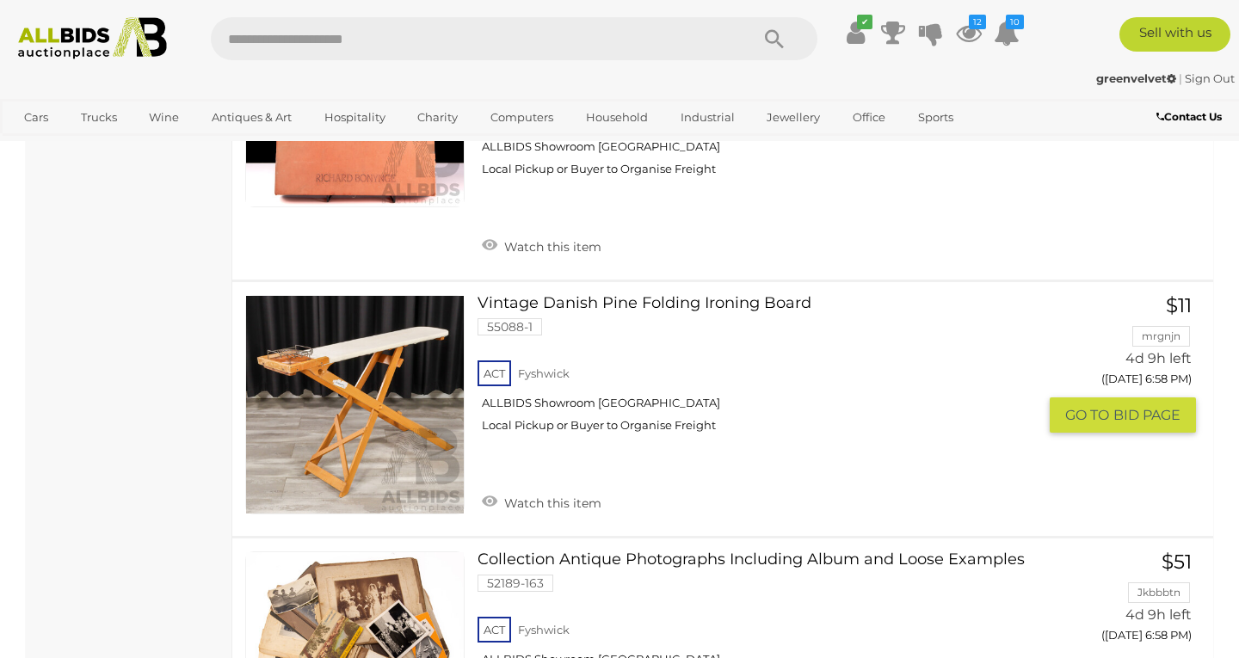
scroll to position [2224, 0]
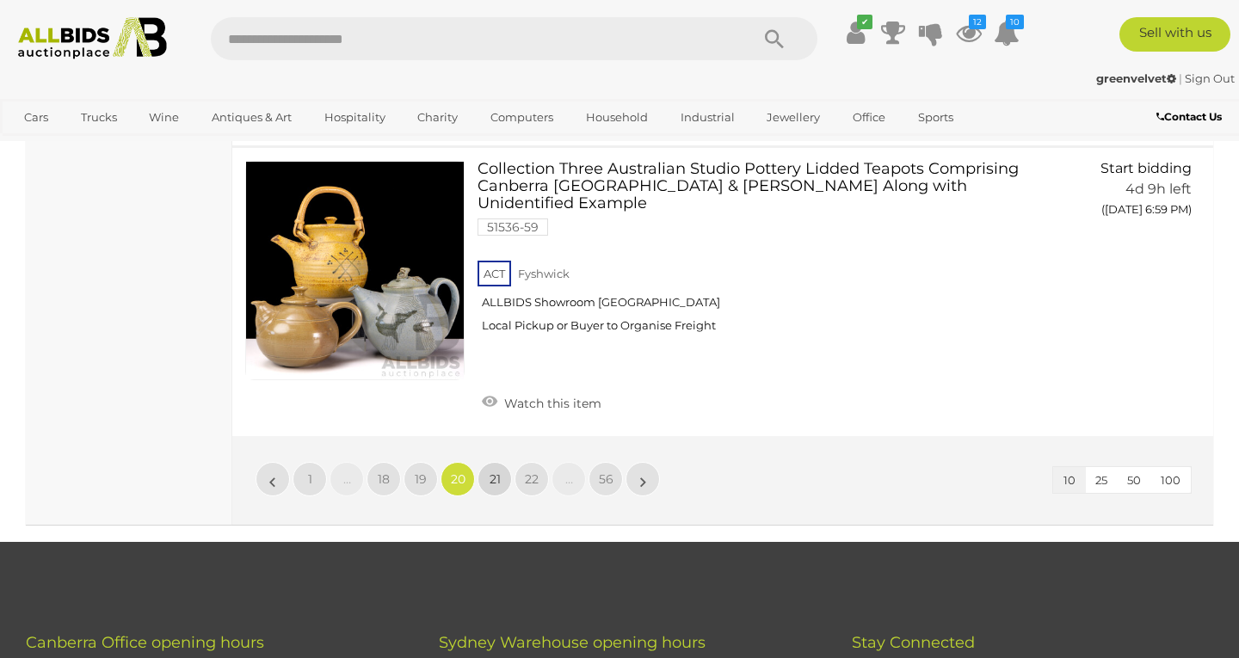
click at [492, 471] on span "21" at bounding box center [494, 478] width 11 height 15
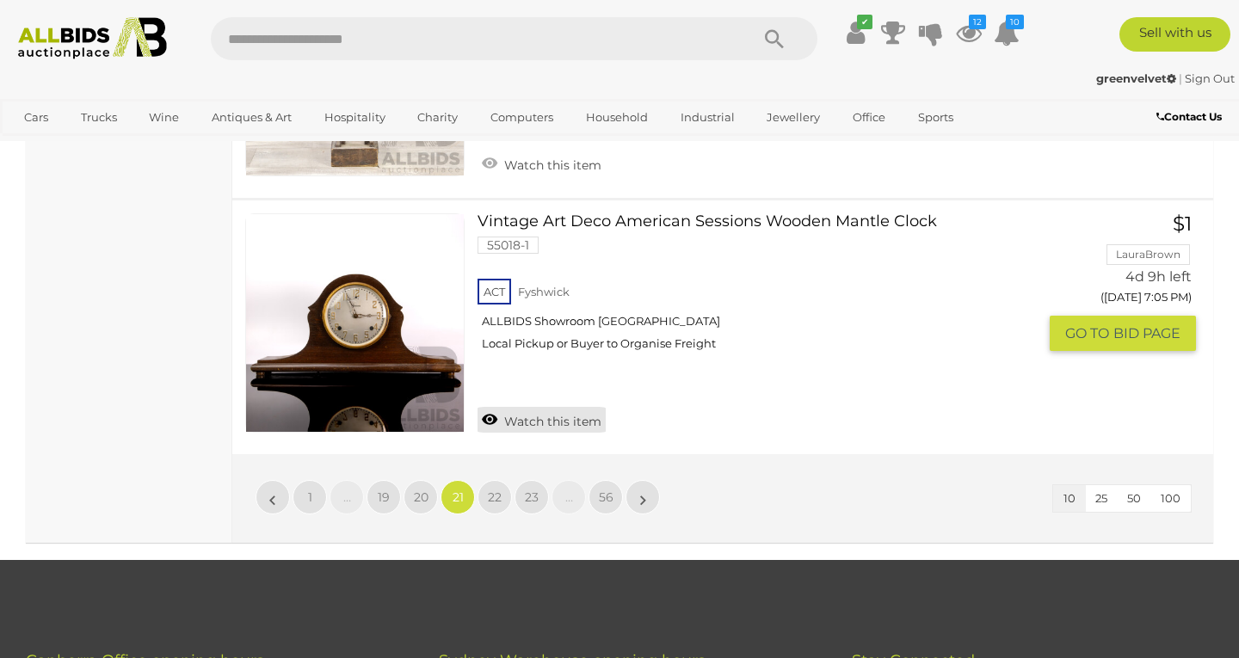
scroll to position [2718, 0]
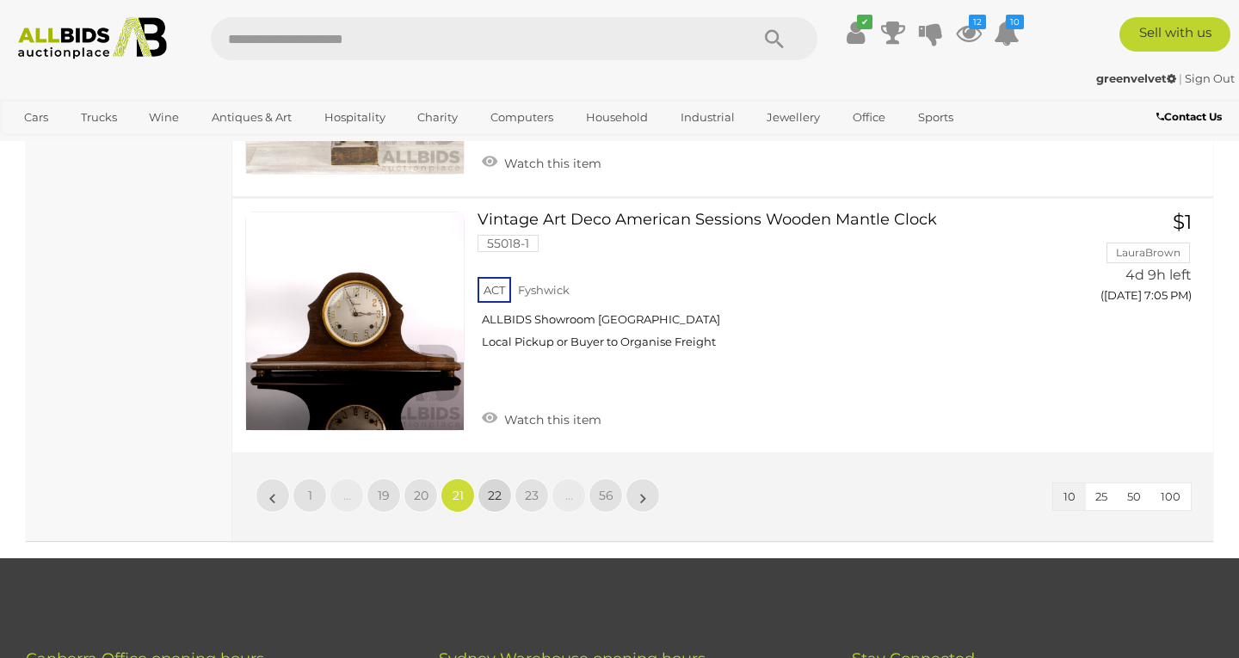
click at [489, 488] on span "22" at bounding box center [495, 495] width 14 height 15
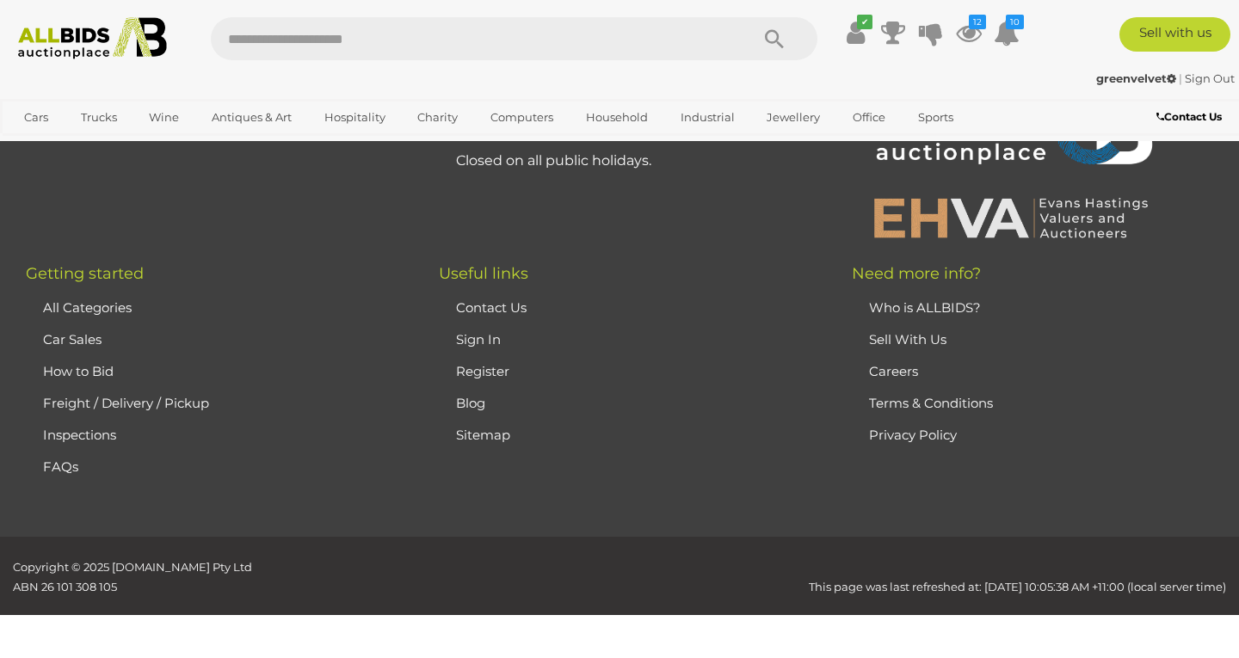
scroll to position [380, 0]
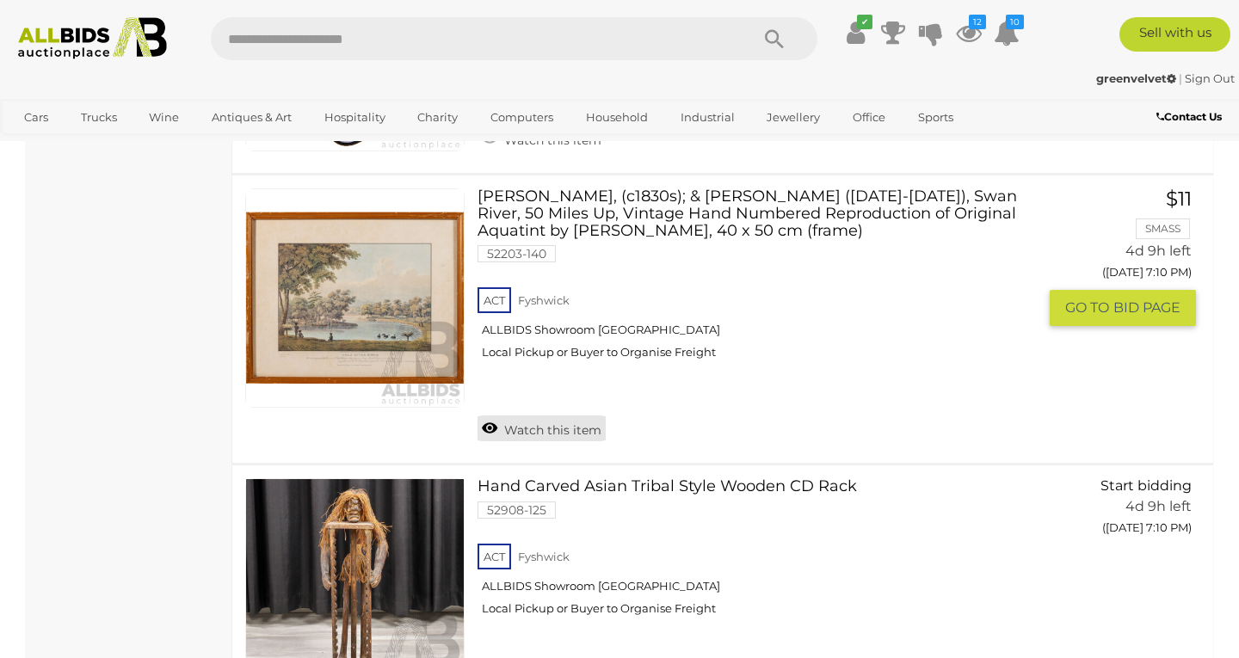
scroll to position [2520, 0]
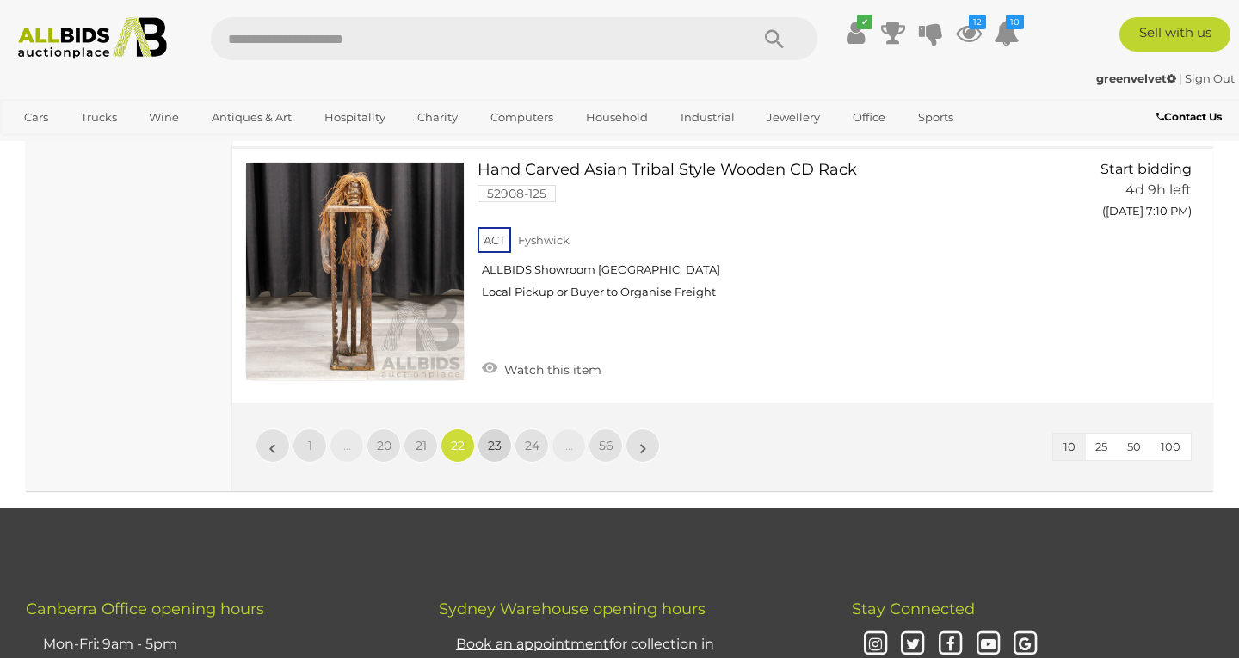
click at [503, 428] on link "23" at bounding box center [494, 445] width 34 height 34
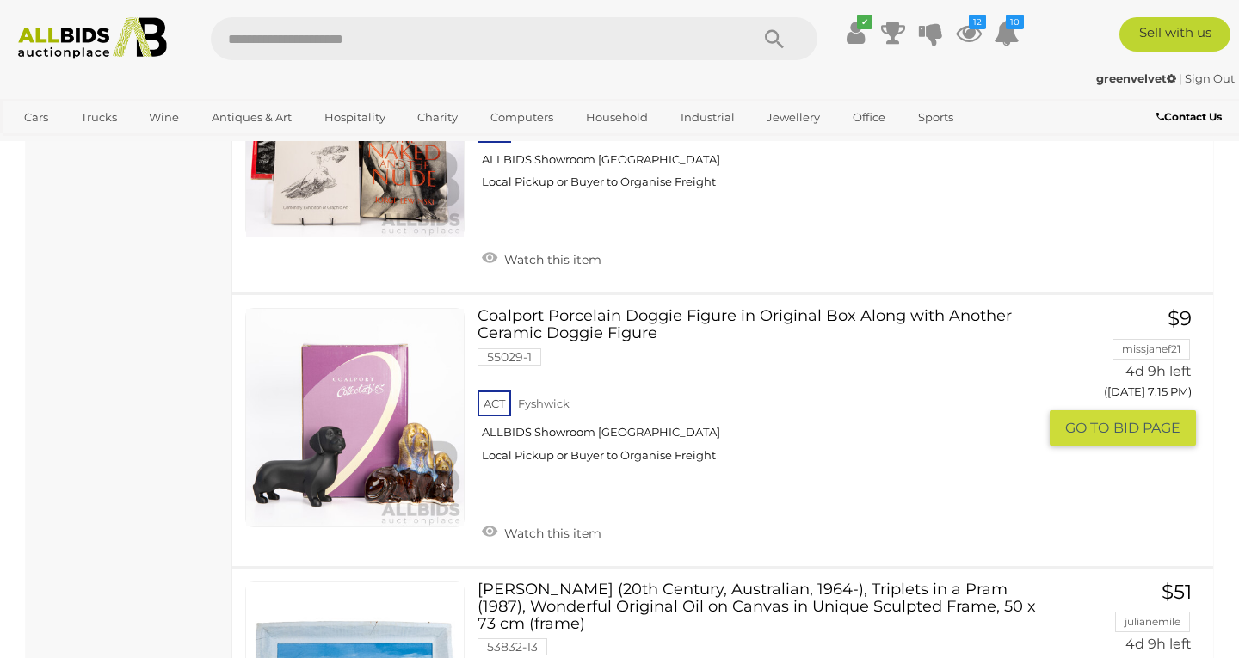
scroll to position [1870, 0]
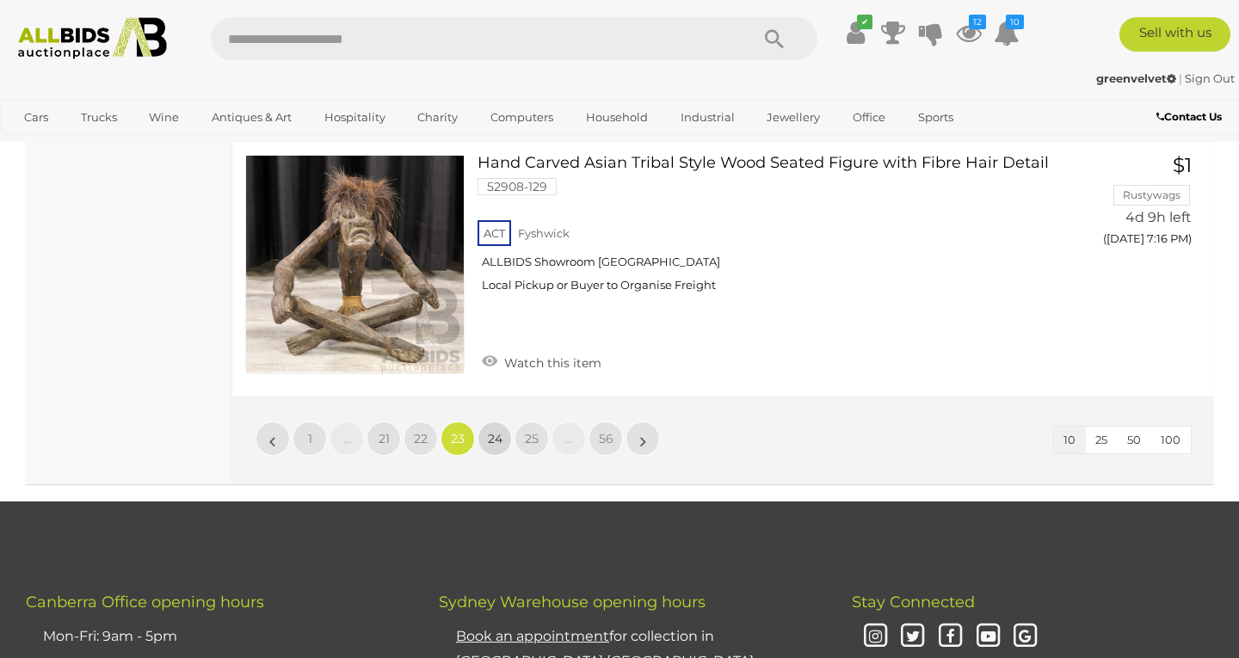
click at [502, 431] on span "24" at bounding box center [495, 438] width 15 height 15
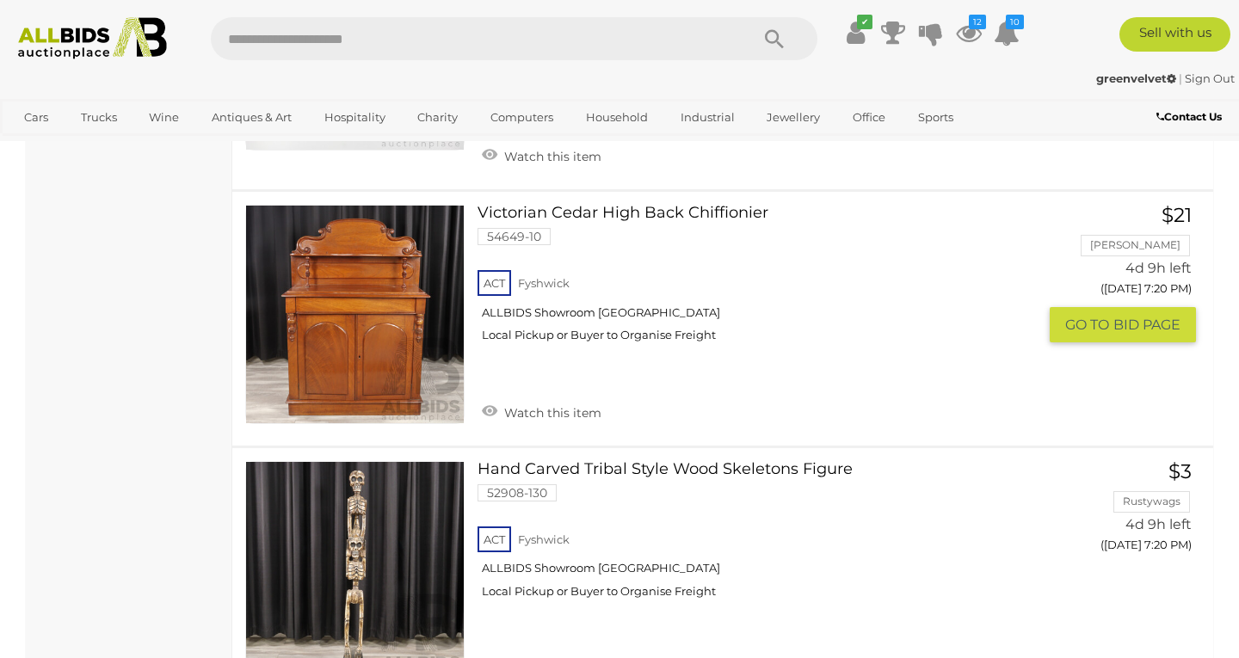
scroll to position [2231, 0]
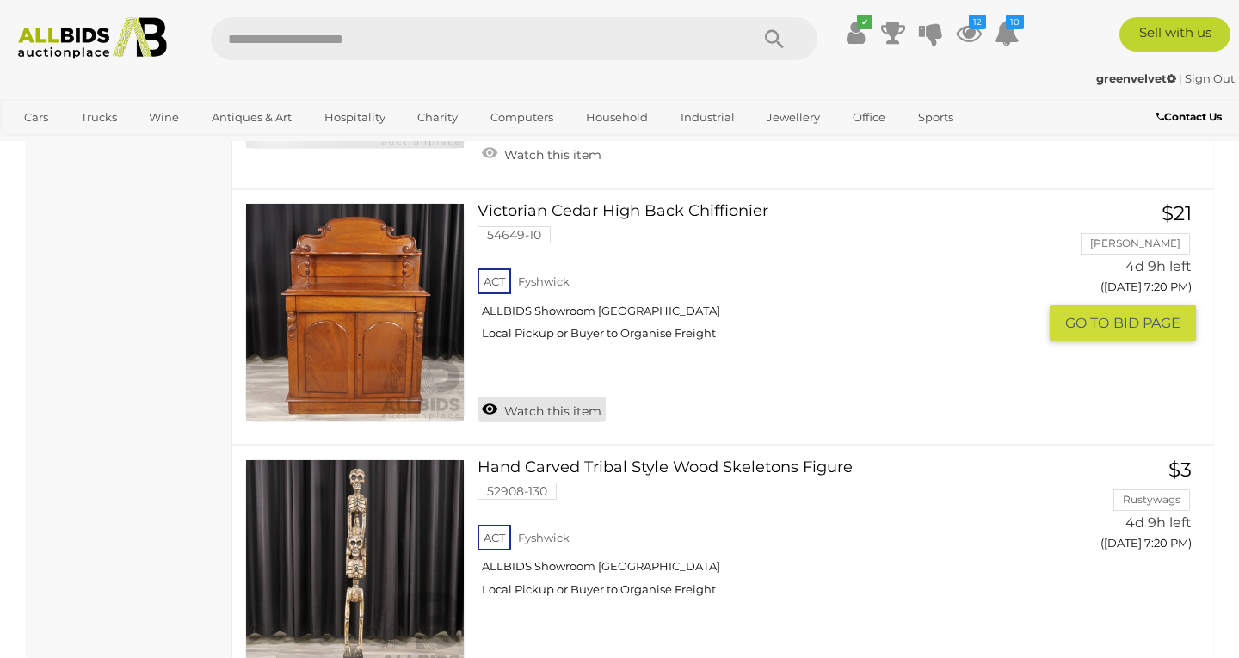
click at [518, 397] on link "Watch this item" at bounding box center [541, 410] width 128 height 26
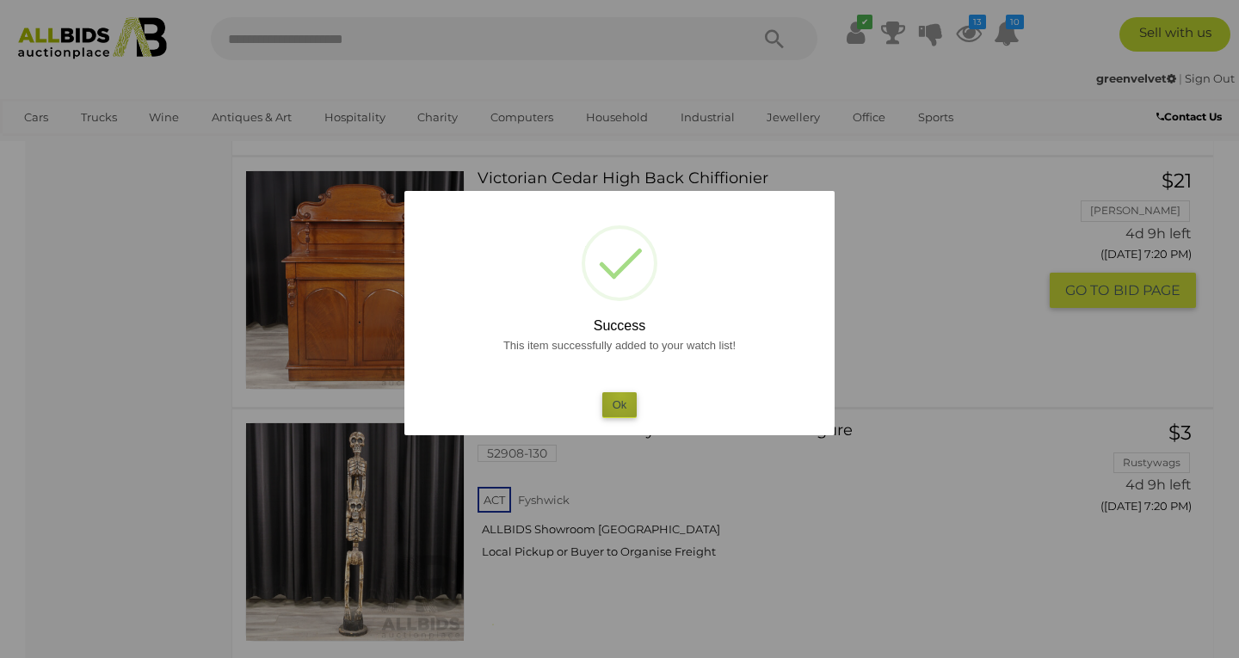
click at [621, 393] on button "Ok" at bounding box center [619, 404] width 35 height 25
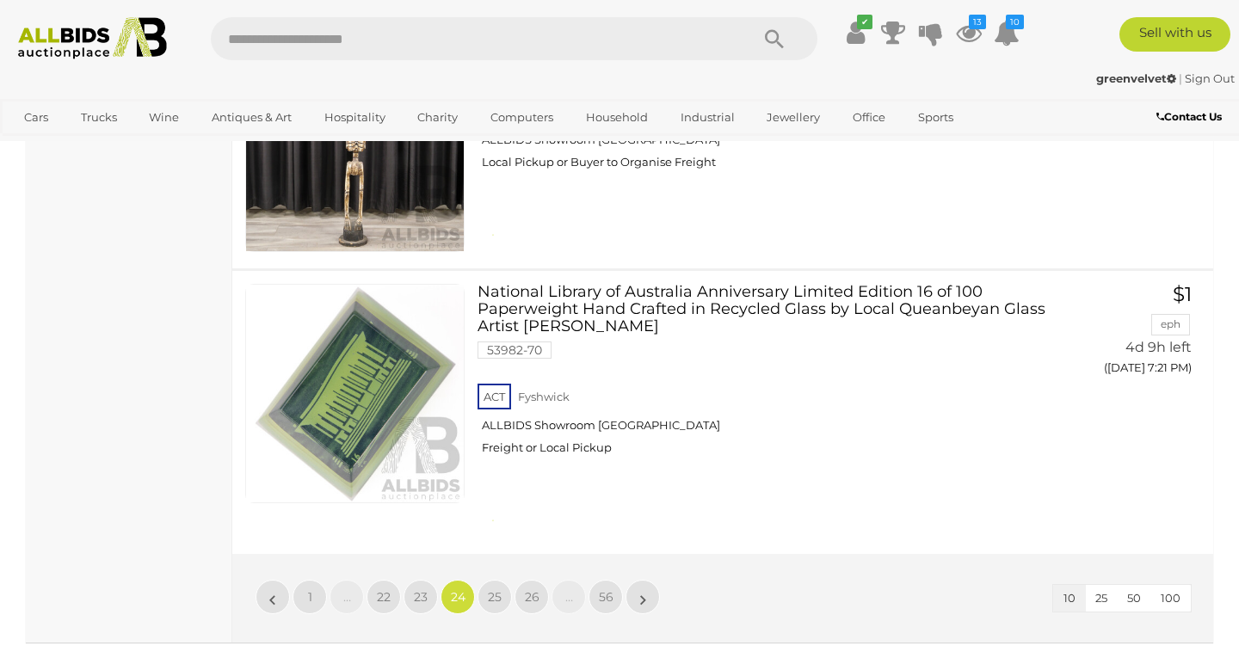
scroll to position [2632, 0]
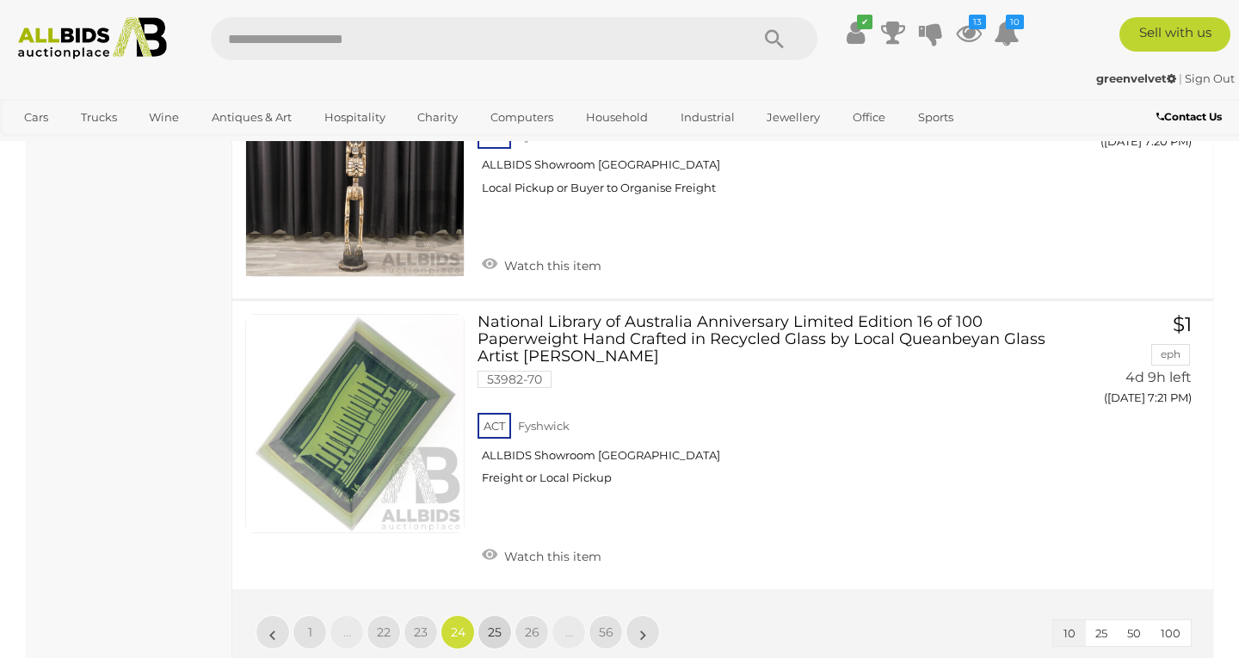
click at [491, 625] on span "25" at bounding box center [495, 632] width 14 height 15
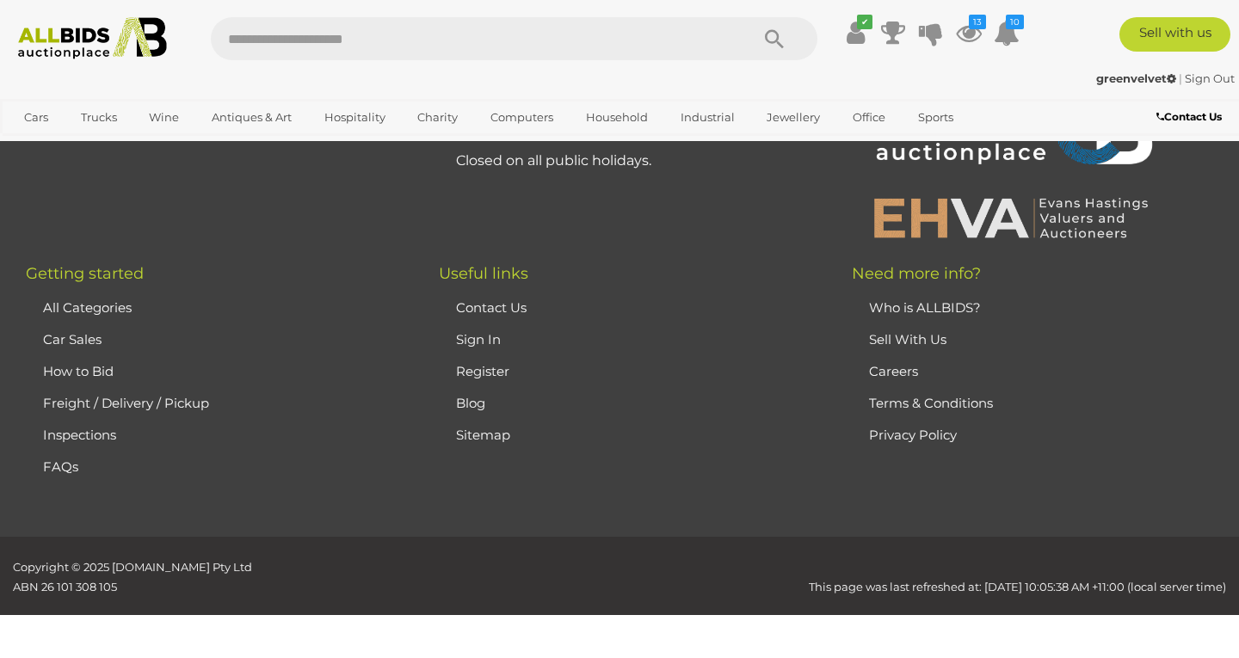
scroll to position [380, 0]
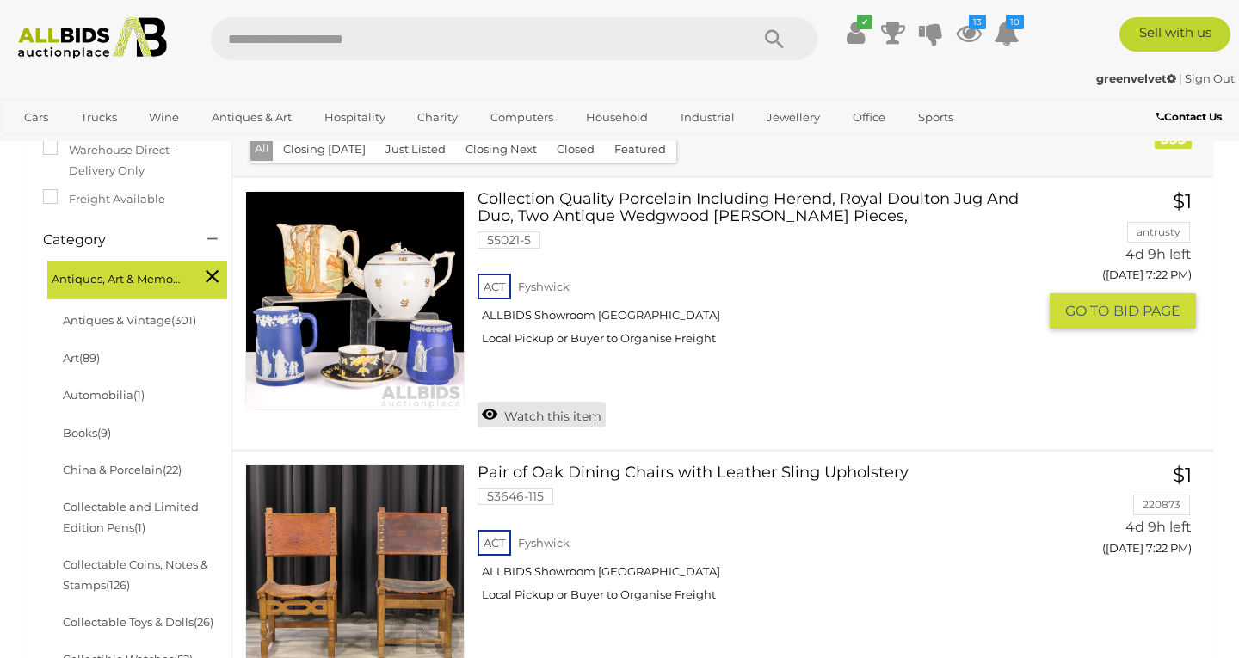
click at [555, 410] on link "Watch this item" at bounding box center [541, 415] width 128 height 26
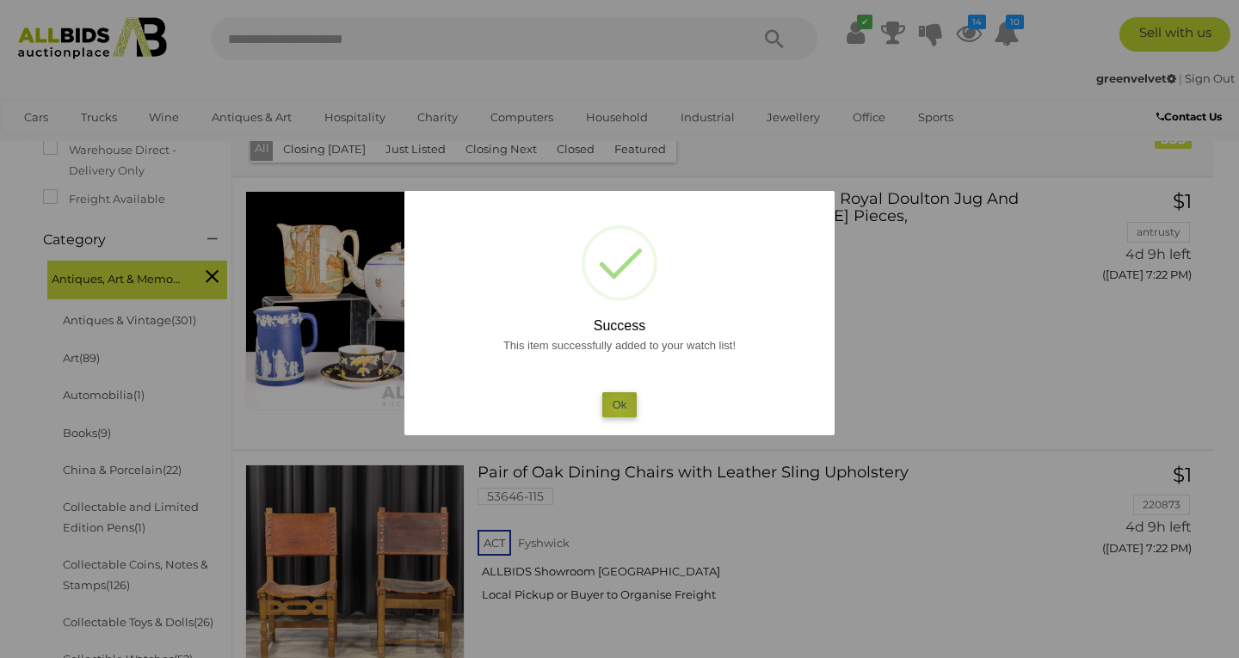
click at [618, 408] on button "Ok" at bounding box center [619, 404] width 35 height 25
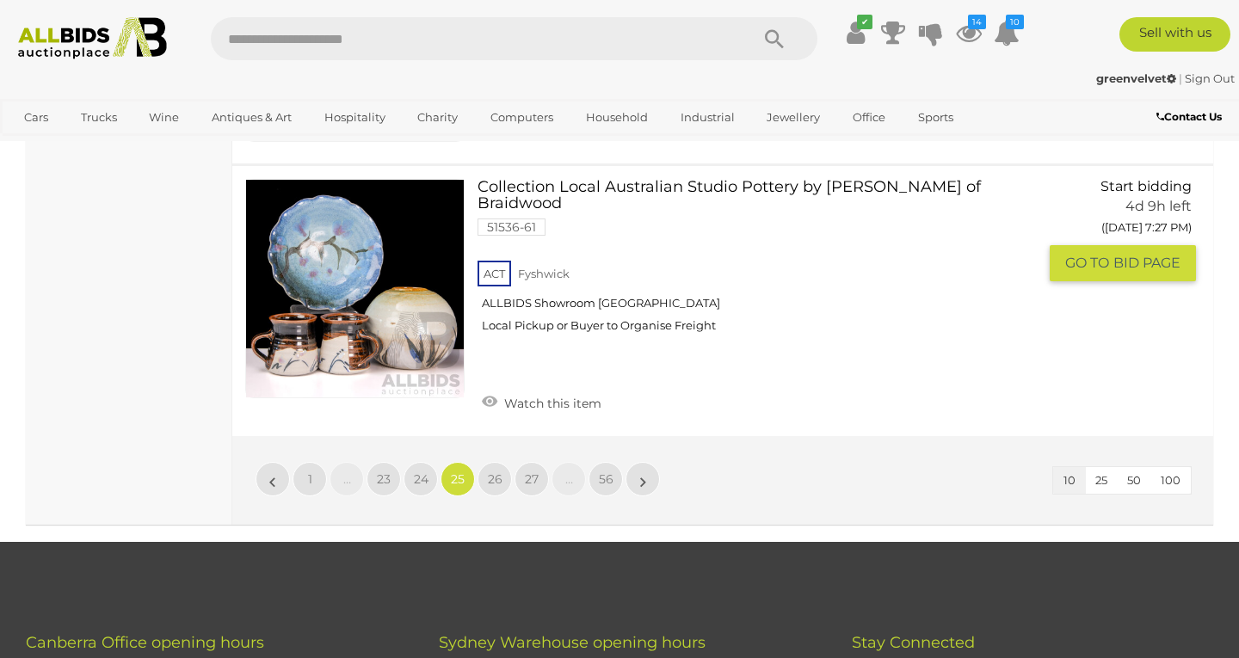
scroll to position [2825, 0]
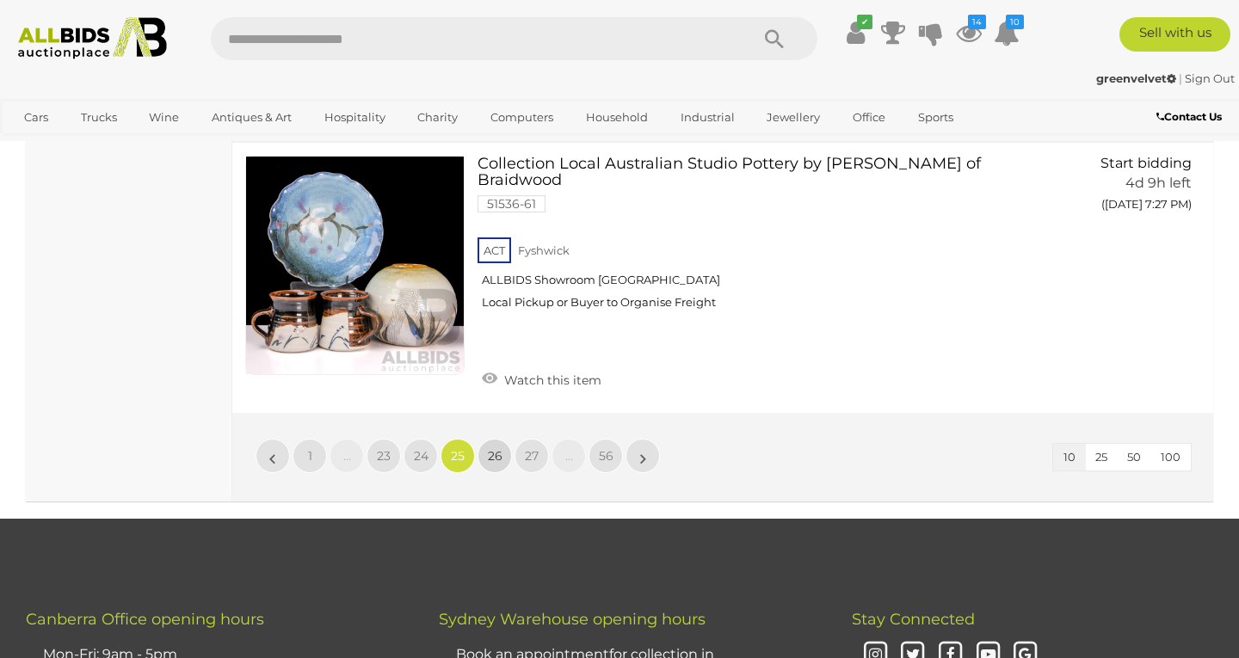
click at [501, 448] on span "26" at bounding box center [495, 455] width 15 height 15
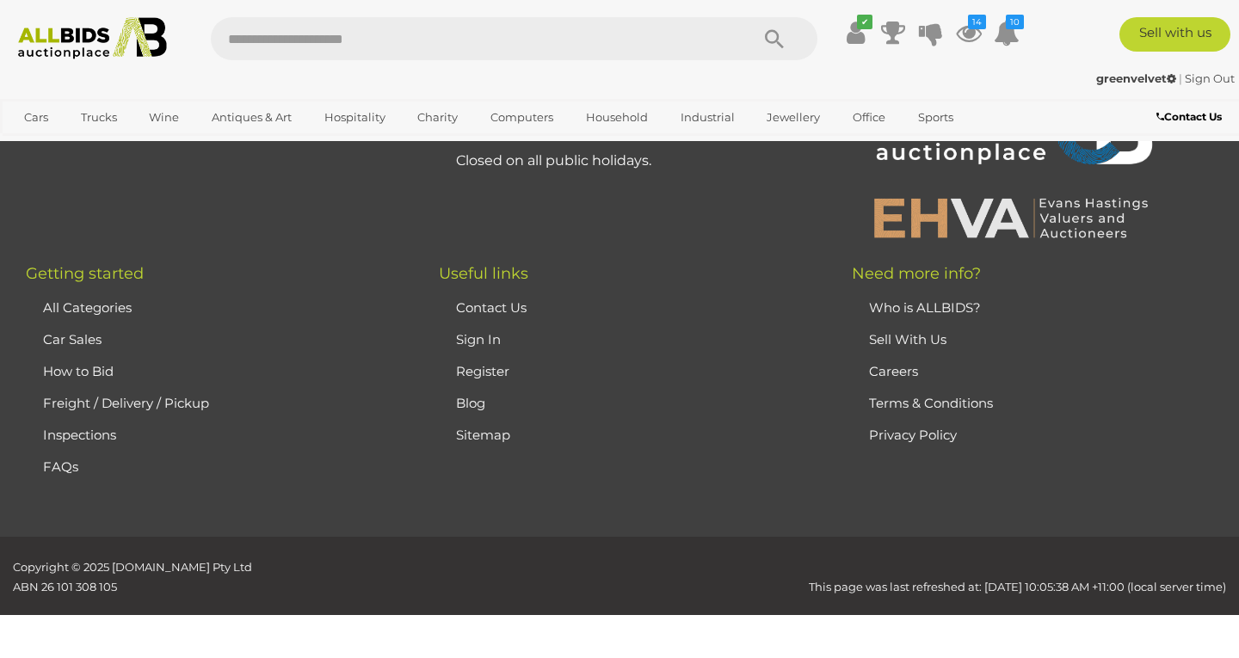
scroll to position [380, 0]
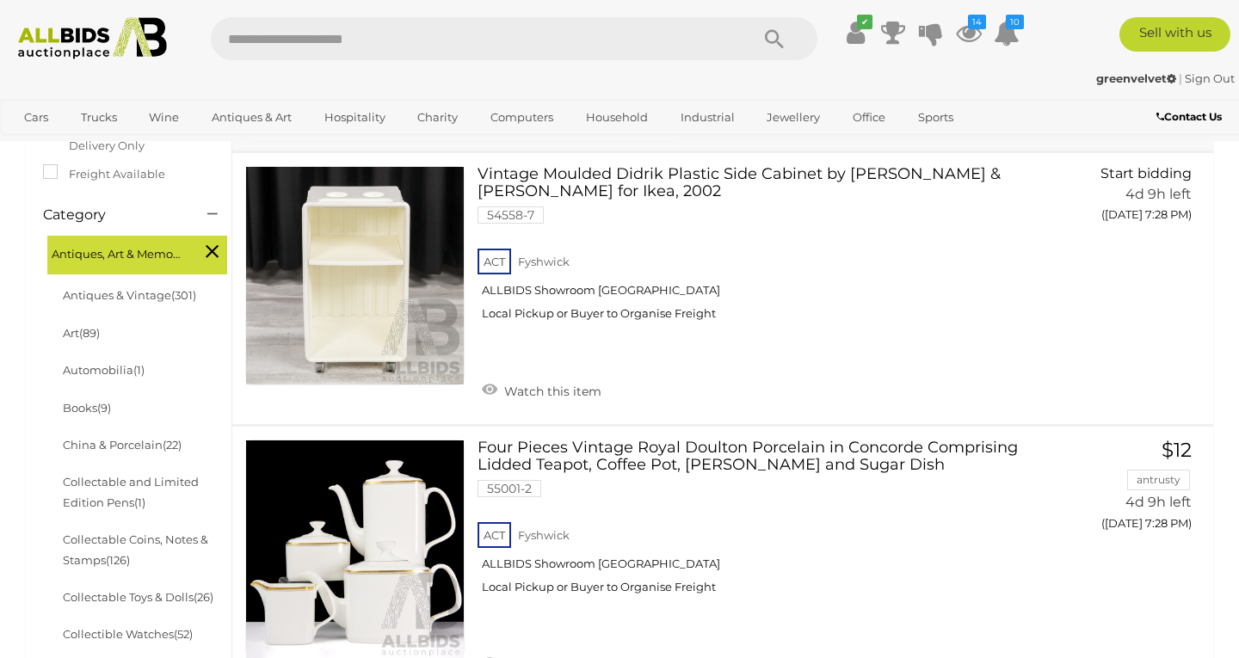
scroll to position [407, 0]
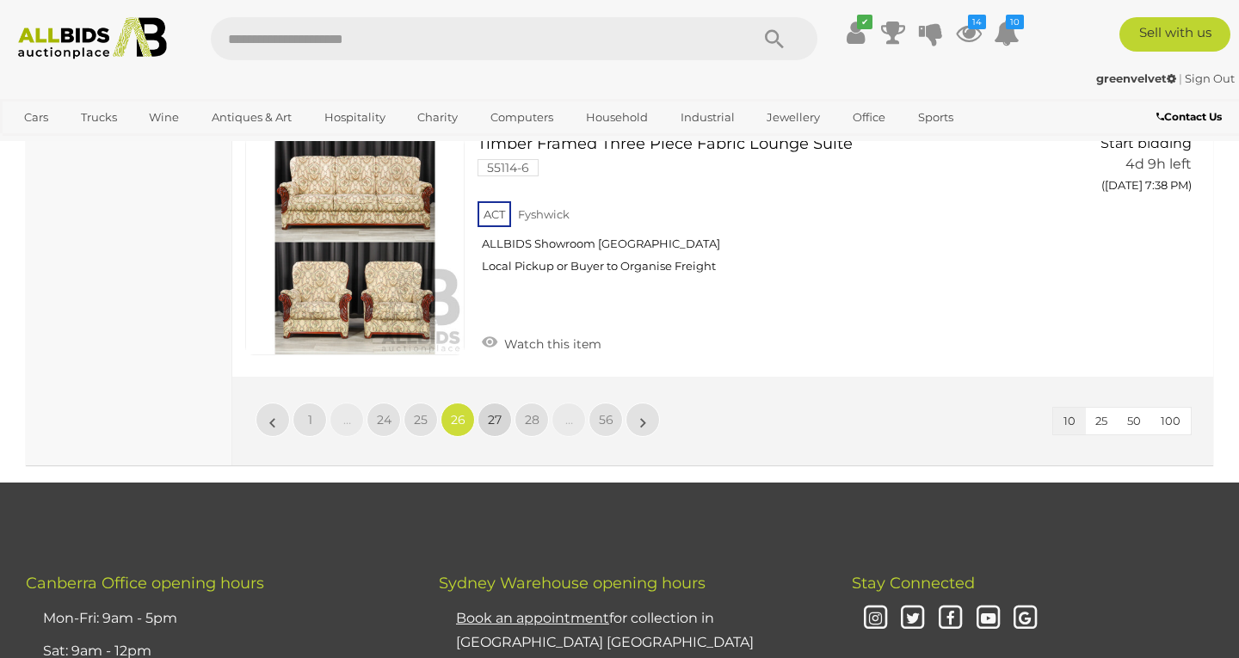
click at [500, 412] on span "27" at bounding box center [495, 419] width 14 height 15
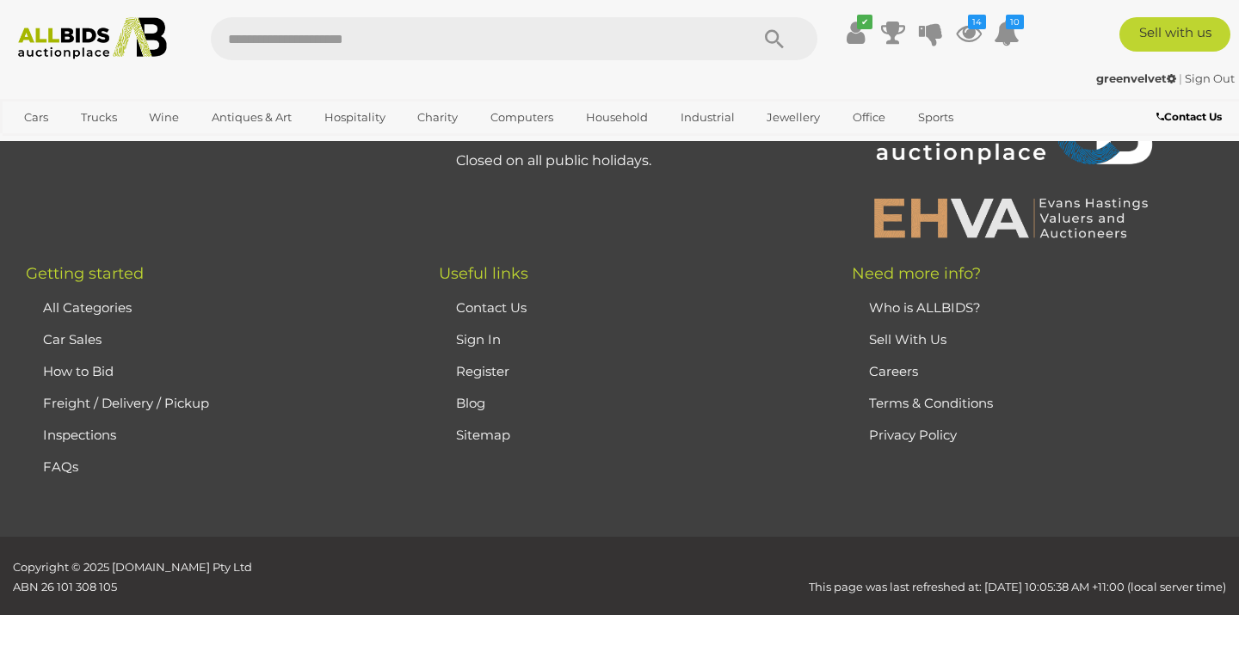
scroll to position [380, 0]
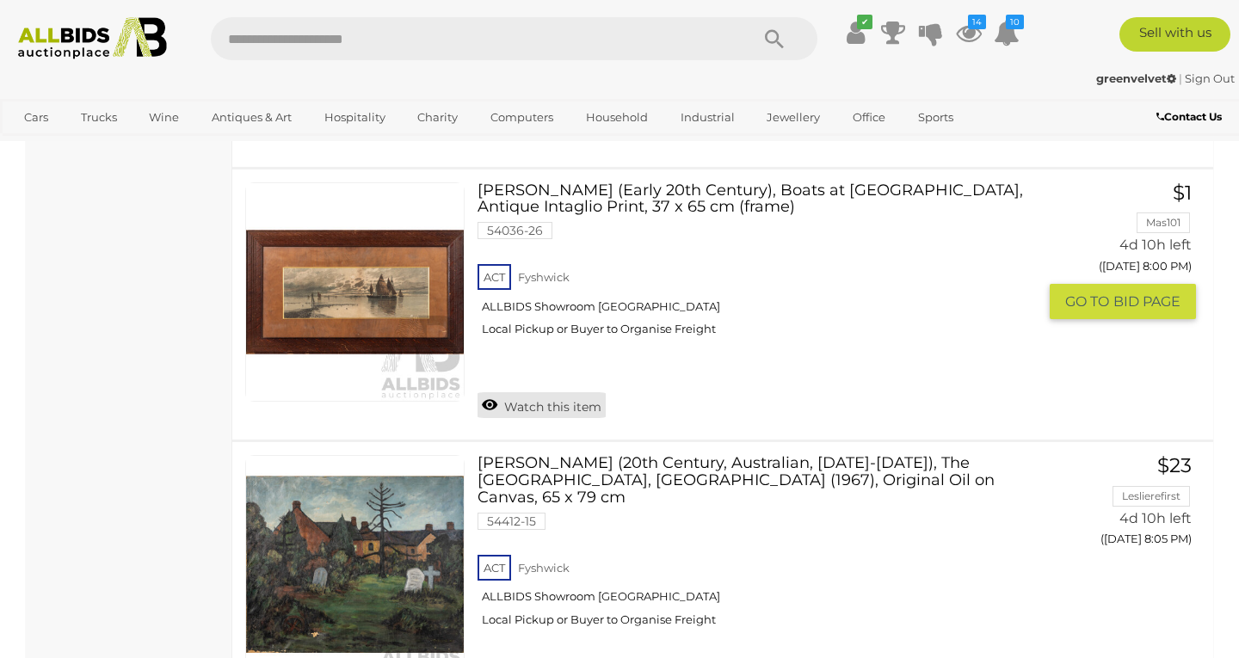
scroll to position [2560, 0]
click at [530, 391] on link "Watch this item" at bounding box center [541, 404] width 128 height 26
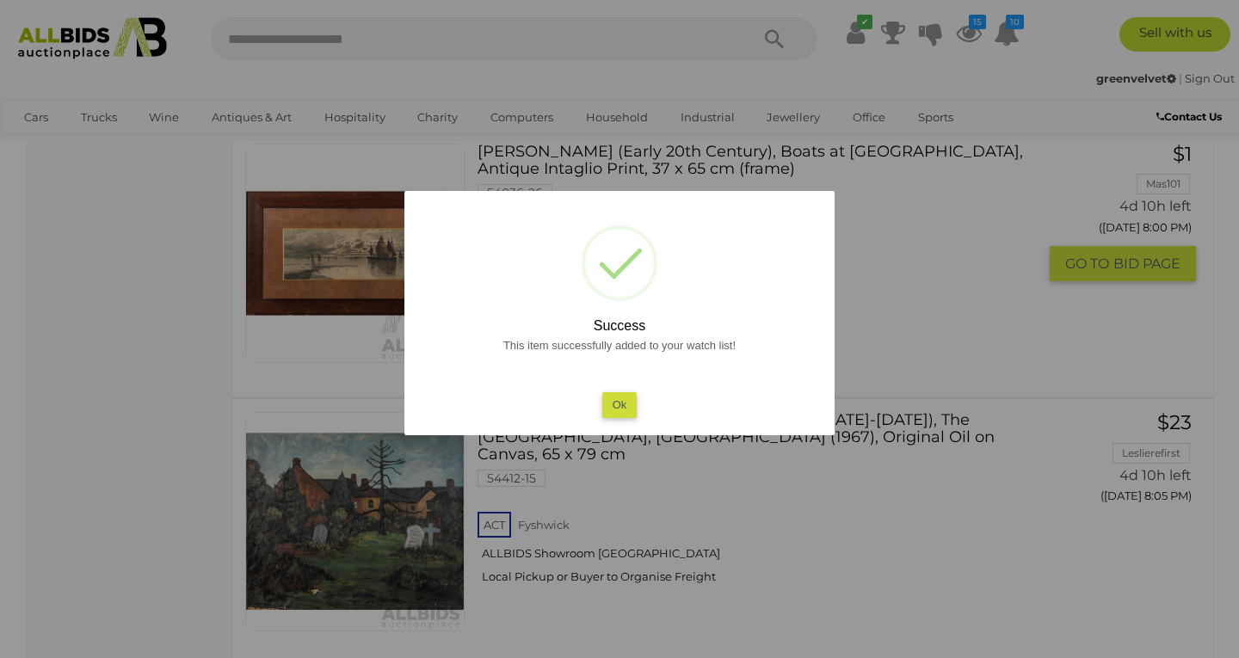
click at [622, 398] on button "Ok" at bounding box center [619, 404] width 35 height 25
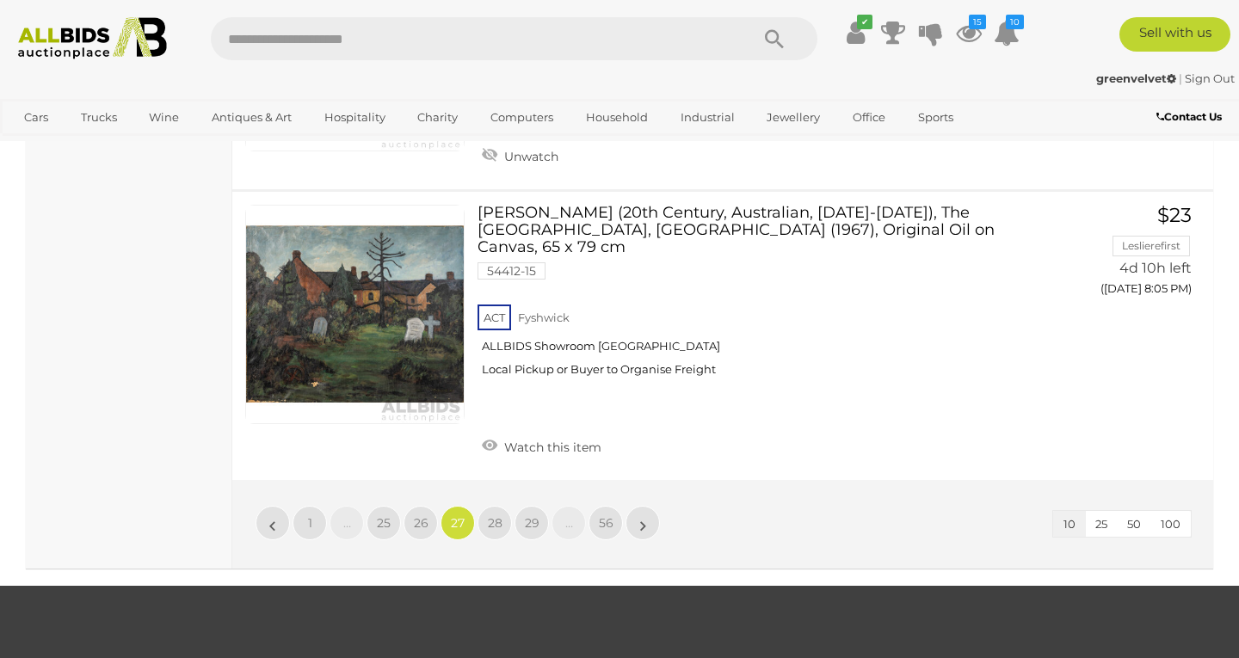
scroll to position [2813, 0]
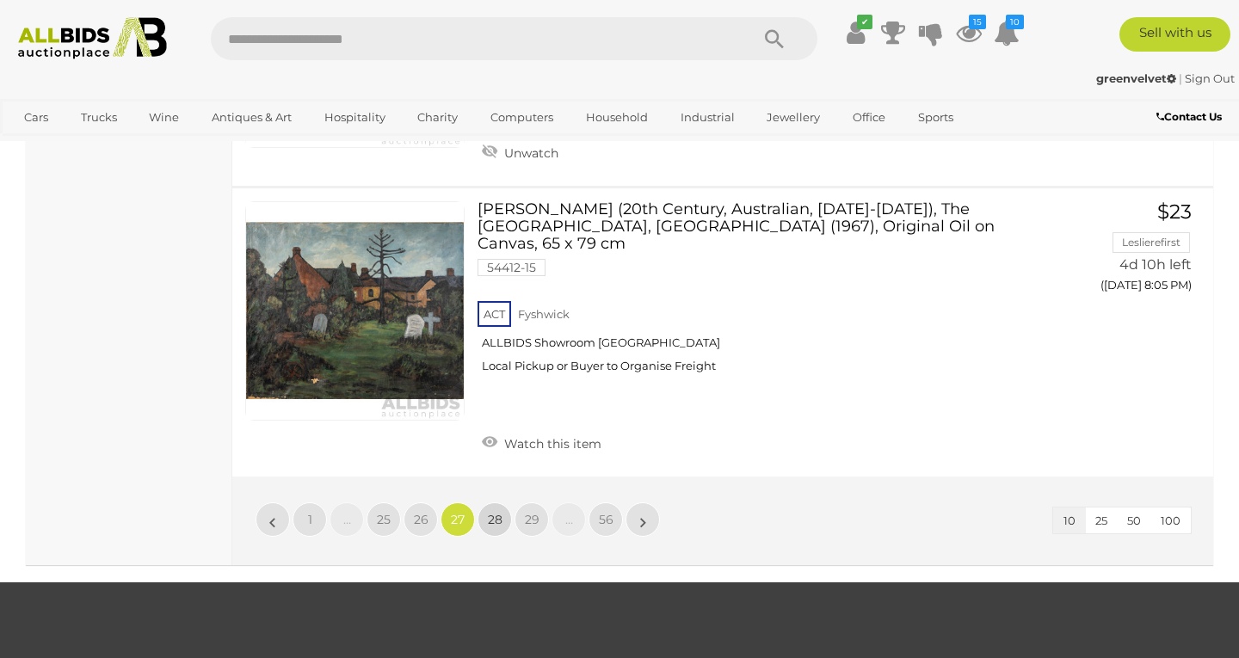
click at [480, 502] on link "28" at bounding box center [494, 519] width 34 height 34
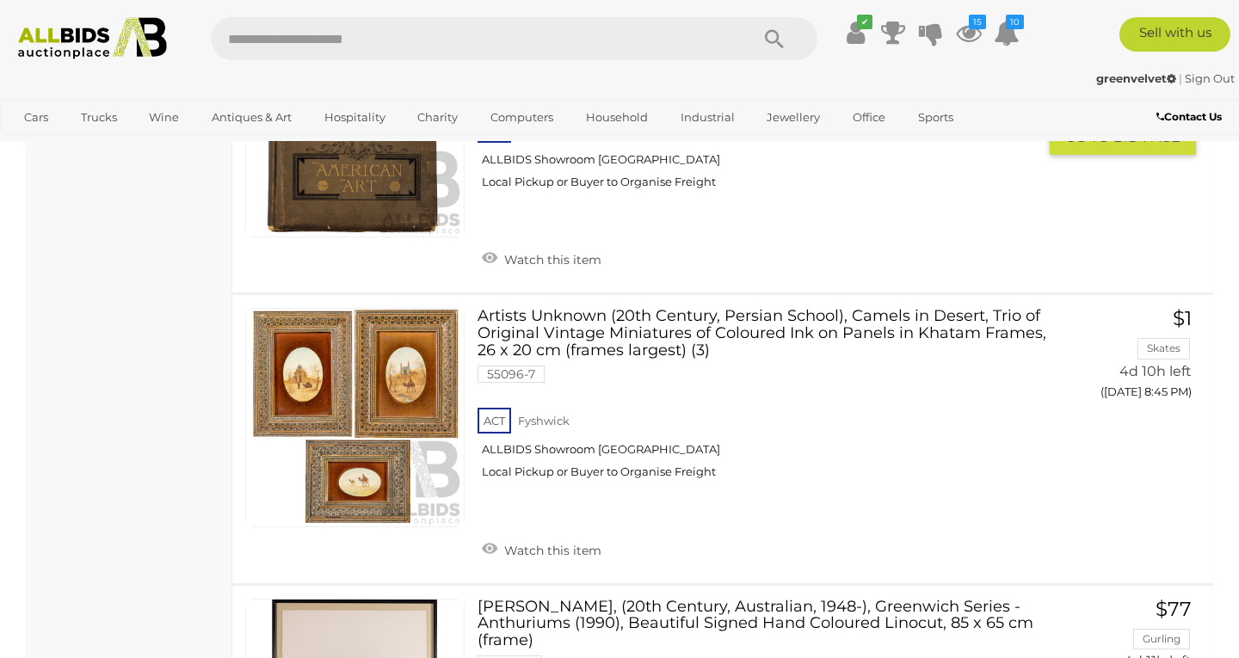
scroll to position [2213, 0]
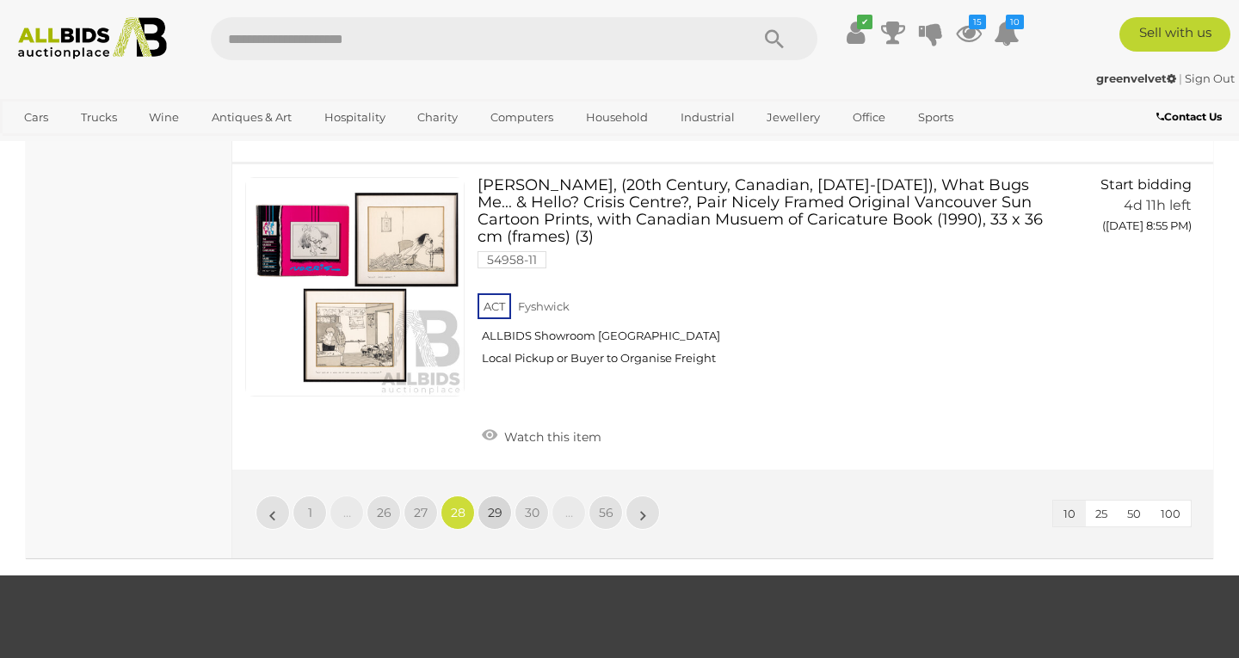
click at [495, 505] on span "29" at bounding box center [495, 512] width 15 height 15
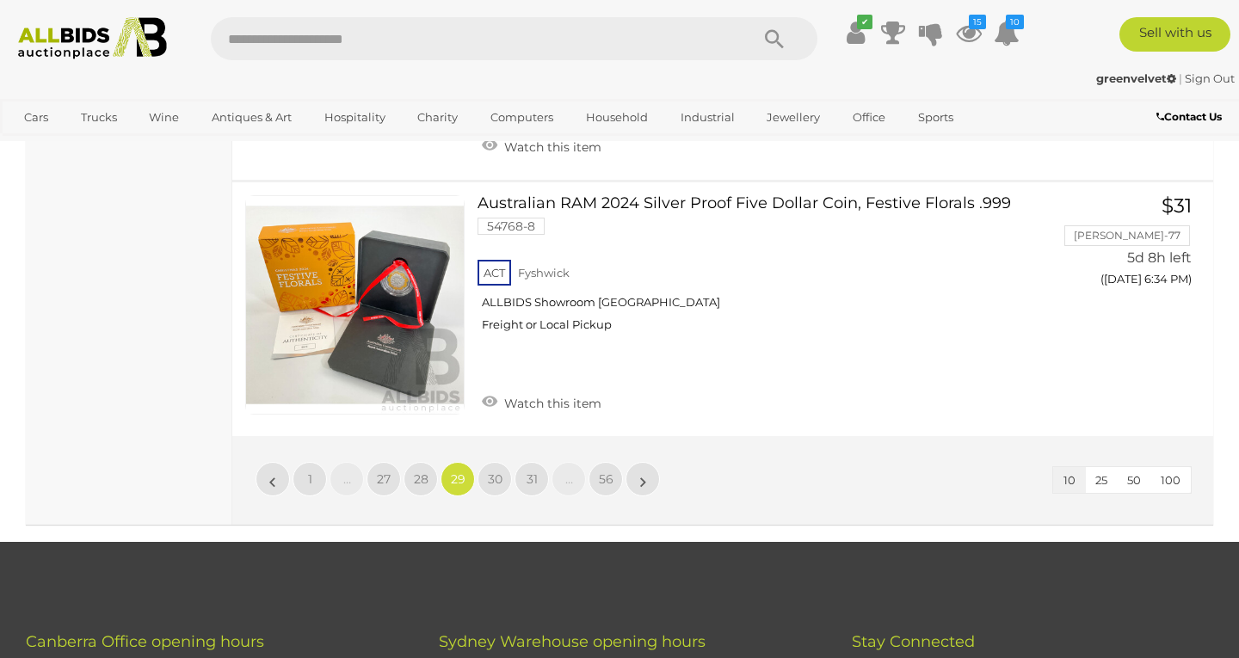
scroll to position [2877, 0]
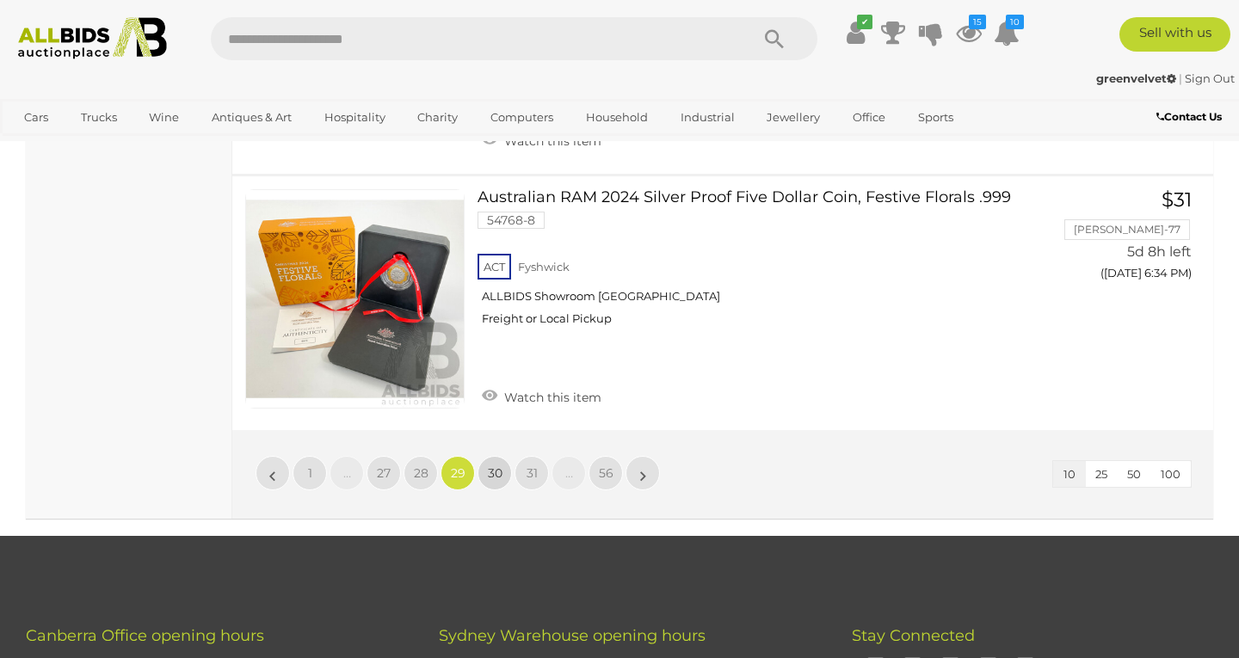
click at [496, 465] on span "30" at bounding box center [495, 472] width 15 height 15
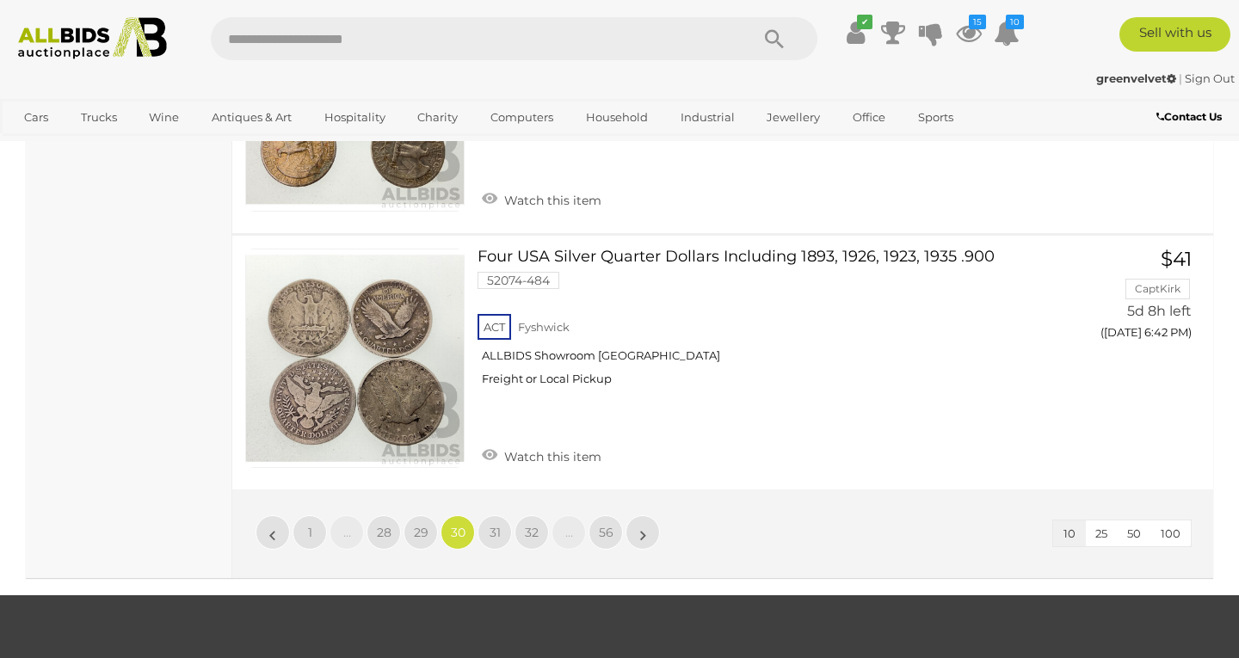
scroll to position [2724, 0]
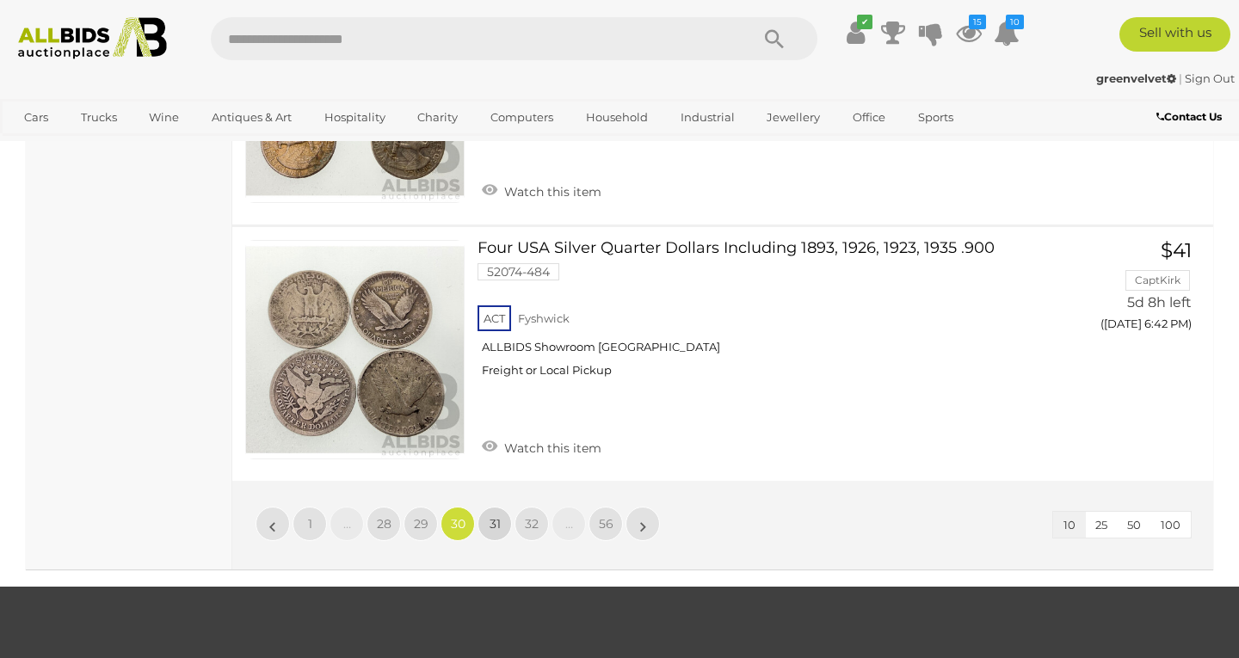
click at [491, 516] on span "31" at bounding box center [494, 523] width 11 height 15
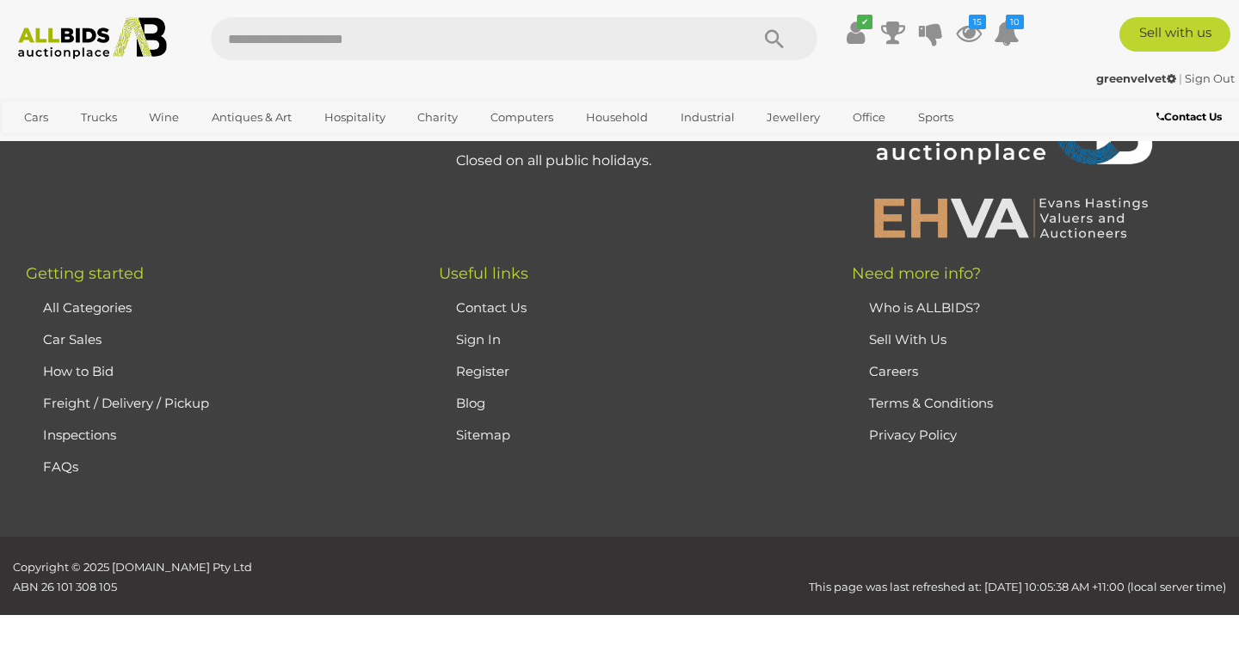
scroll to position [380, 0]
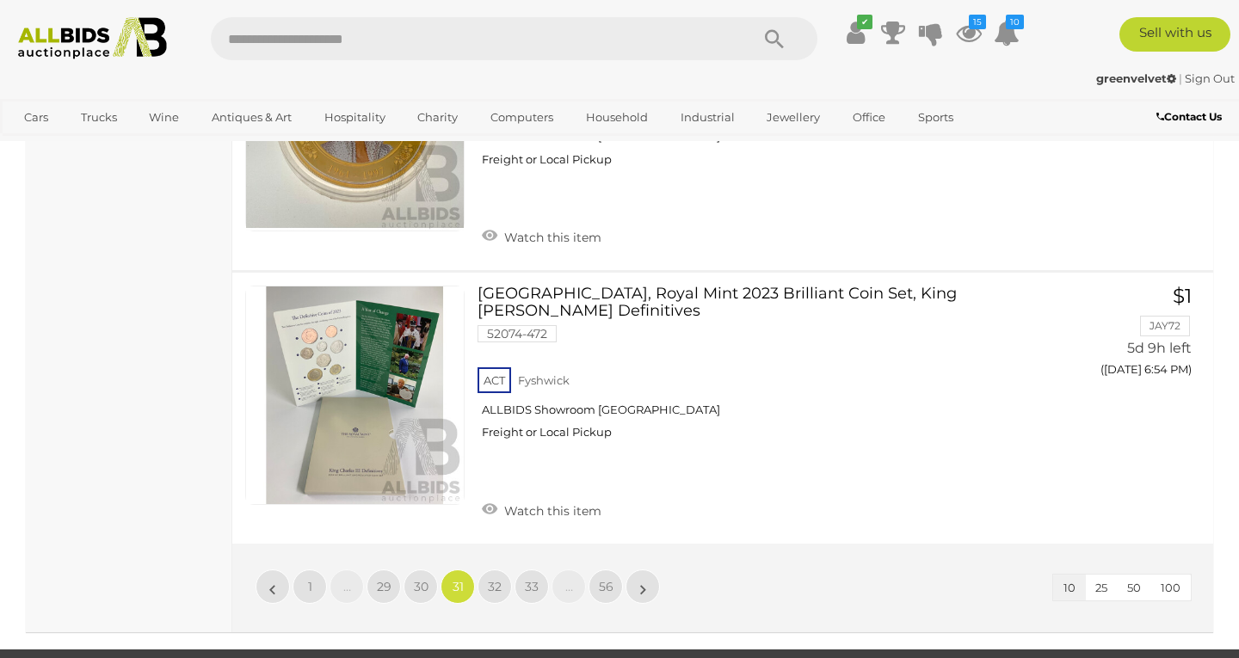
scroll to position [2675, 1]
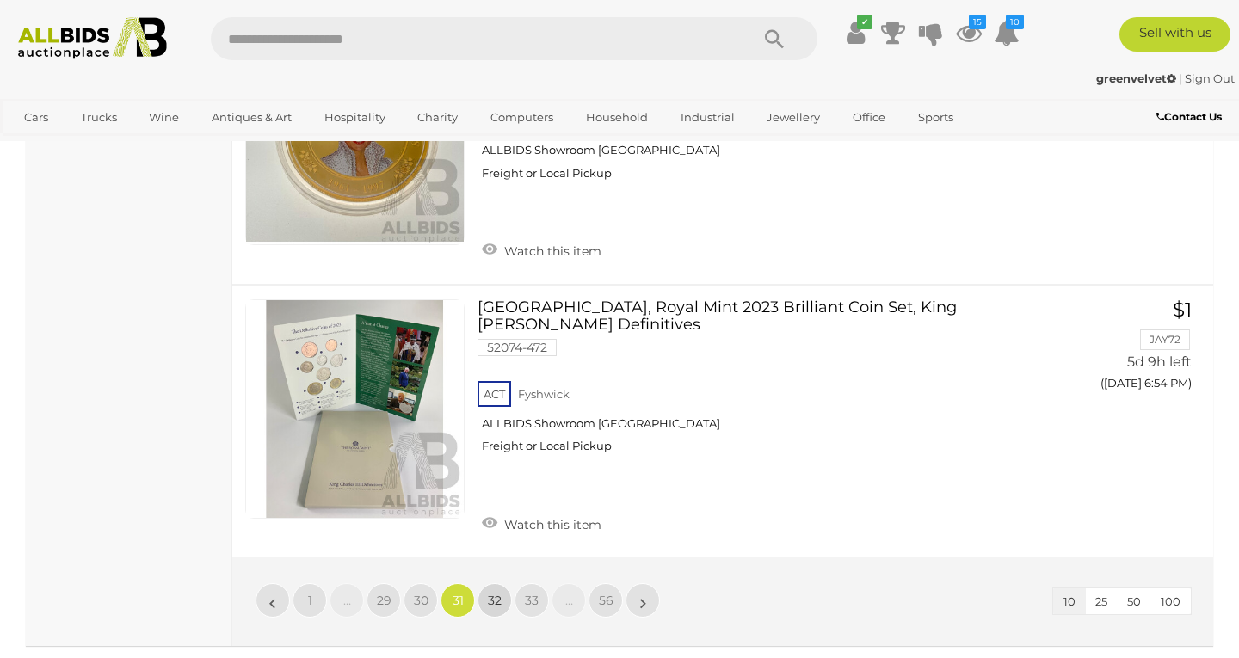
click at [493, 593] on span "32" at bounding box center [495, 600] width 14 height 15
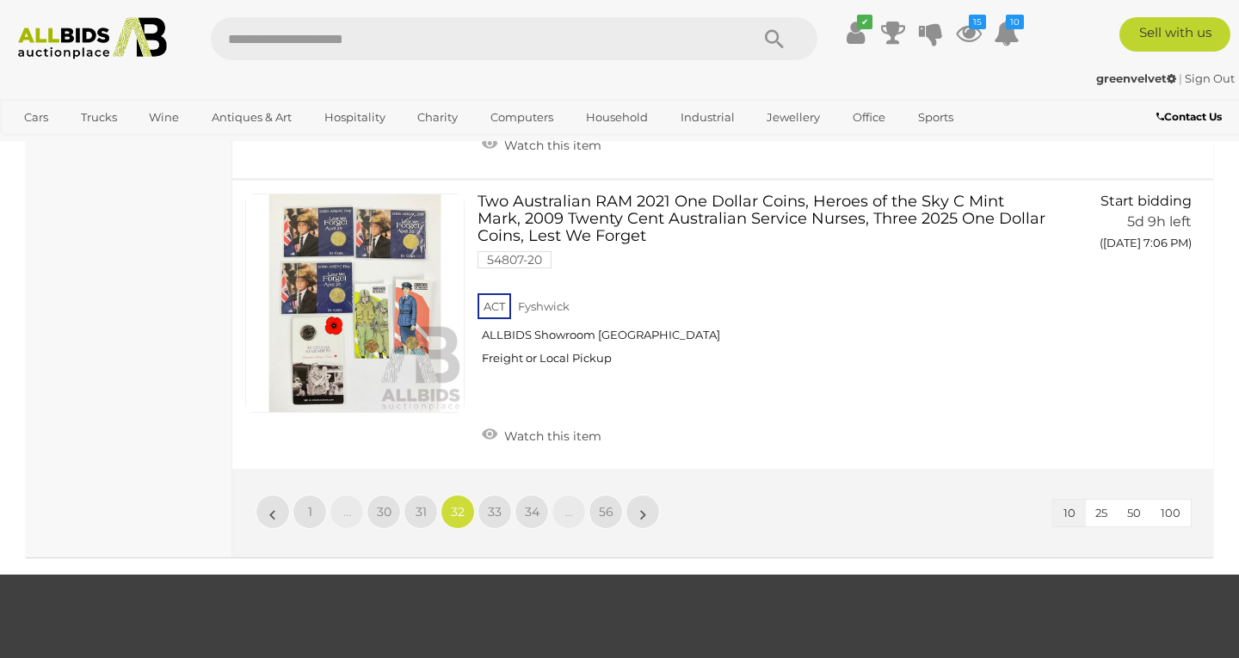
scroll to position [2904, 0]
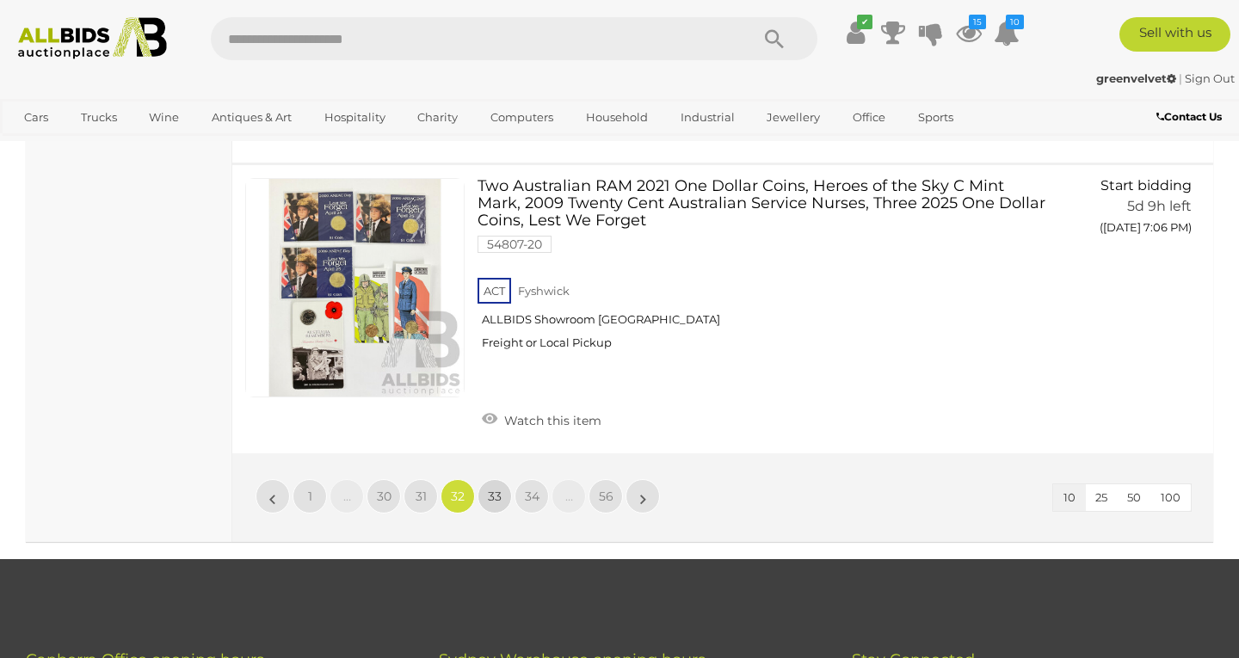
click at [493, 489] on span "33" at bounding box center [495, 496] width 14 height 15
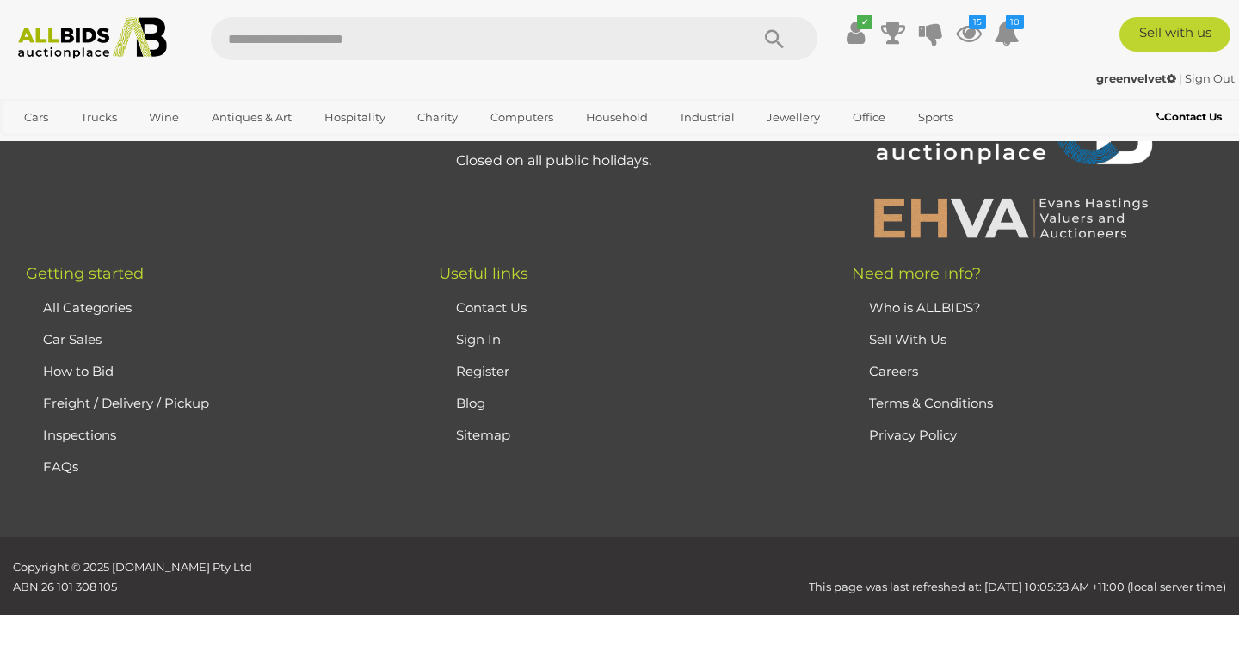
scroll to position [380, 0]
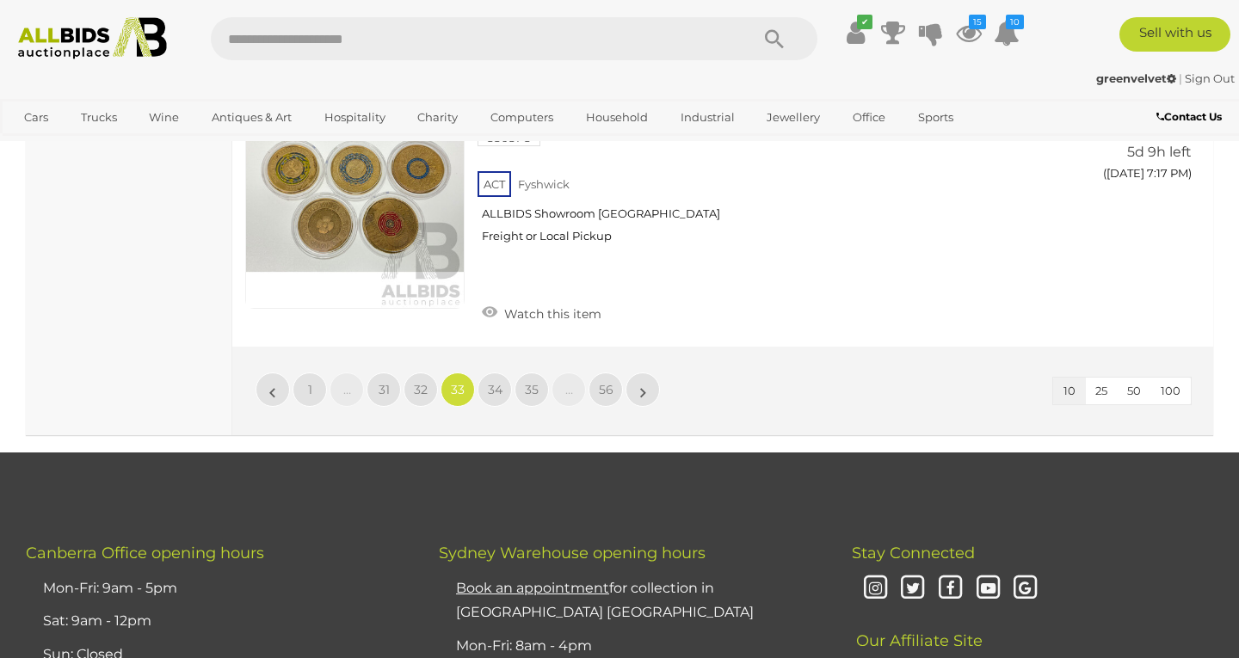
scroll to position [3012, 0]
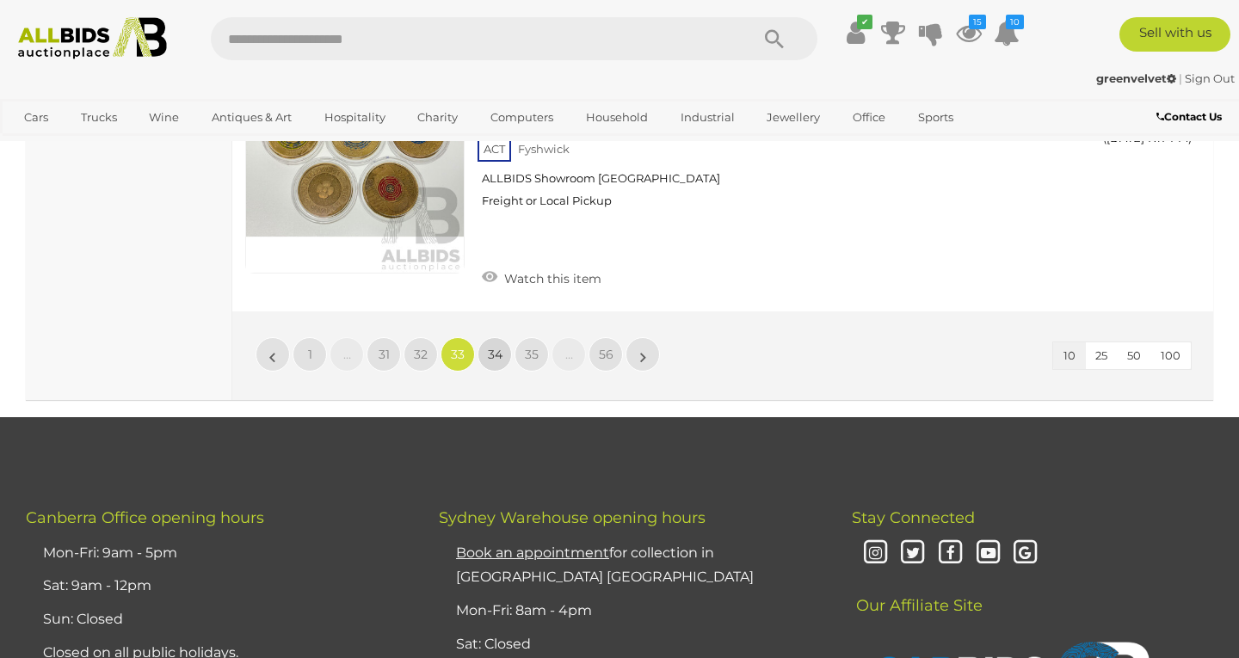
click at [494, 347] on span "34" at bounding box center [495, 354] width 15 height 15
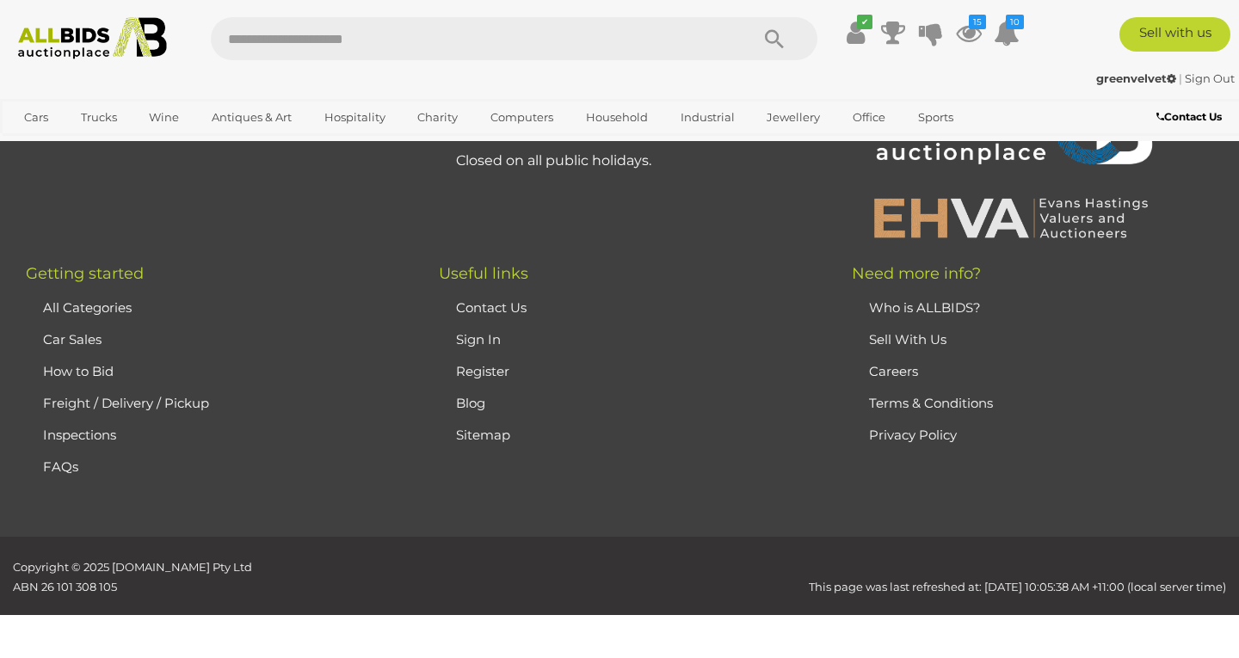
scroll to position [380, 0]
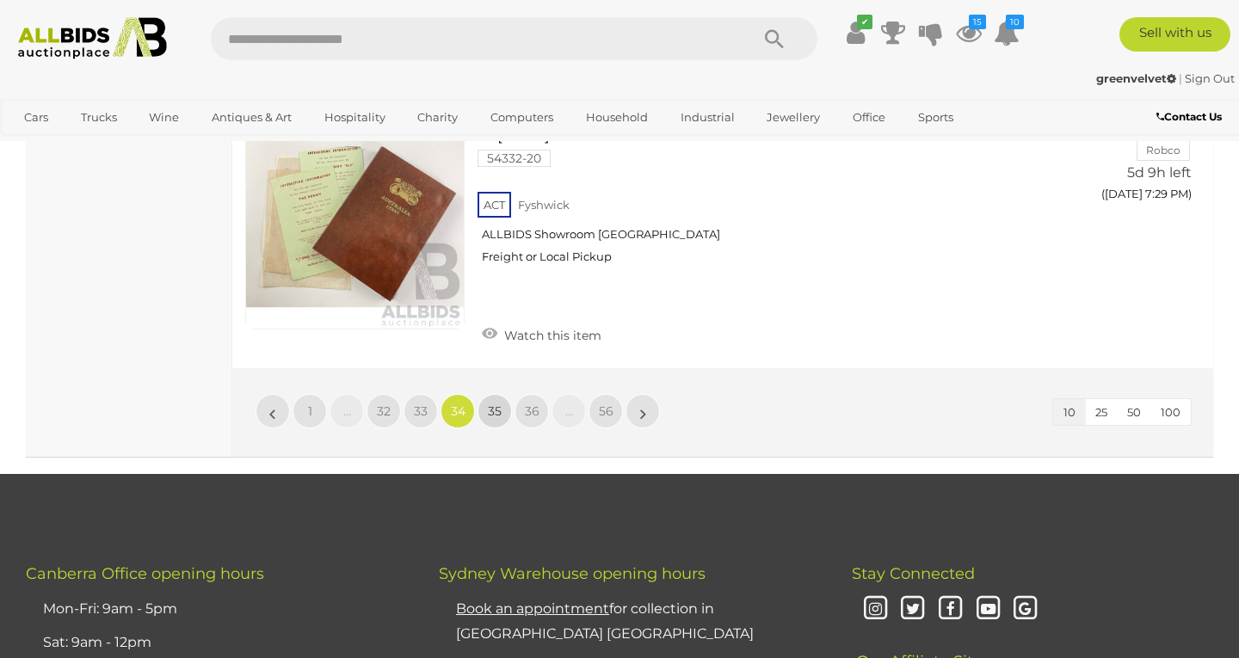
click at [491, 403] on span "35" at bounding box center [495, 410] width 14 height 15
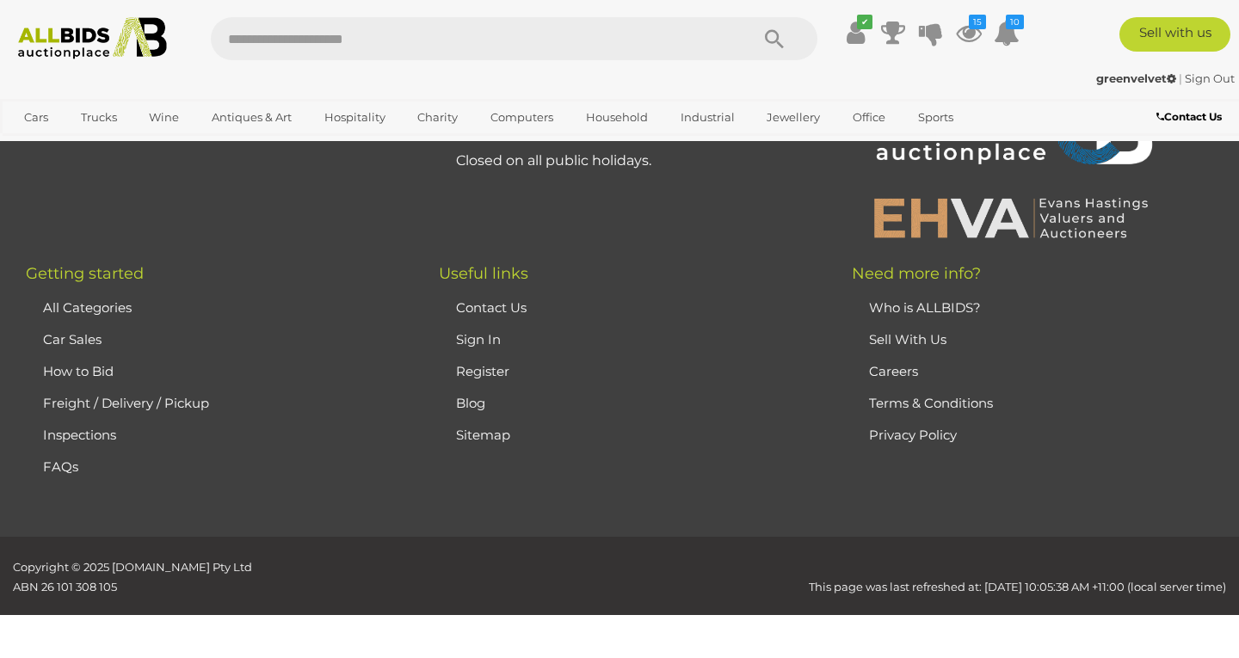
scroll to position [380, 0]
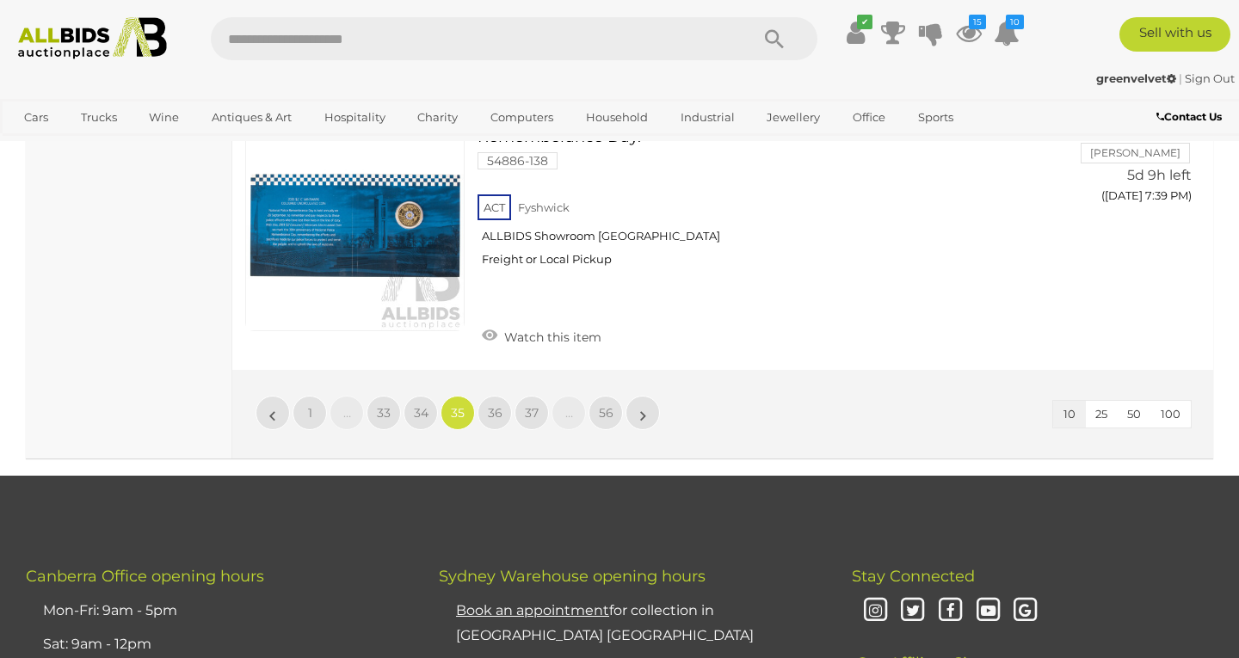
scroll to position [2822, 0]
